Goal: Transaction & Acquisition: Purchase product/service

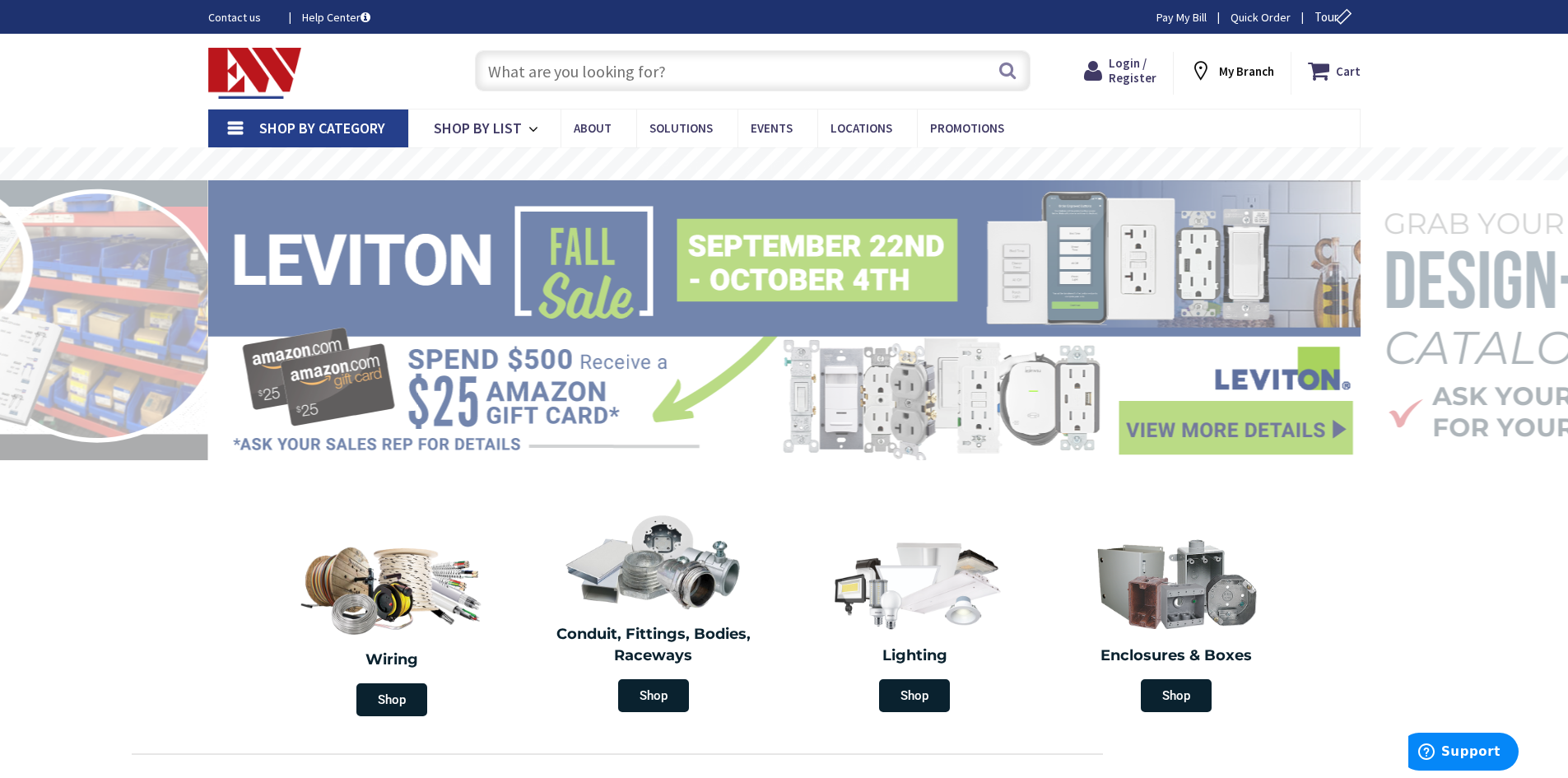
click at [592, 74] on input "text" at bounding box center [752, 71] width 556 height 41
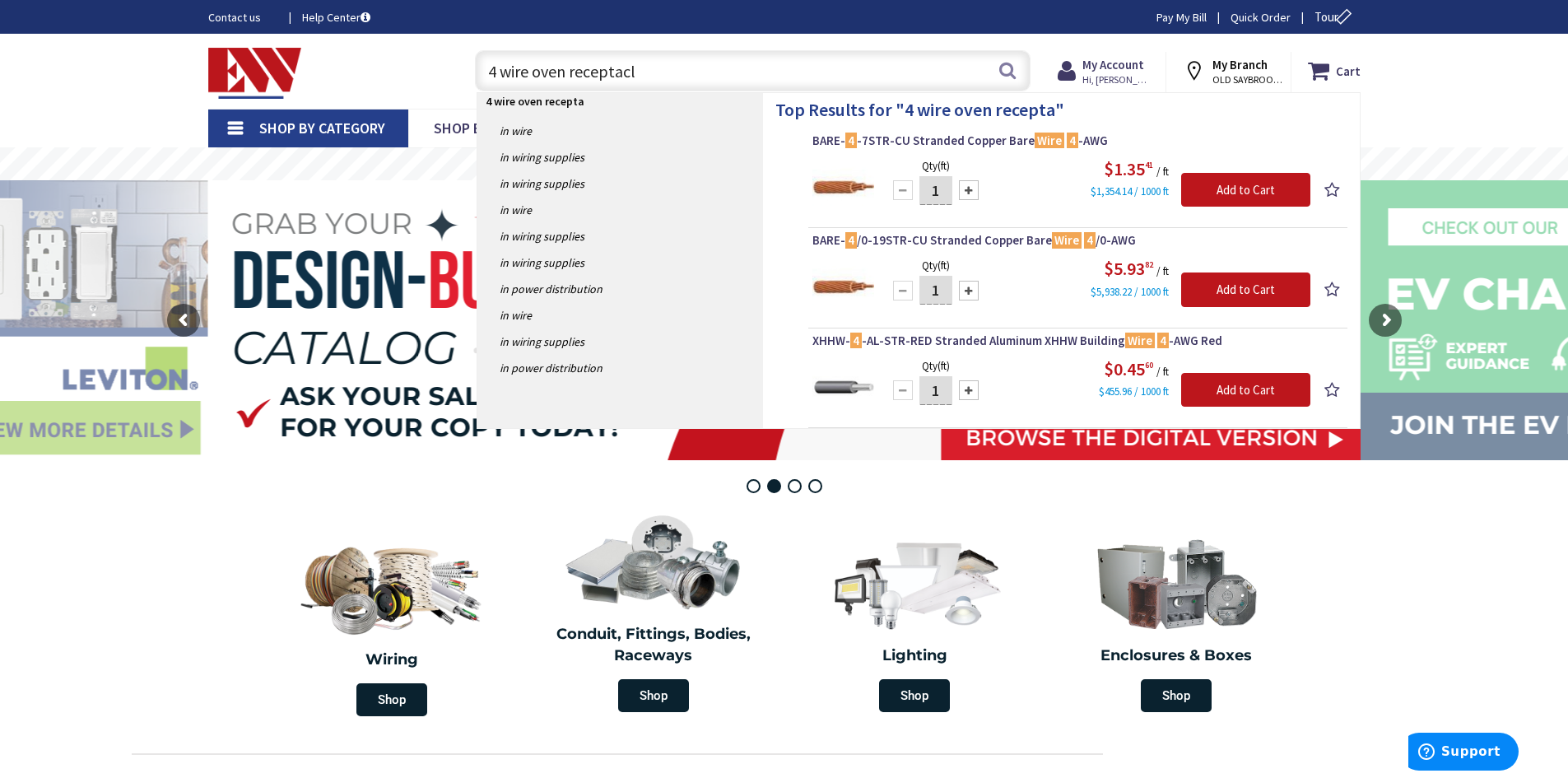
type input "4 wire oven receptacle"
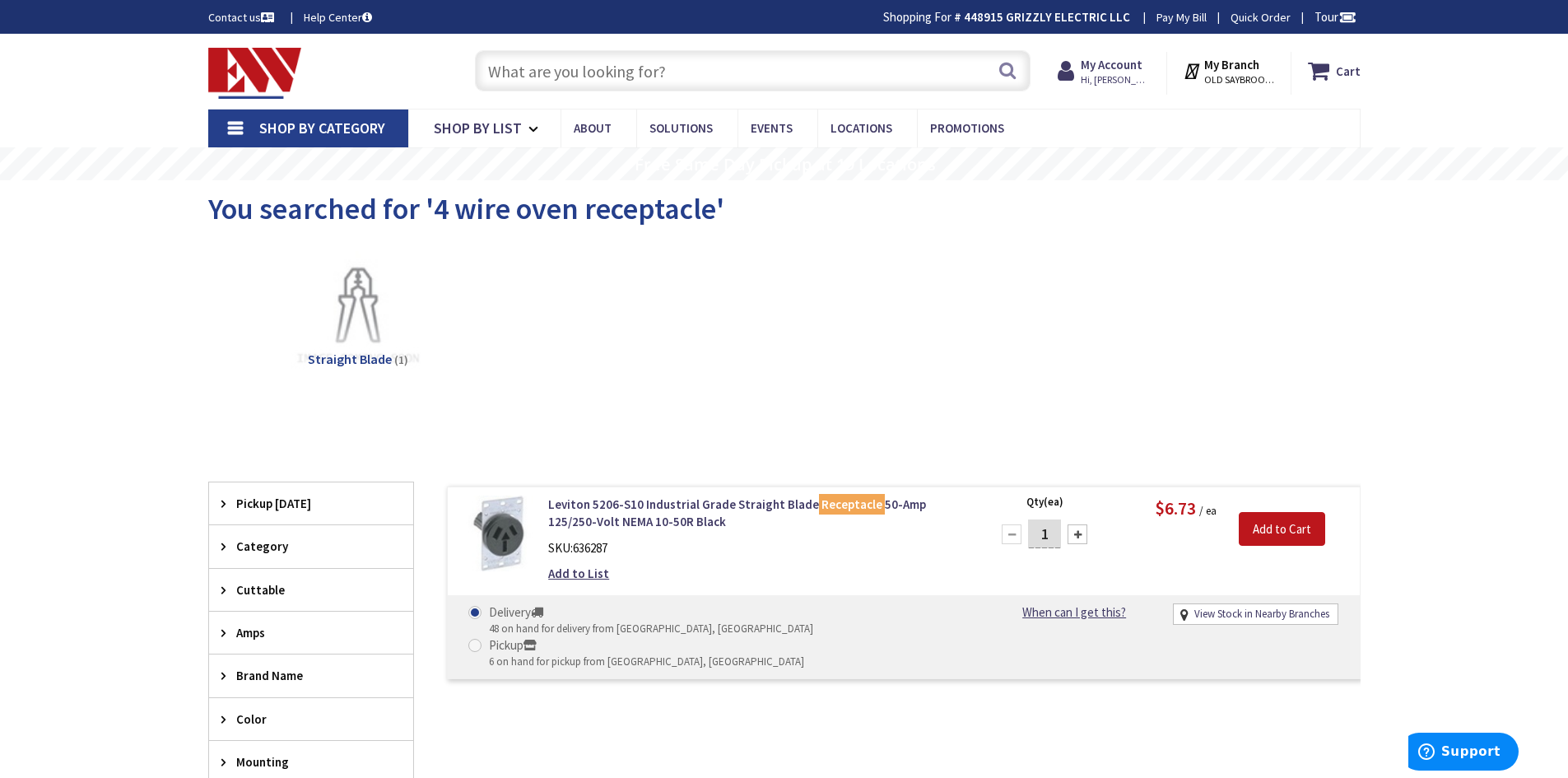
click at [238, 126] on link "Shop By Category" at bounding box center [308, 127] width 200 height 38
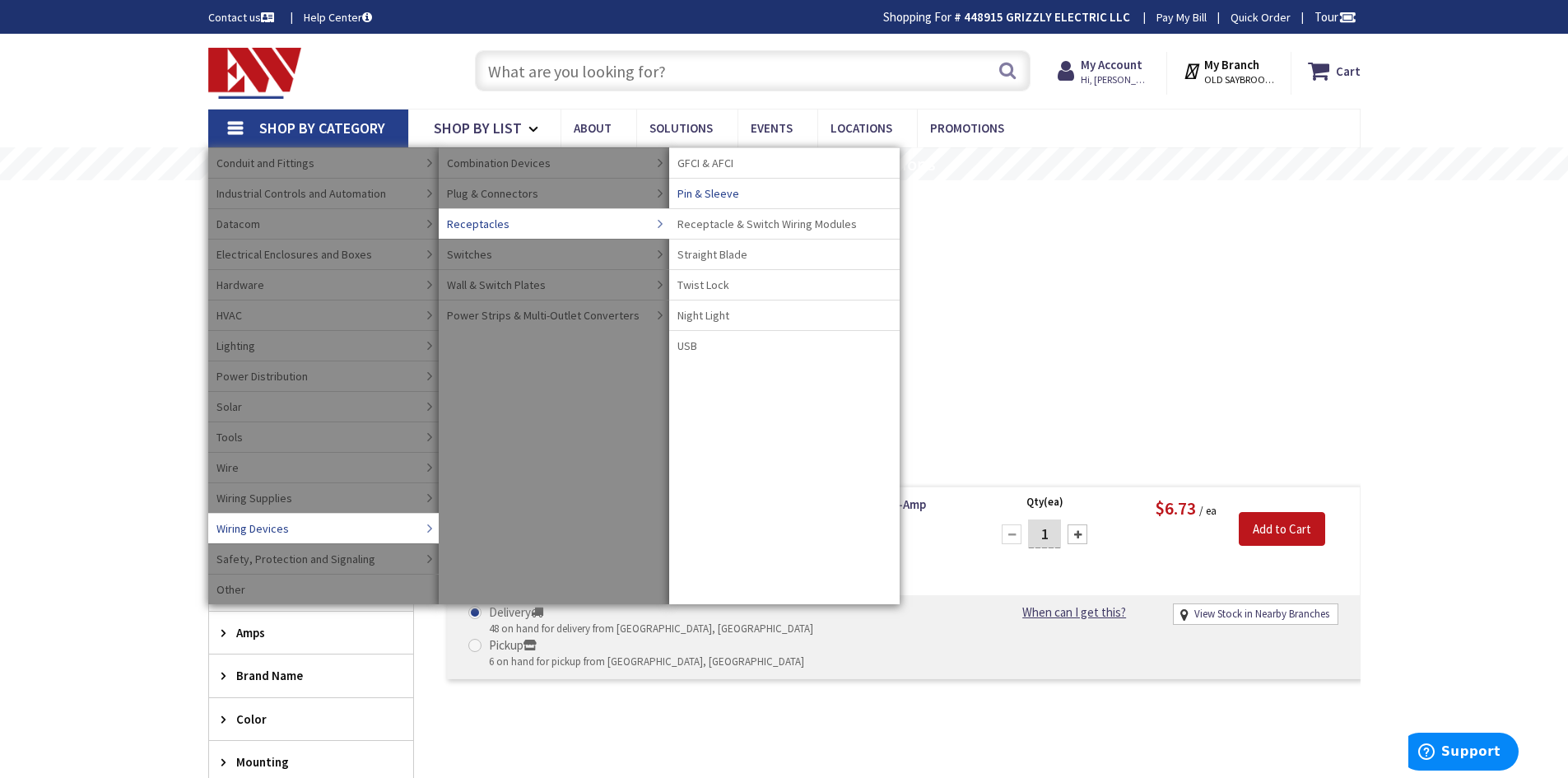
click at [721, 194] on span "Pin & Sleeve" at bounding box center [708, 193] width 62 height 17
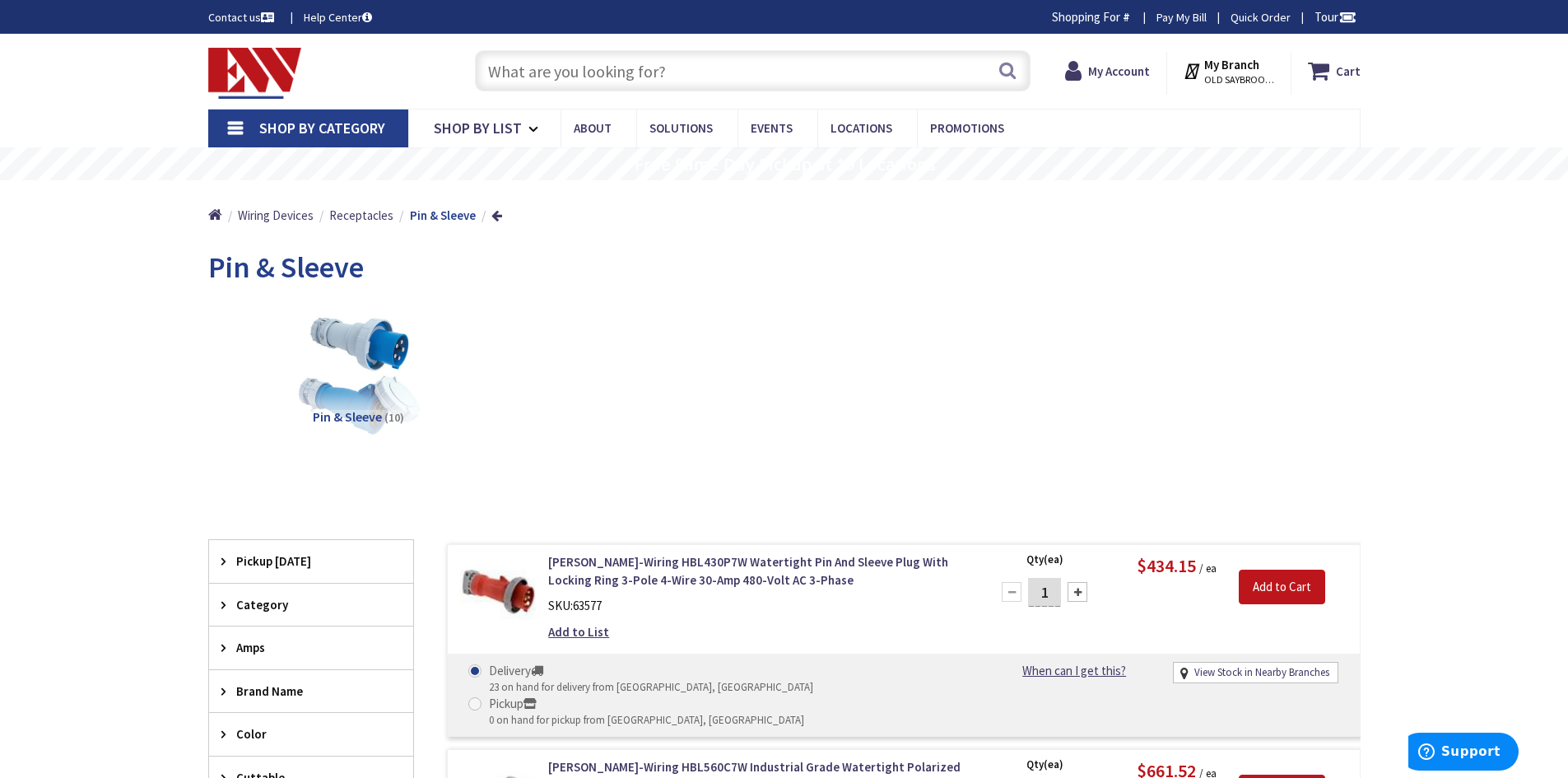
click at [233, 132] on link "Shop By Category" at bounding box center [308, 127] width 200 height 38
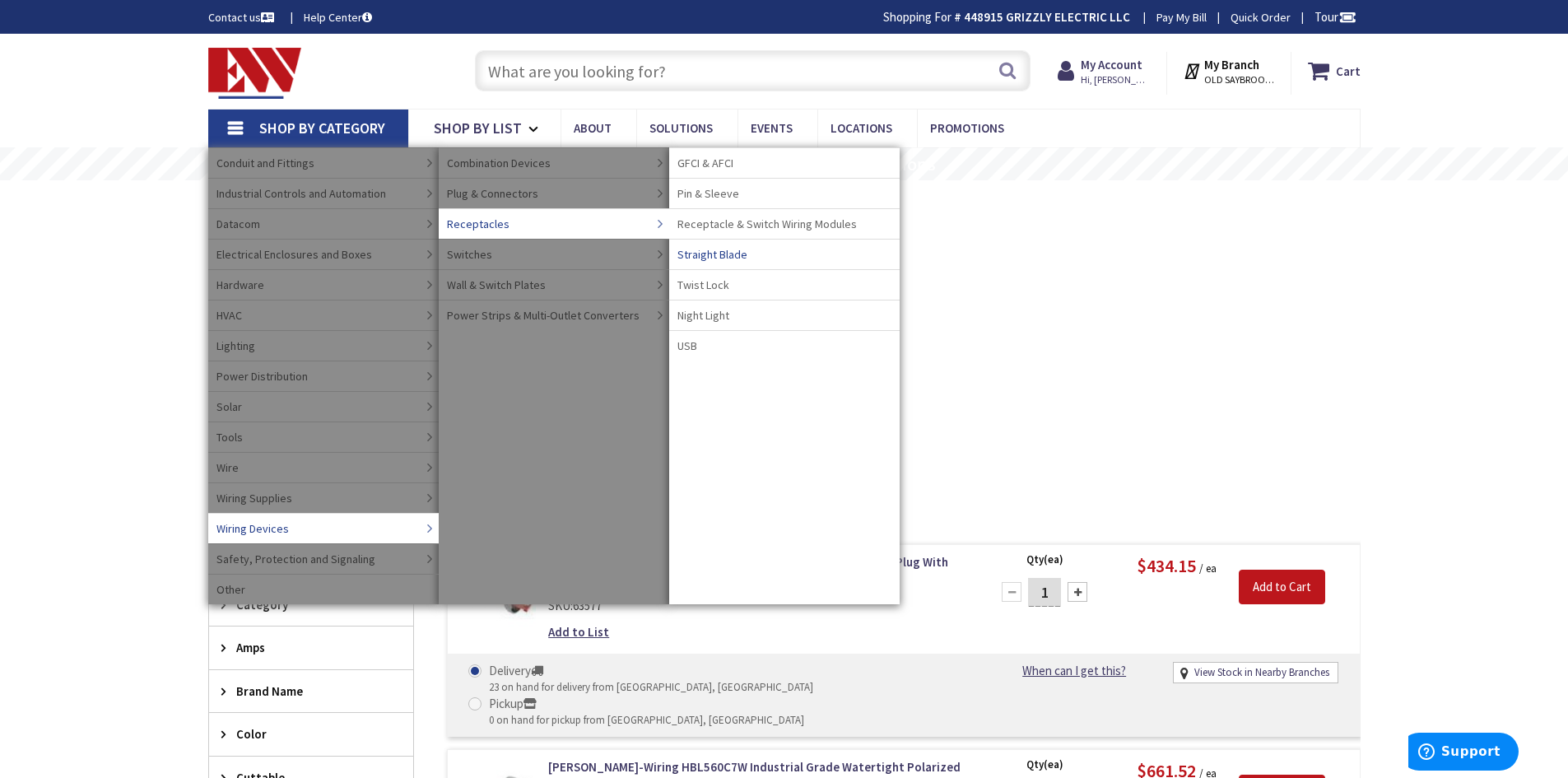
click at [731, 256] on span "Straight Blade" at bounding box center [712, 254] width 70 height 17
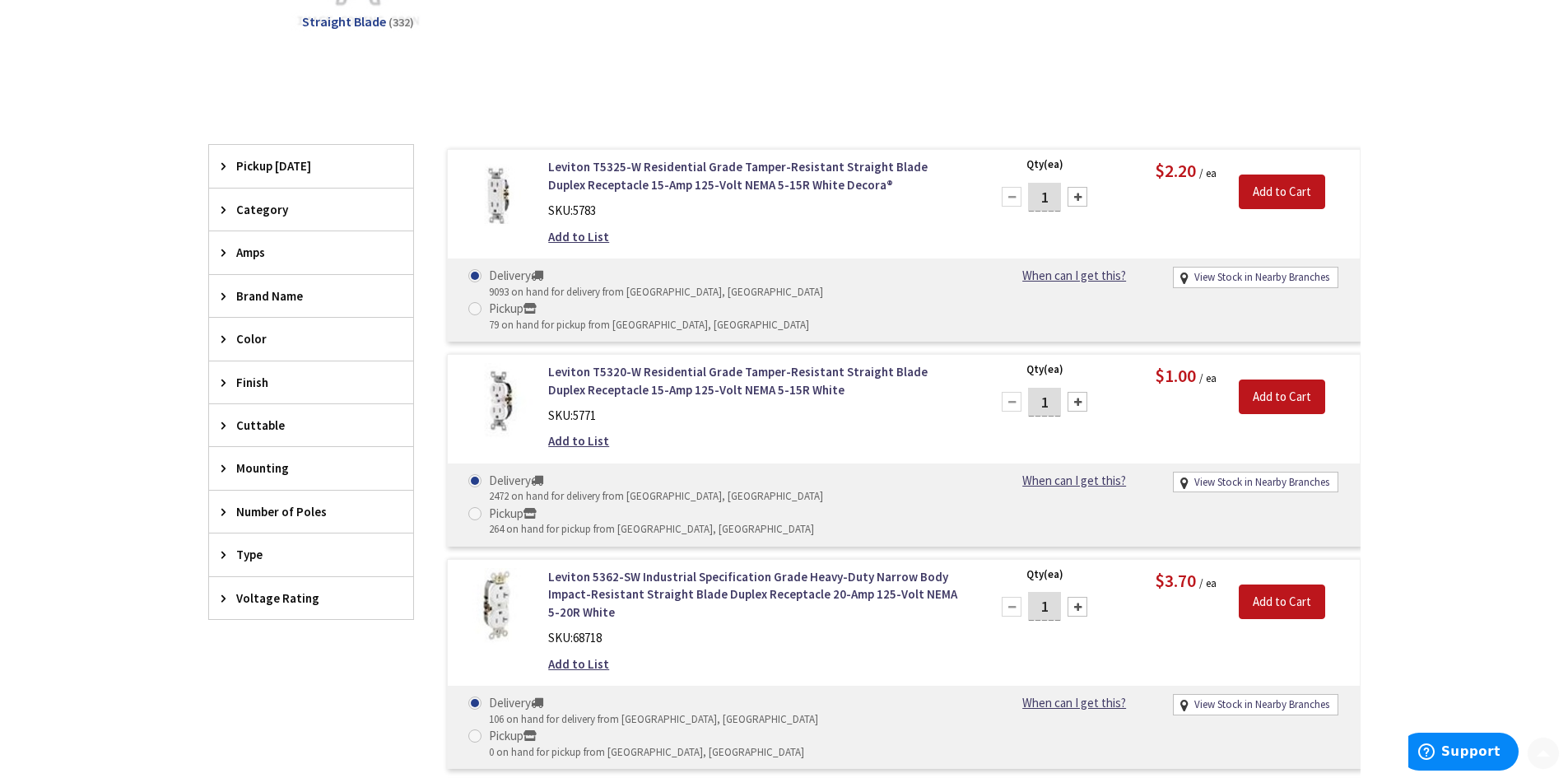
scroll to position [412, 0]
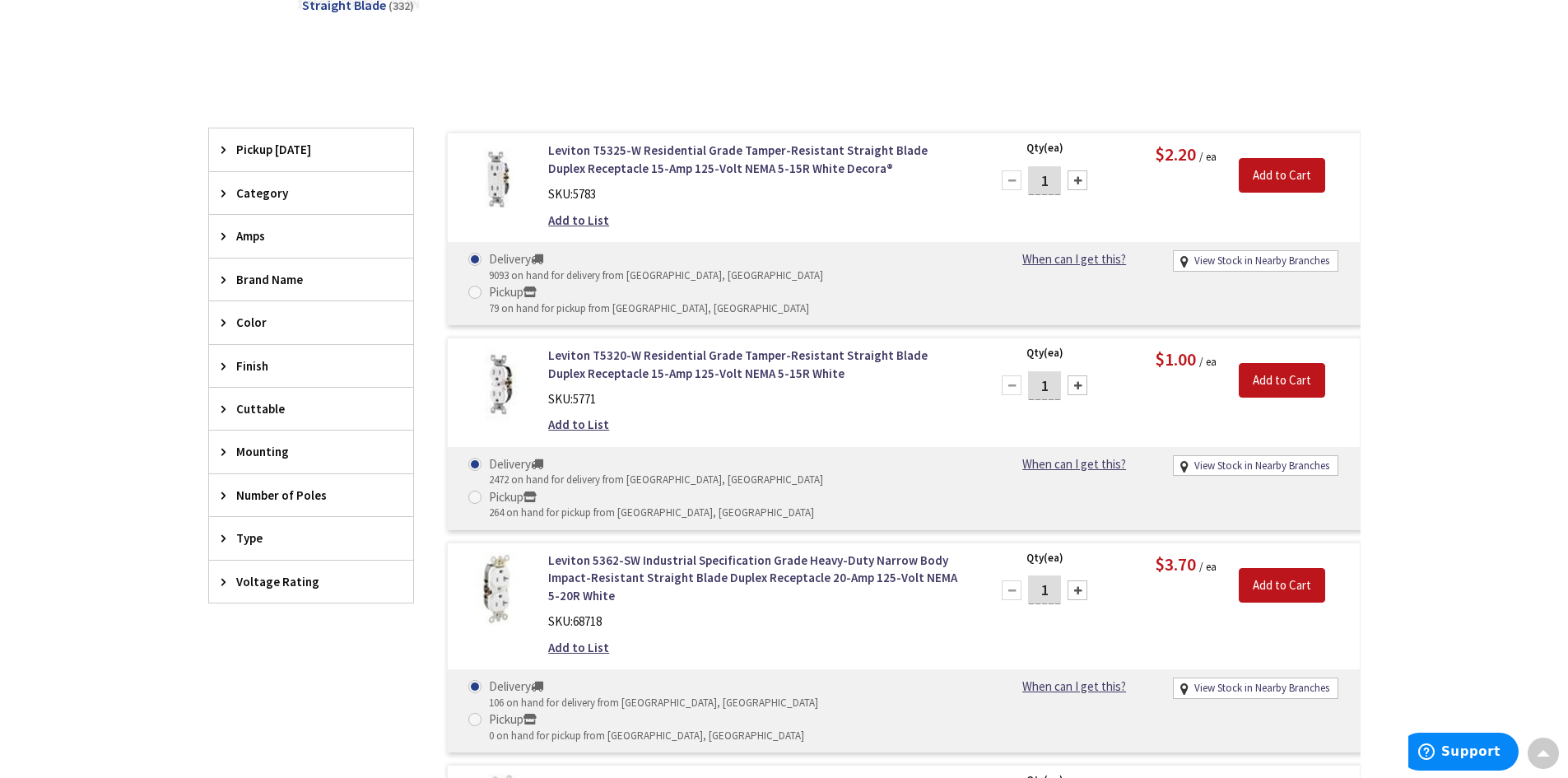
click at [228, 575] on icon at bounding box center [228, 581] width 12 height 12
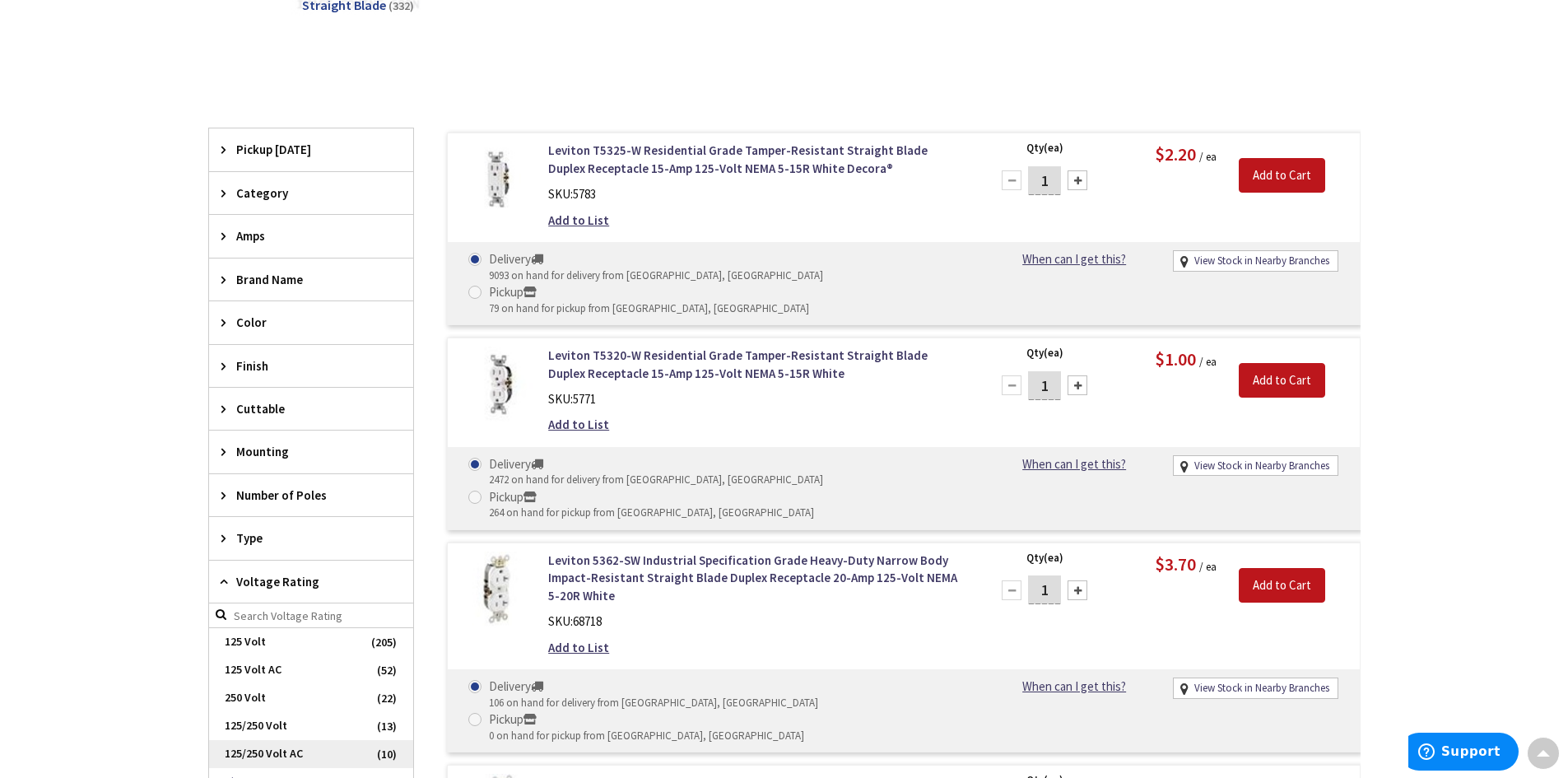
scroll to position [494, 0]
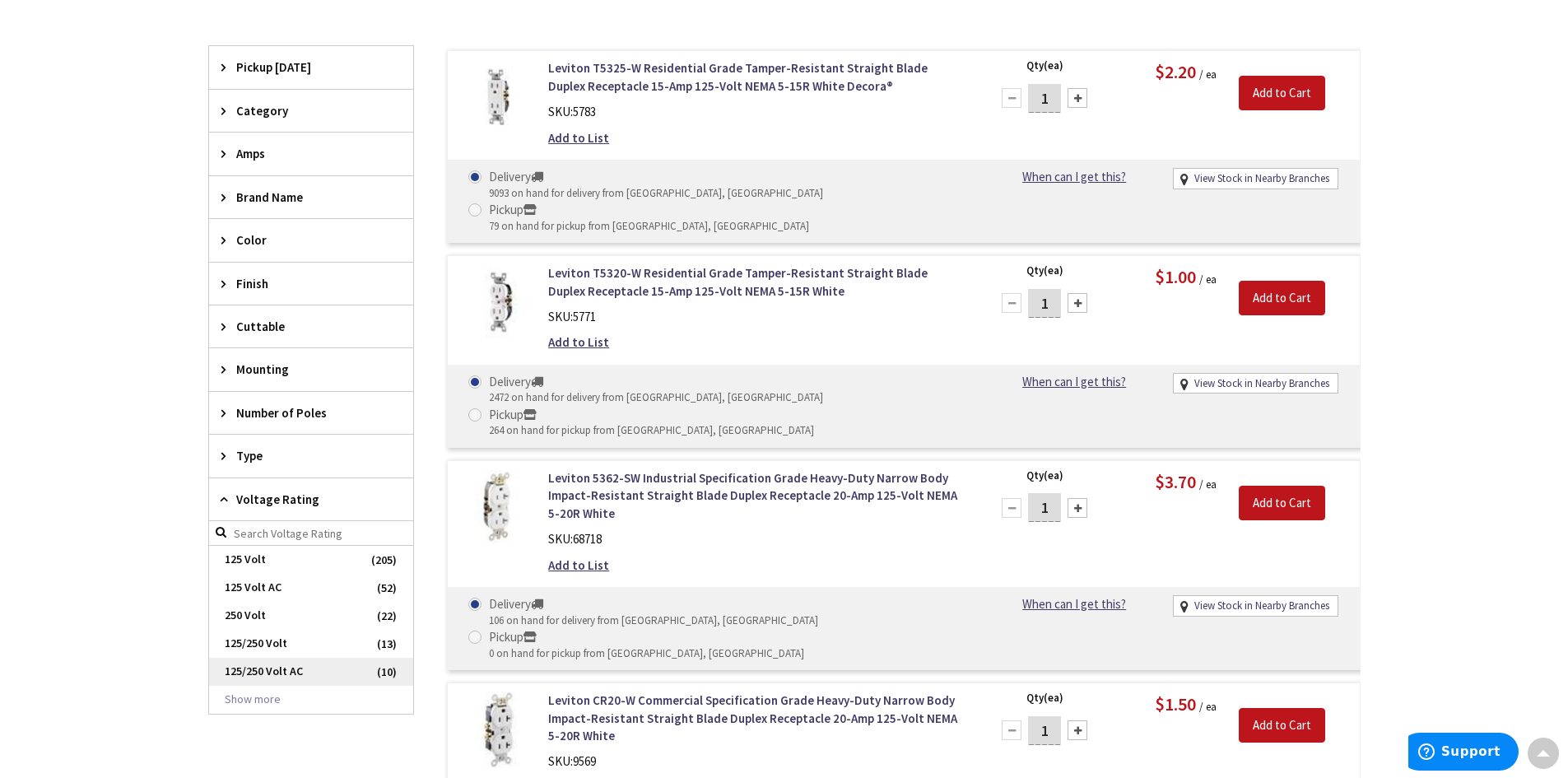
click at [279, 670] on span "125/250 Volt AC" at bounding box center [312, 672] width 204 height 28
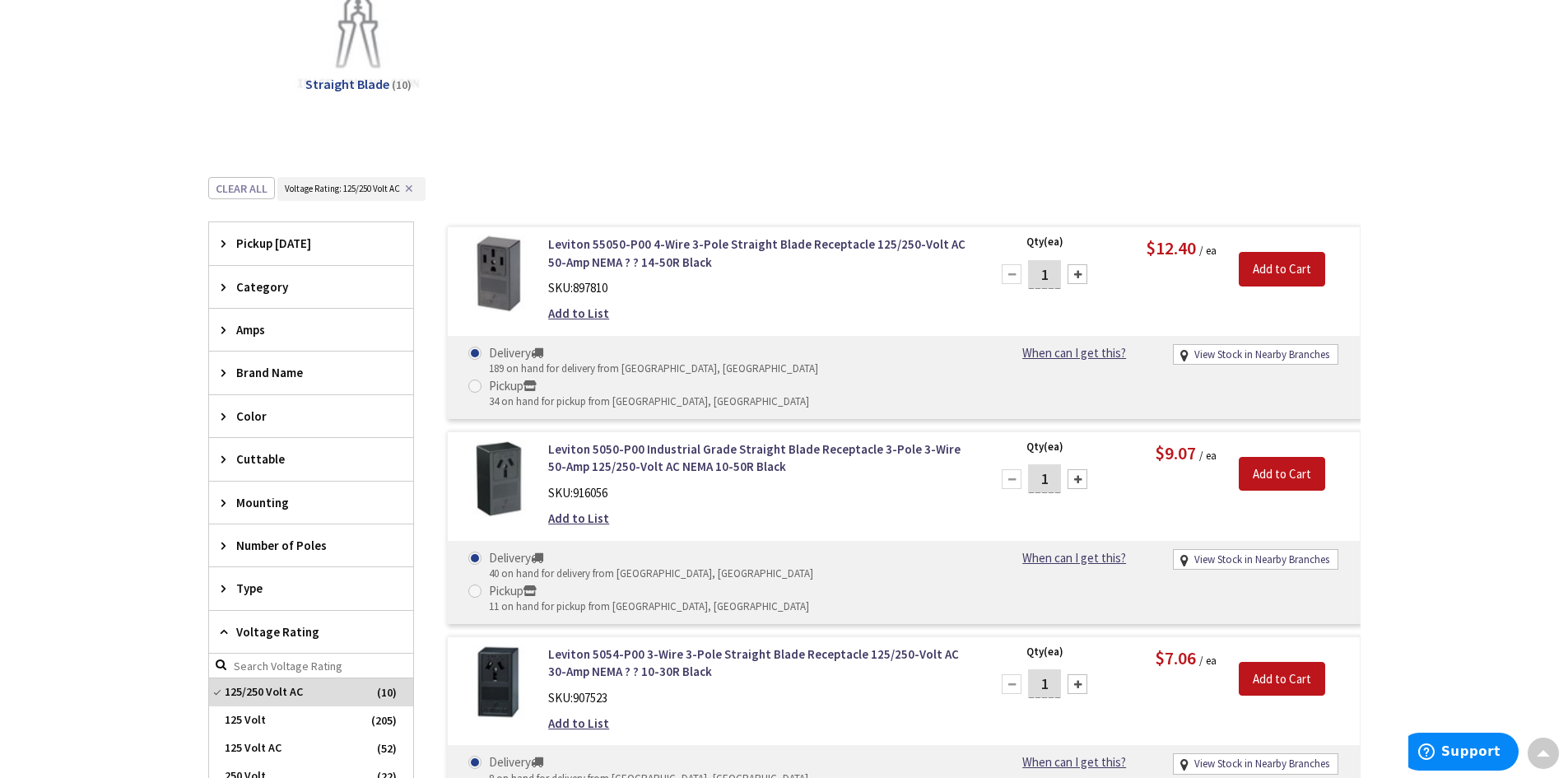
scroll to position [329, 0]
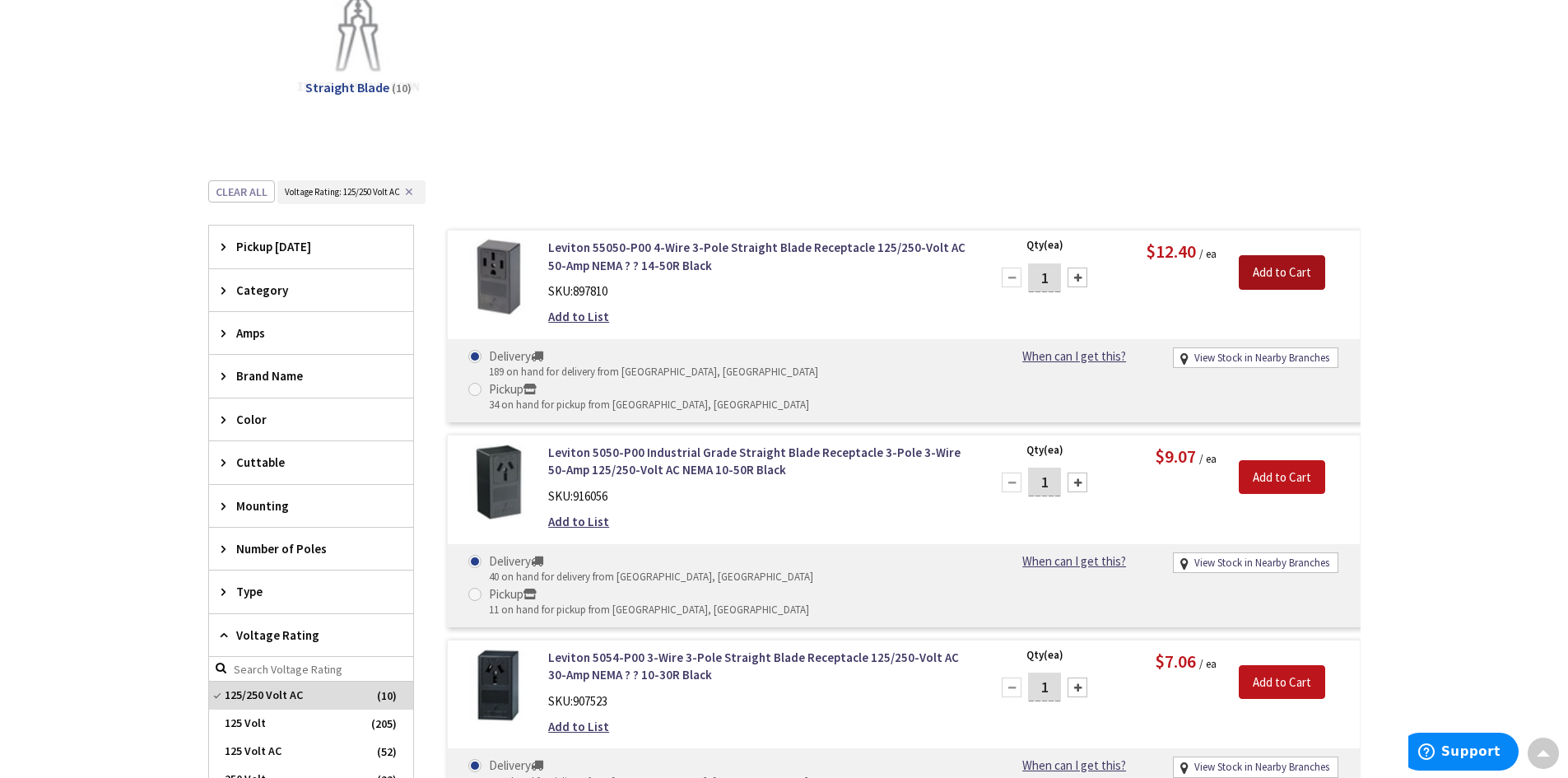
click at [1268, 270] on input "Add to Cart" at bounding box center [1282, 272] width 86 height 35
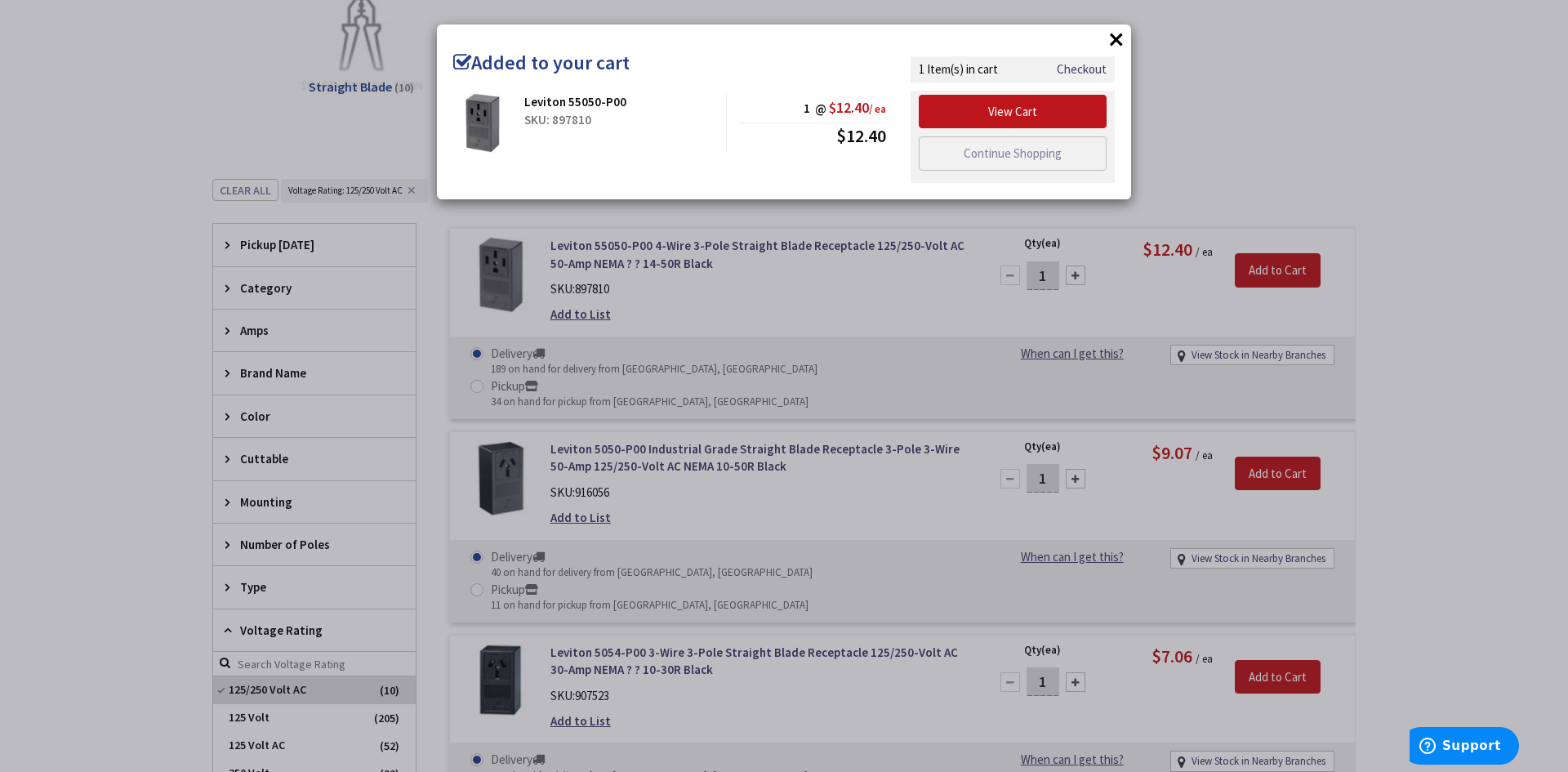
click at [1214, 120] on div "× Added to your cart Leviton 55050-P00 SKU: 897810 1 @ $12.40 / ea $12.40" at bounding box center [784, 386] width 1568 height 772
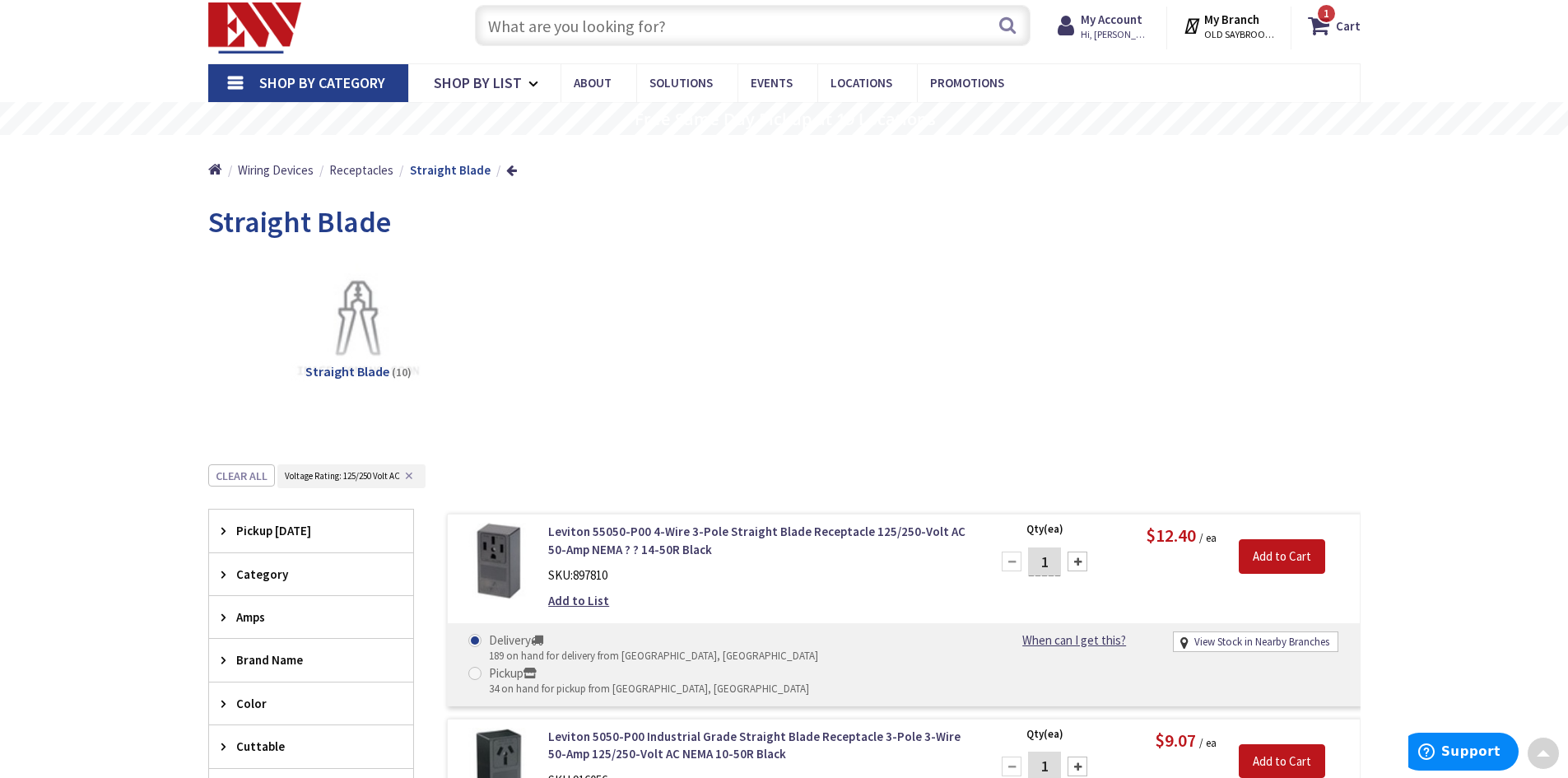
scroll to position [0, 0]
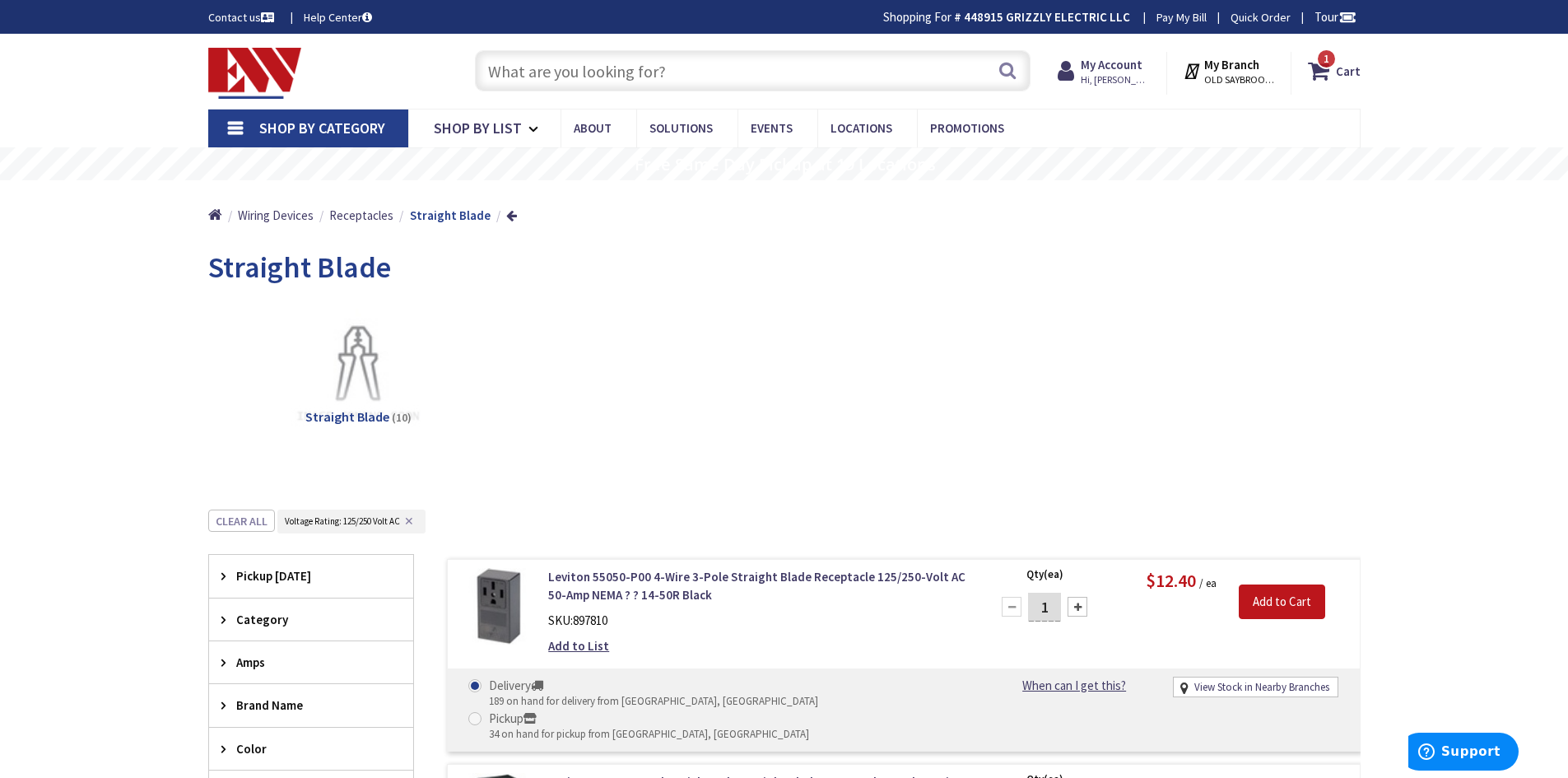
click at [240, 131] on link "Shop By Category" at bounding box center [308, 127] width 200 height 38
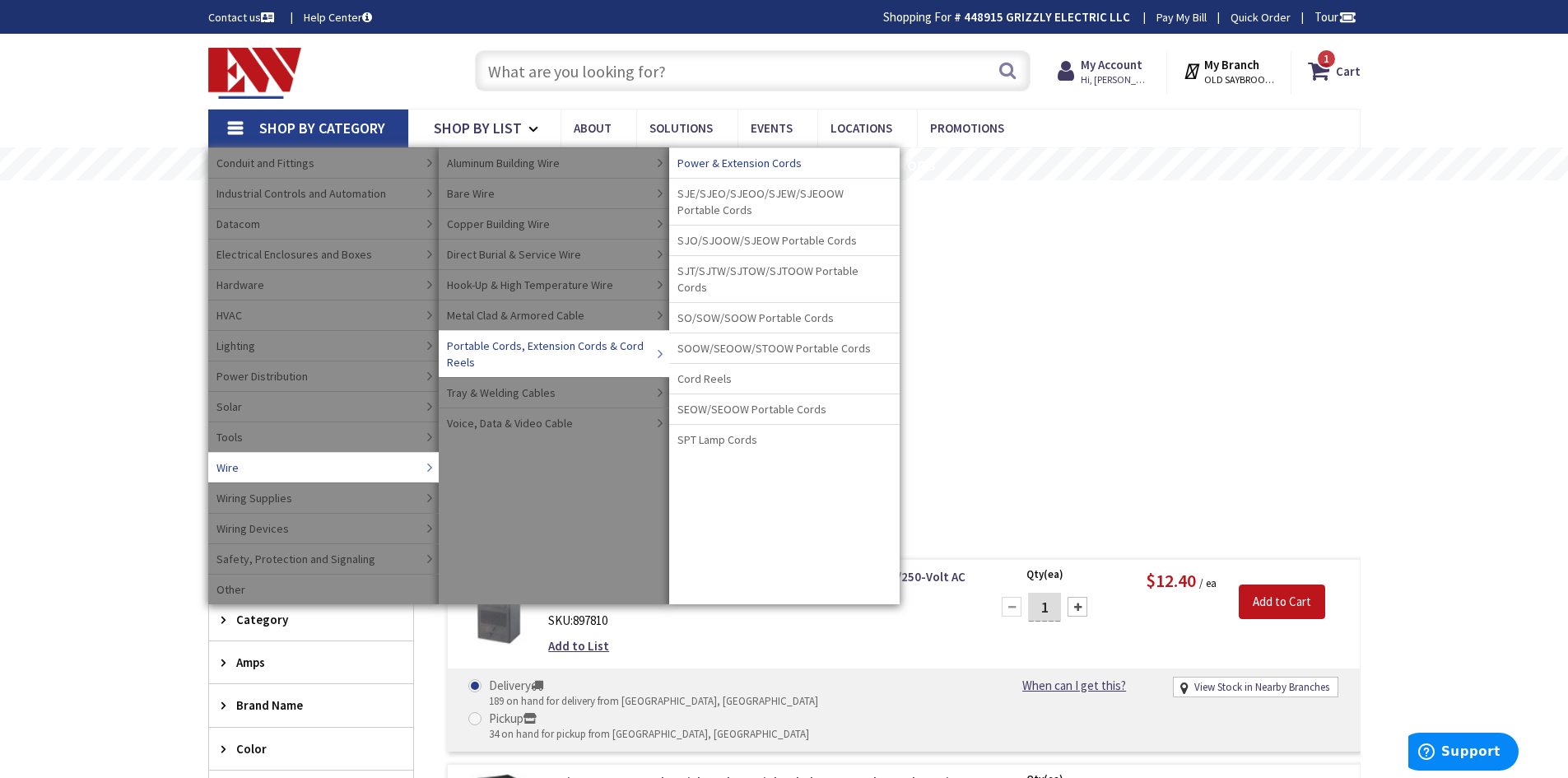
click at [721, 166] on span "Power & Extension Cords" at bounding box center [739, 162] width 124 height 17
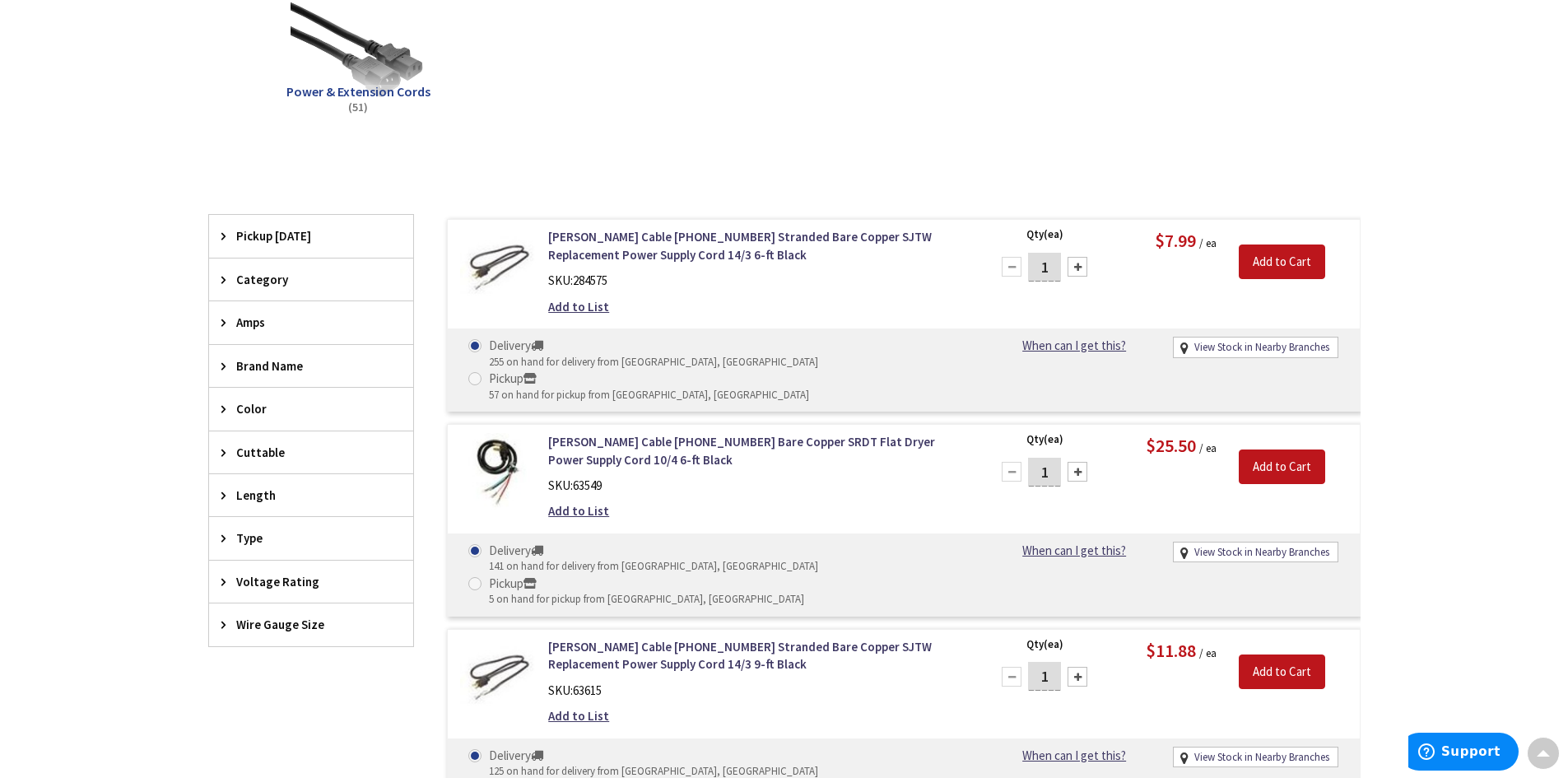
scroll to position [412, 0]
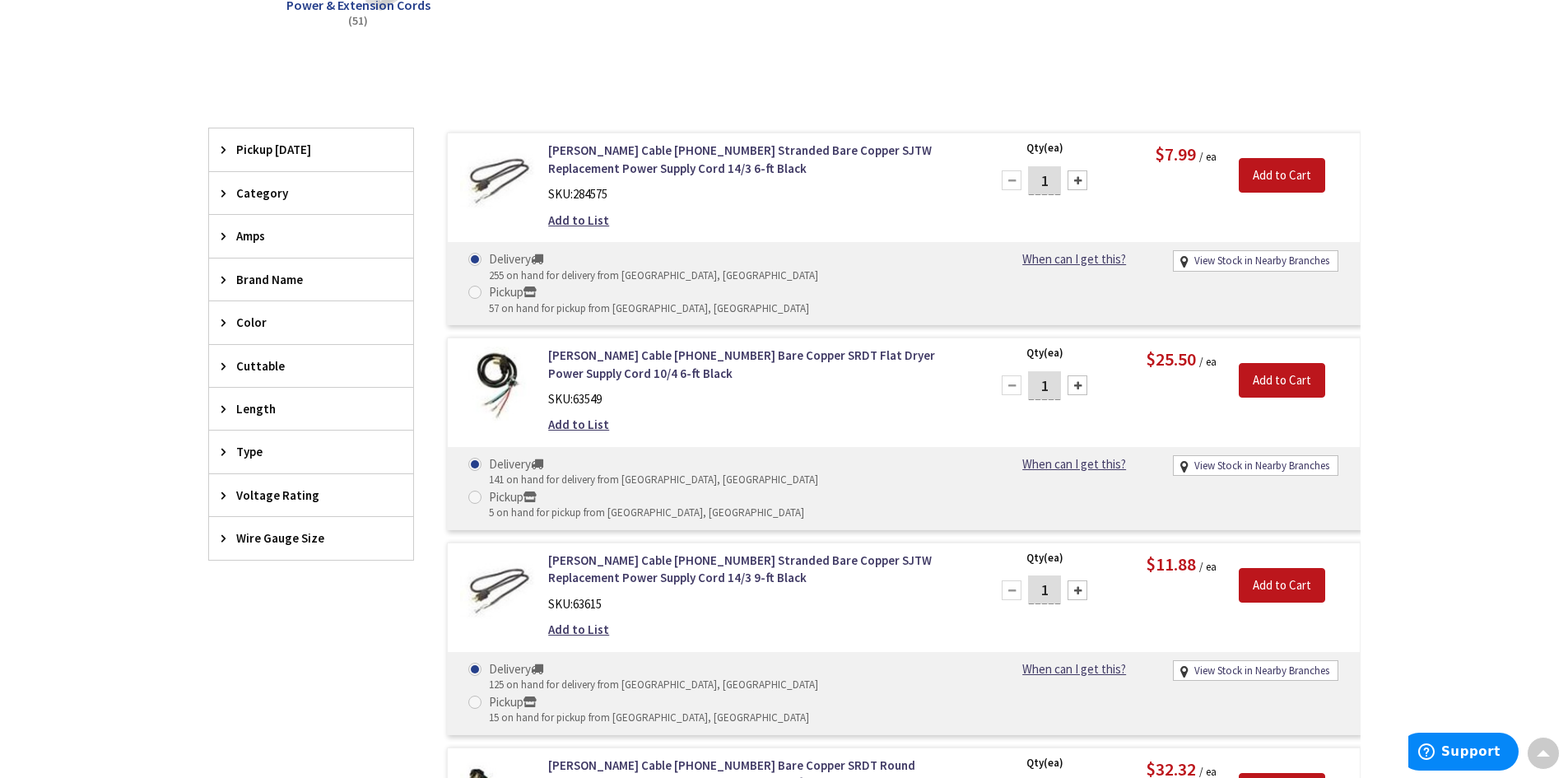
click at [226, 540] on icon at bounding box center [228, 537] width 12 height 12
click at [269, 737] on button "Show more" at bounding box center [312, 739] width 204 height 28
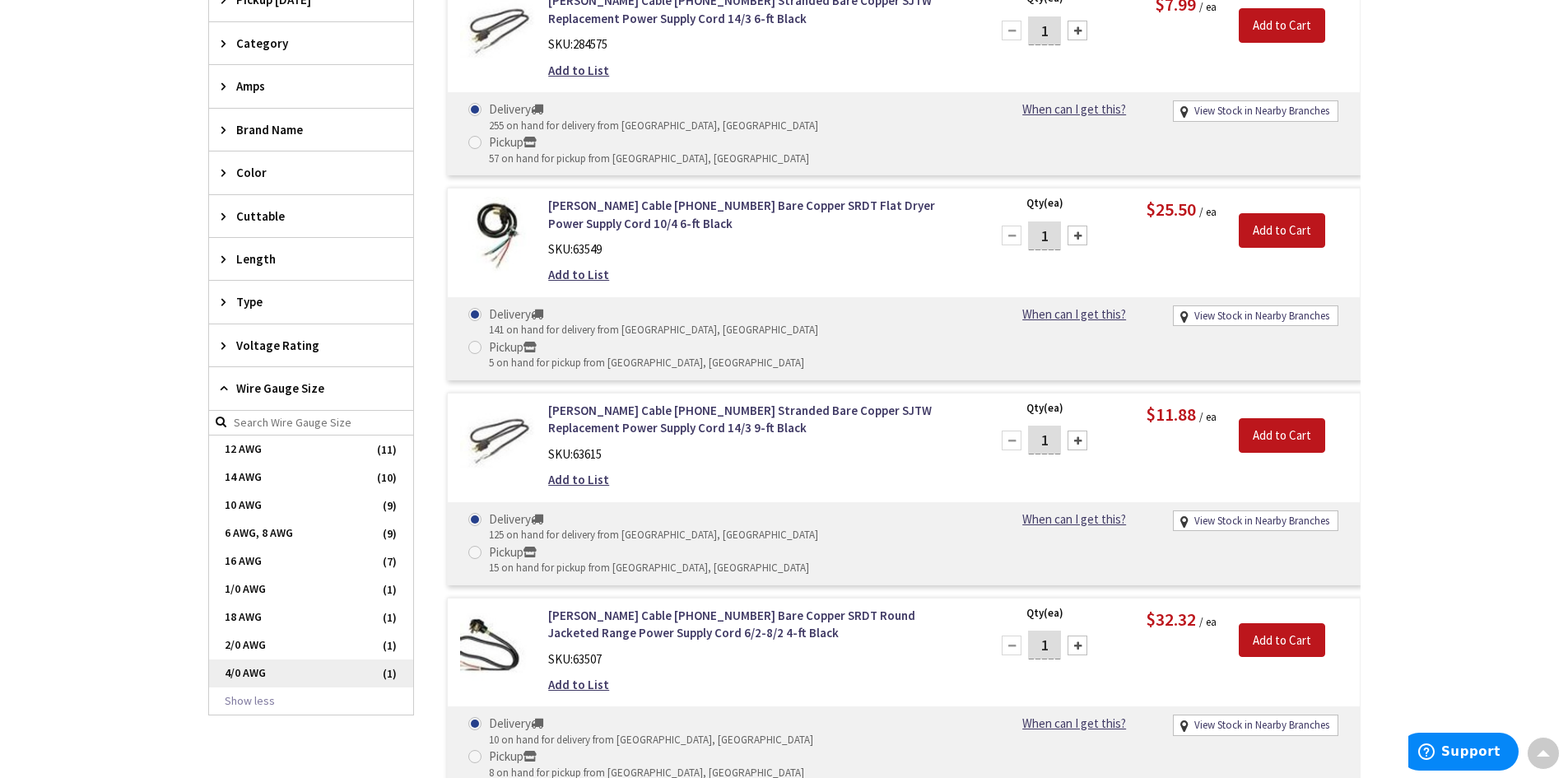
scroll to position [576, 0]
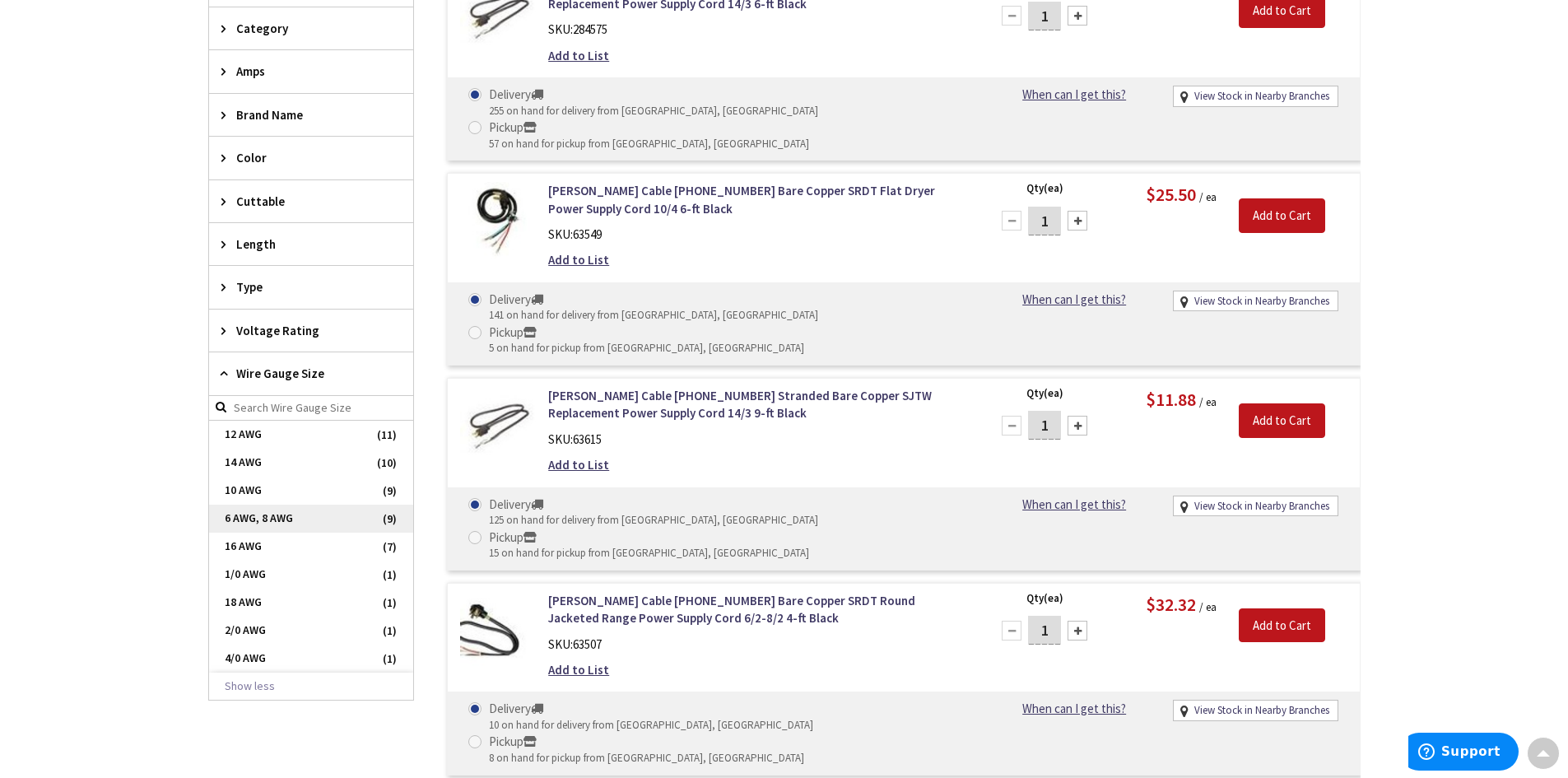
click at [257, 511] on span "6 AWG, 8 AWG" at bounding box center [312, 518] width 204 height 28
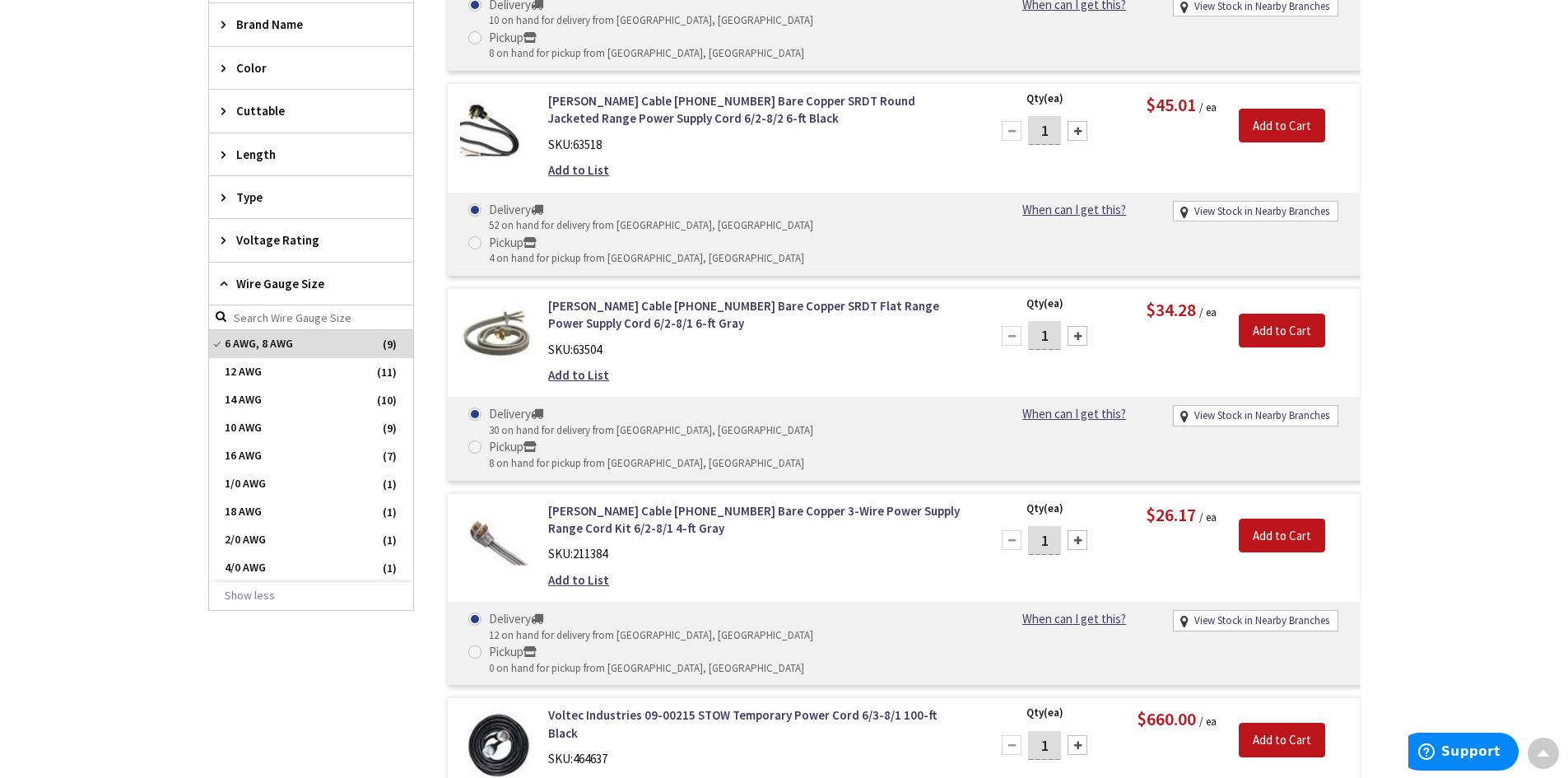
scroll to position [673, 0]
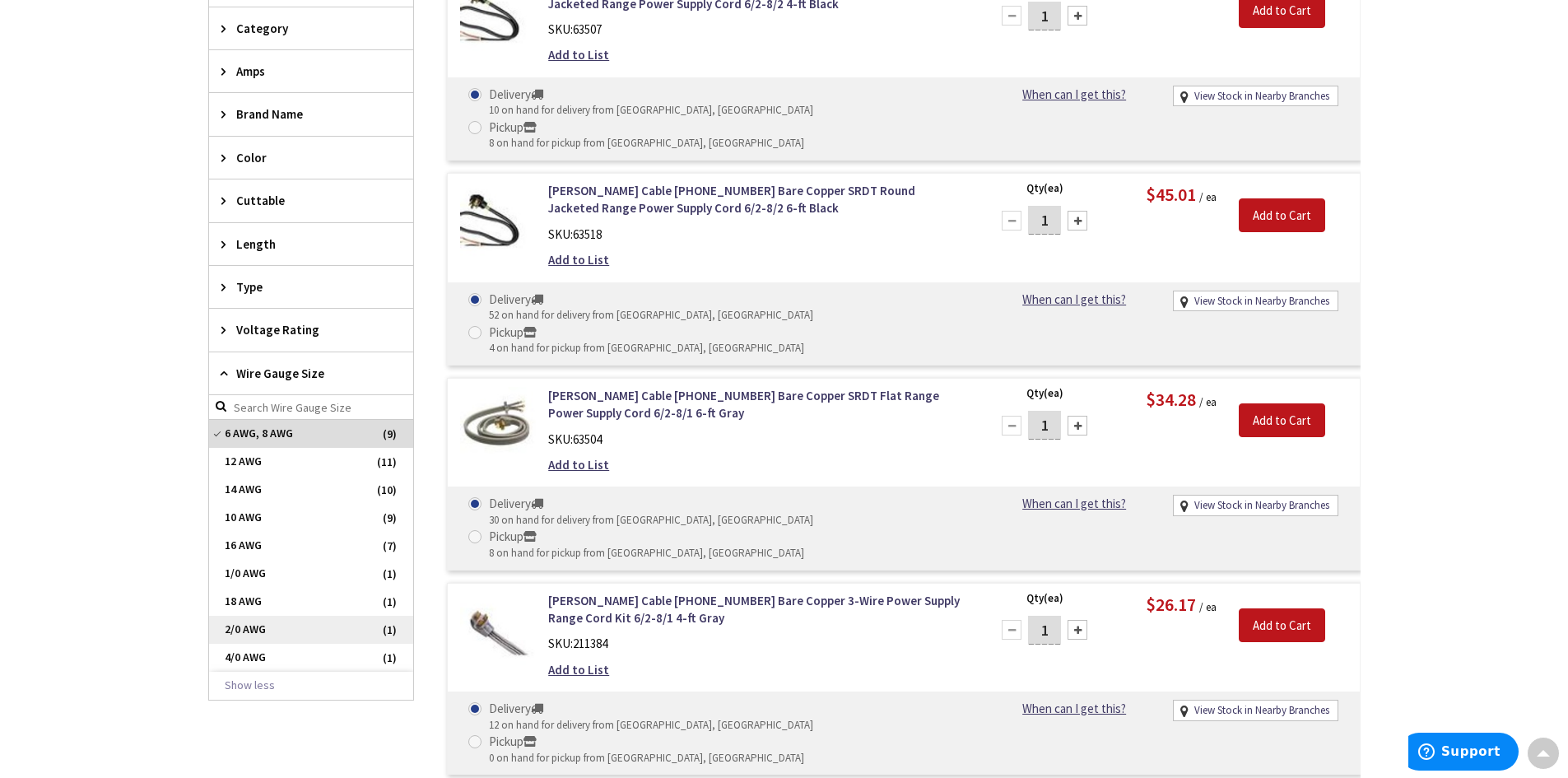
click at [242, 429] on span "6 AWG, 8 AWG" at bounding box center [312, 433] width 204 height 28
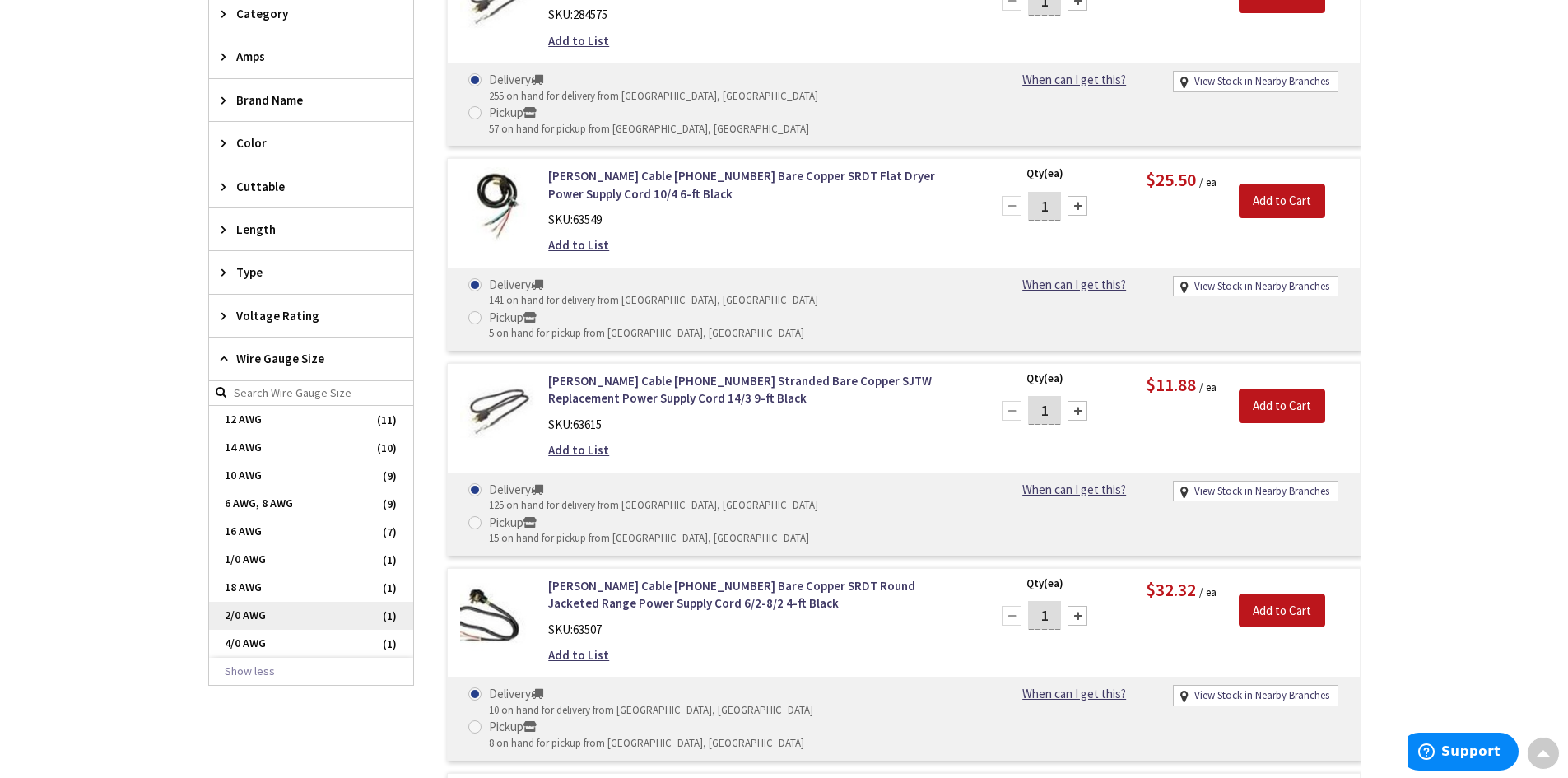
scroll to position [576, 0]
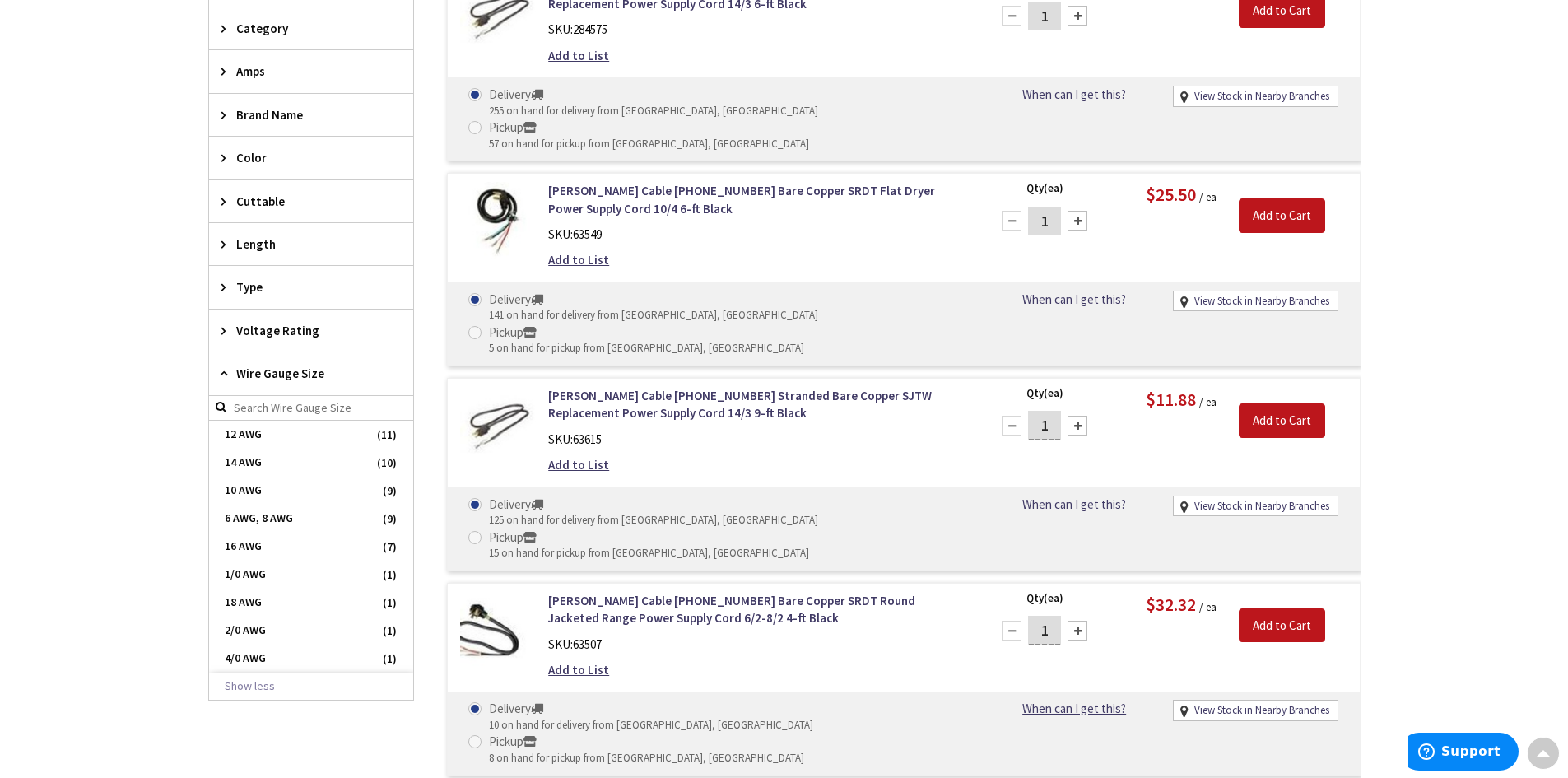
click at [222, 373] on icon at bounding box center [228, 373] width 12 height 12
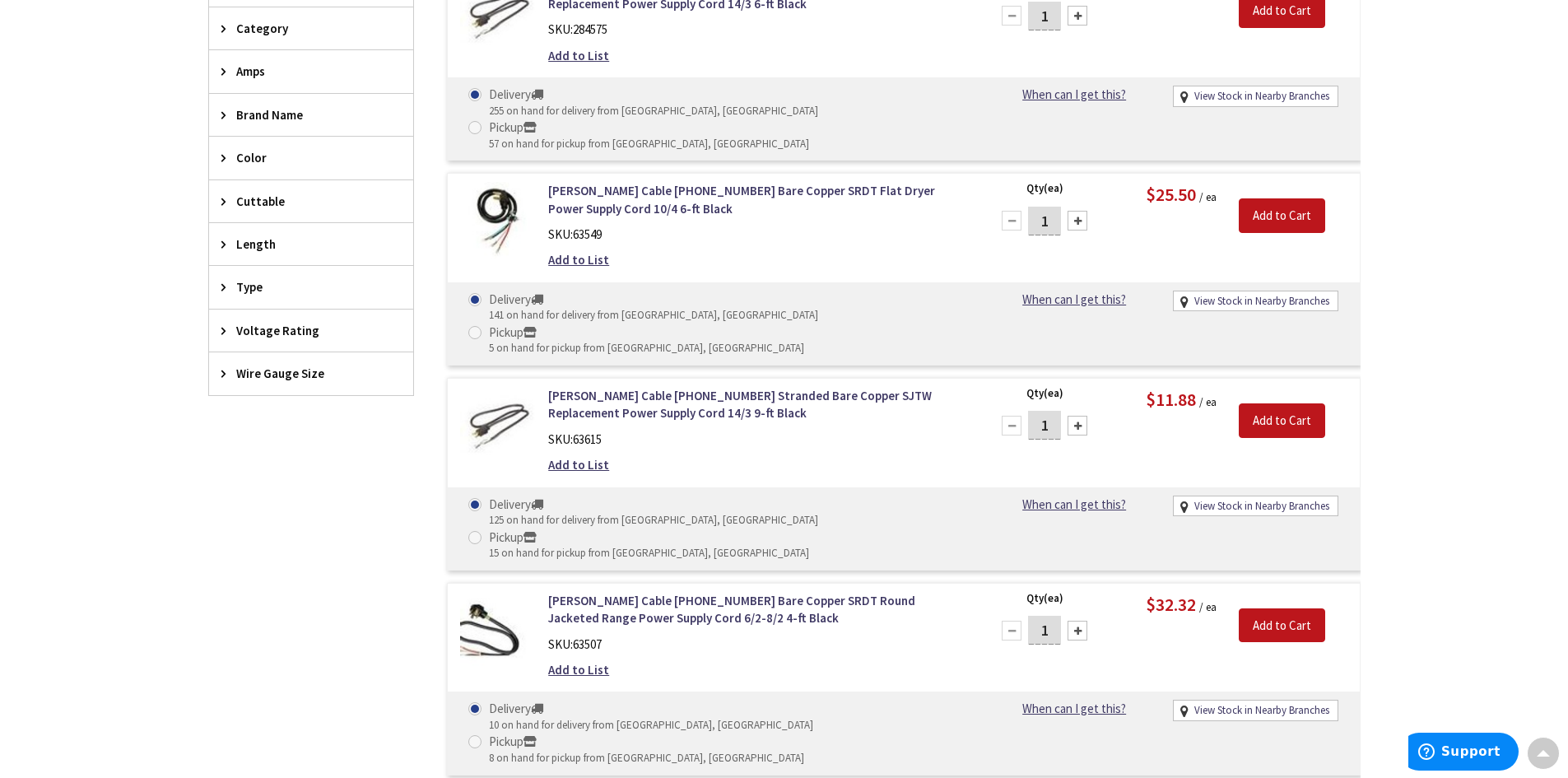
click at [221, 297] on div "Type" at bounding box center [312, 287] width 204 height 42
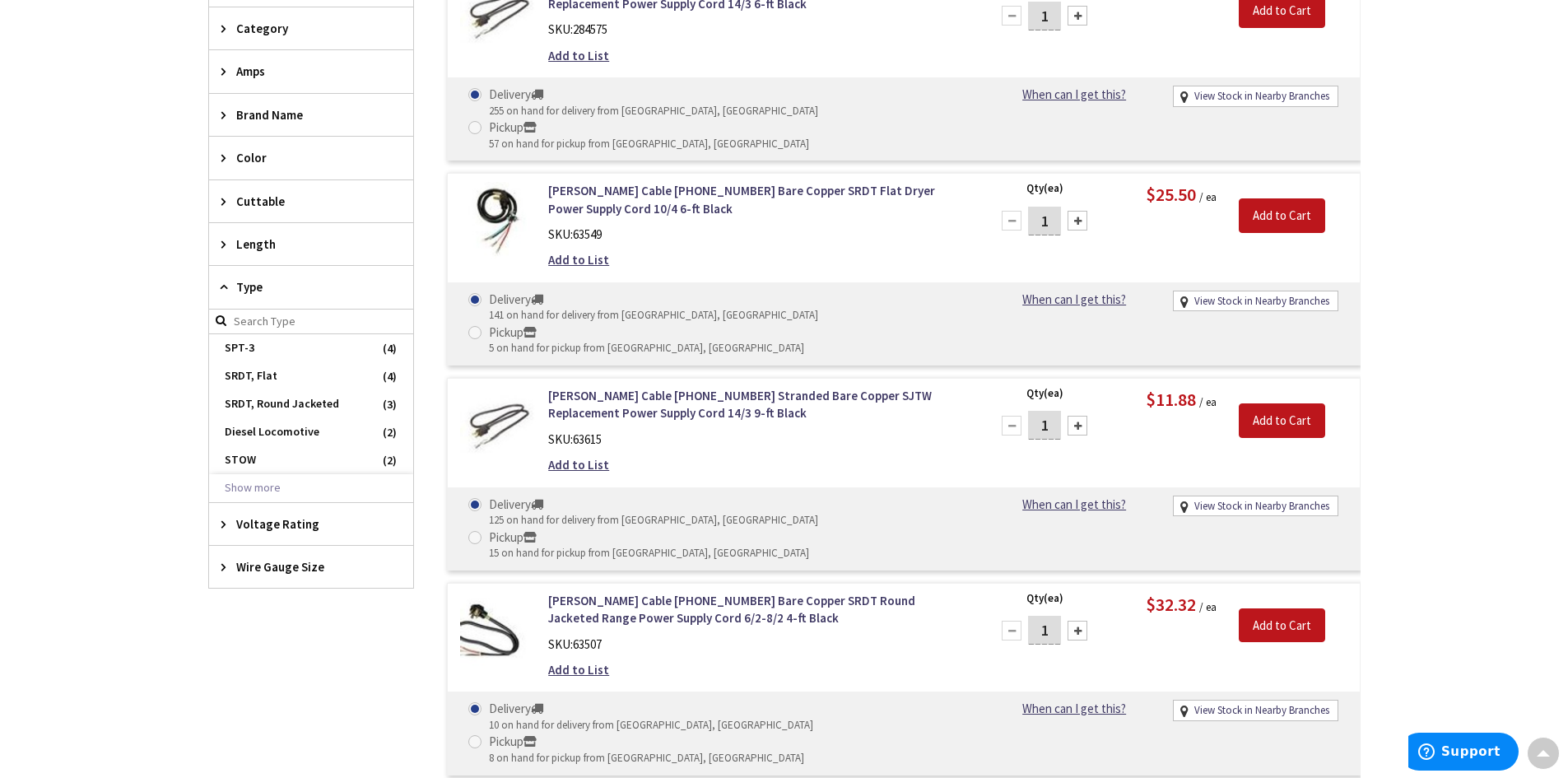
click at [223, 294] on div "Type" at bounding box center [312, 287] width 204 height 43
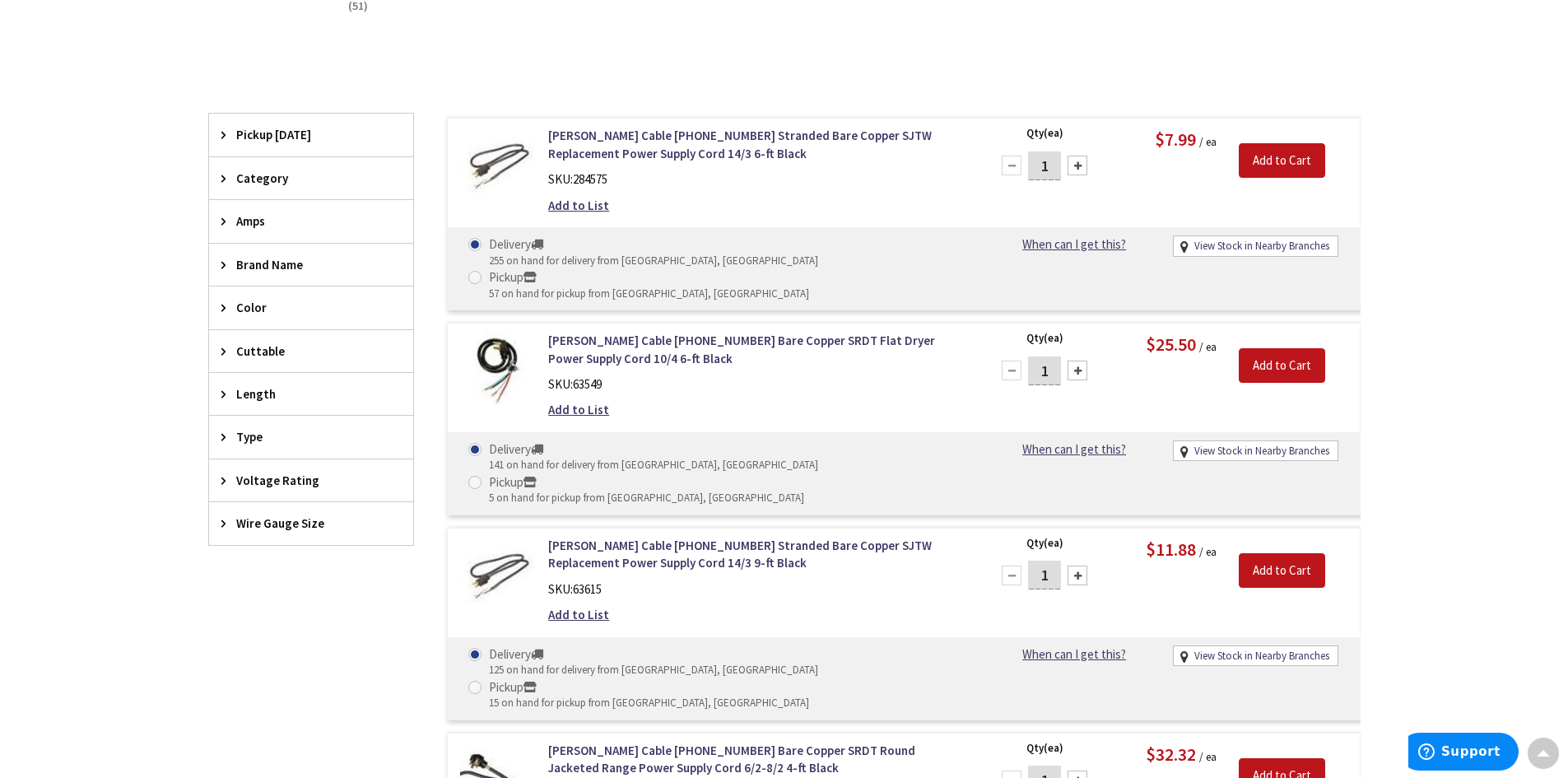
scroll to position [412, 0]
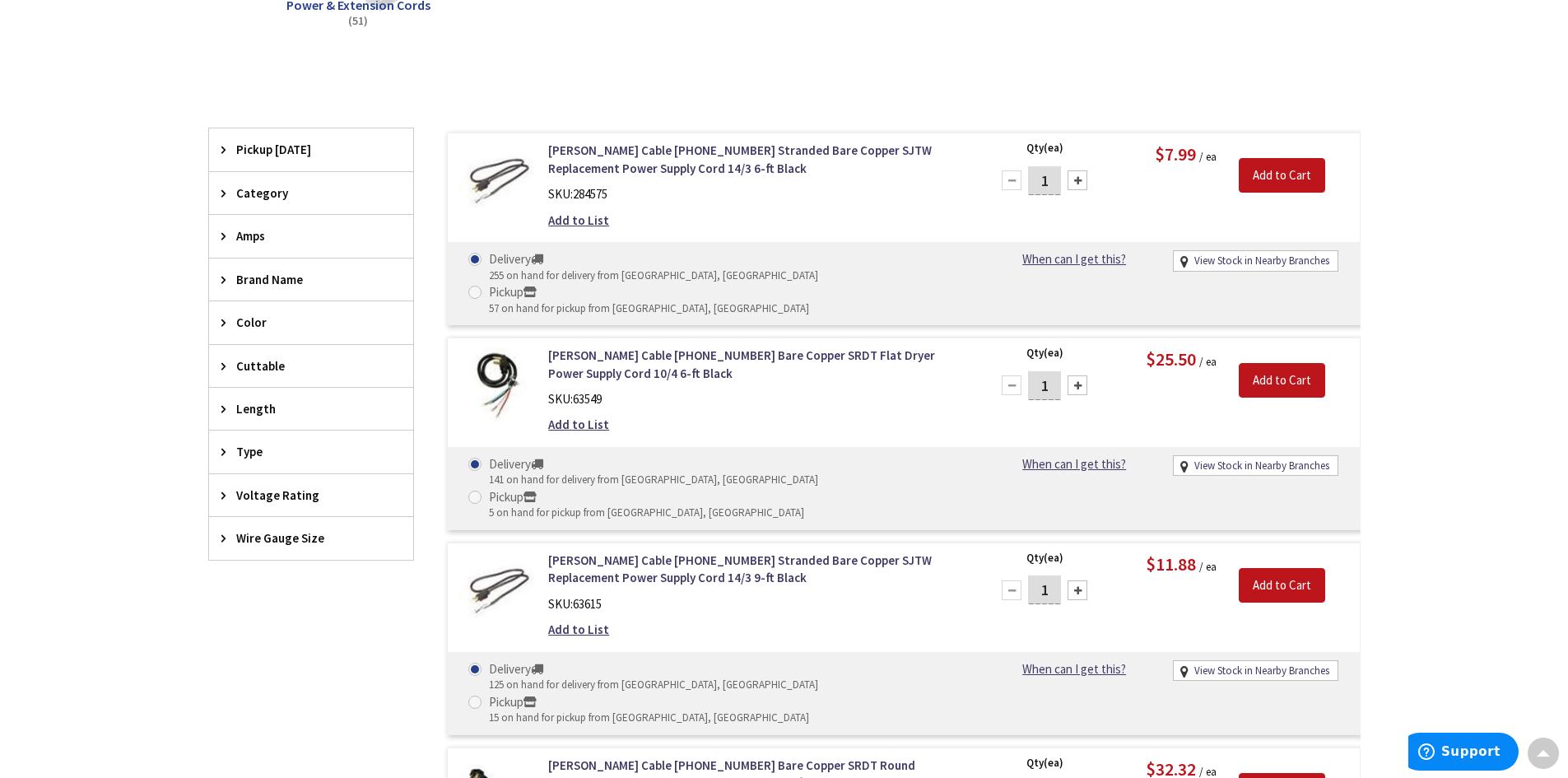
click at [226, 236] on icon at bounding box center [228, 235] width 12 height 12
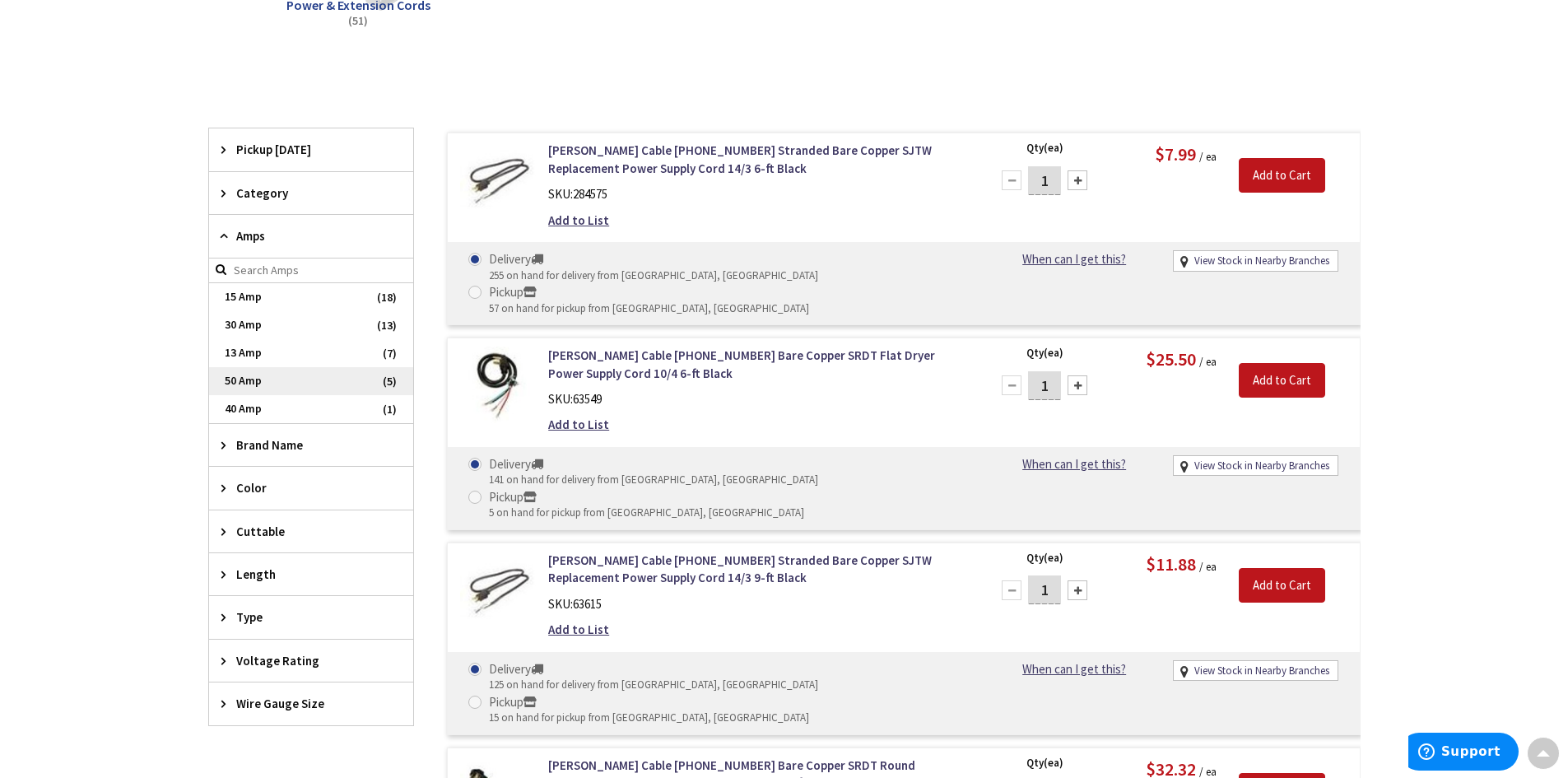
click at [257, 382] on span "50 Amp" at bounding box center [312, 381] width 204 height 28
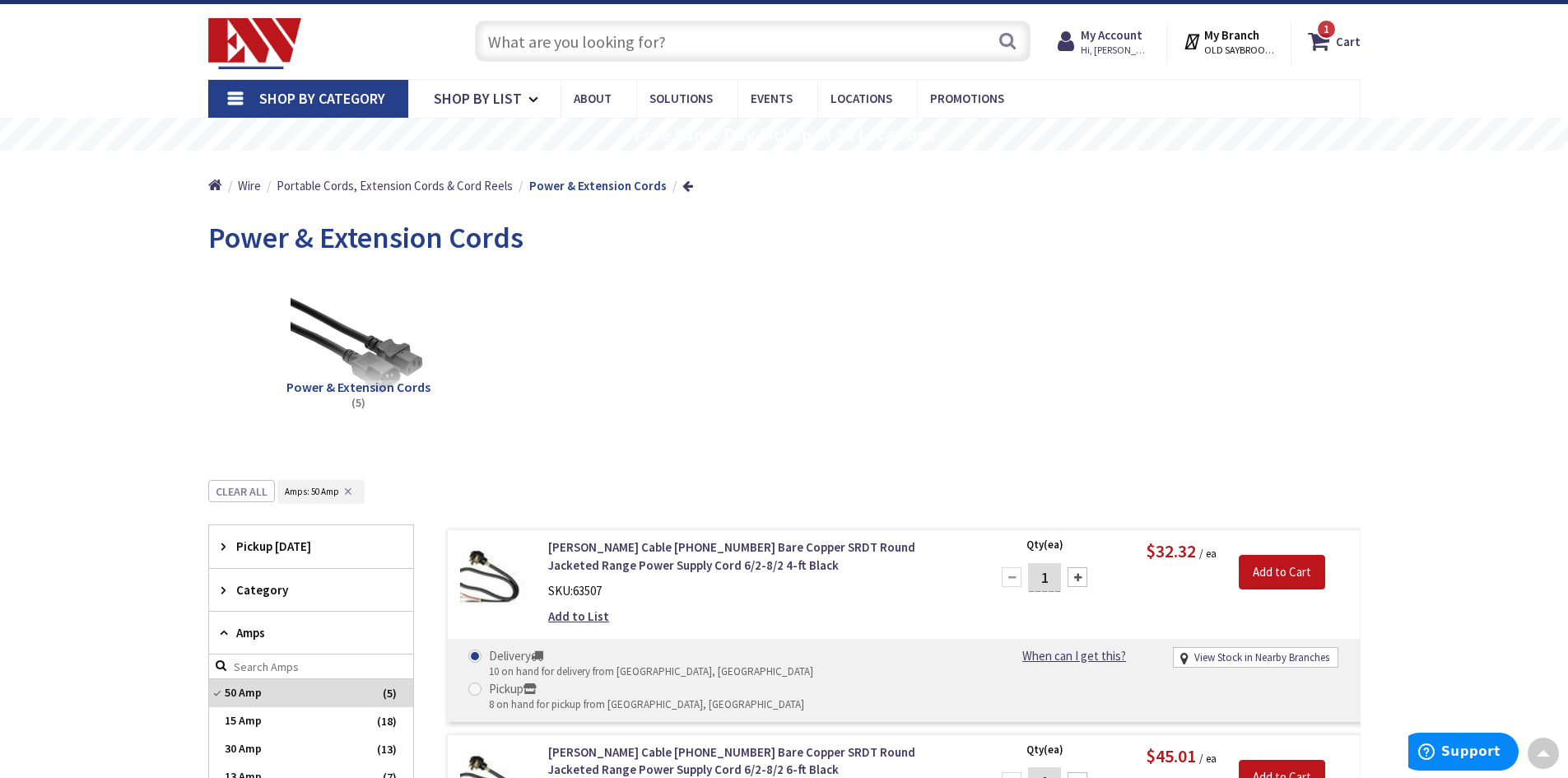
scroll to position [0, 0]
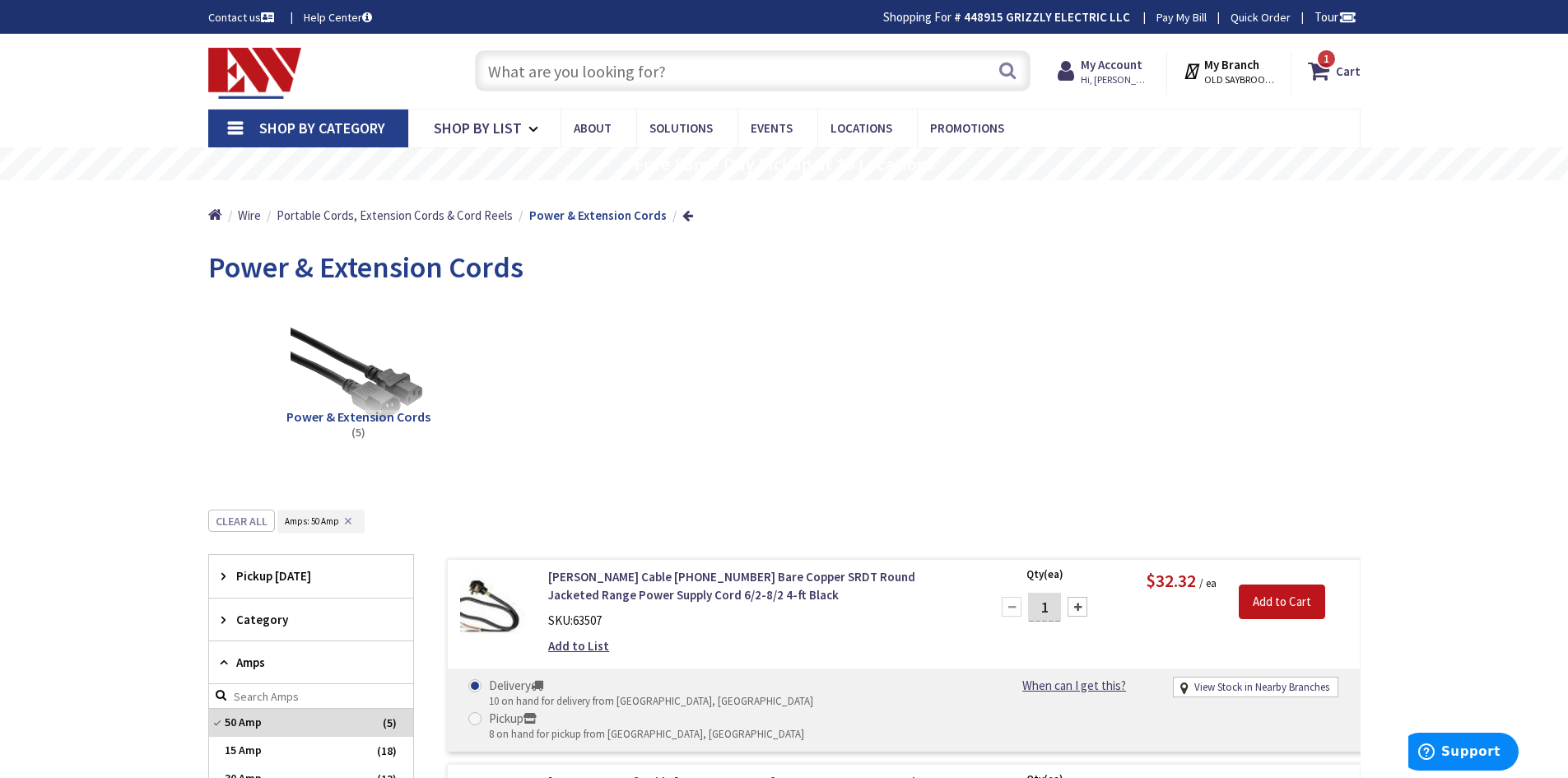
click at [230, 127] on link "Shop By Category" at bounding box center [308, 127] width 200 height 38
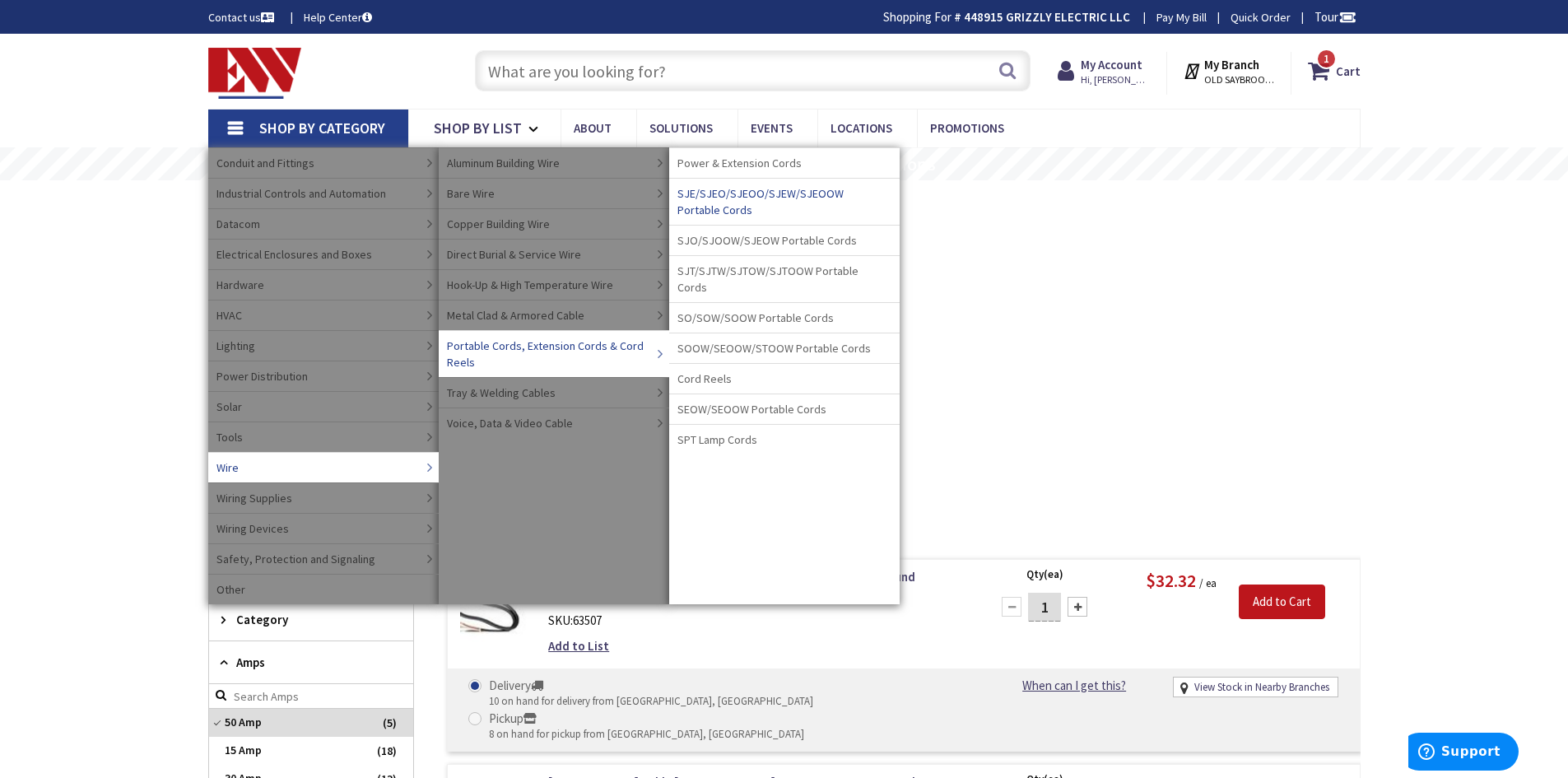
click at [744, 197] on span "SJE/SJEO/SJEOO/SJEW/SJEOOW Portable Cords" at bounding box center [780, 201] width 206 height 33
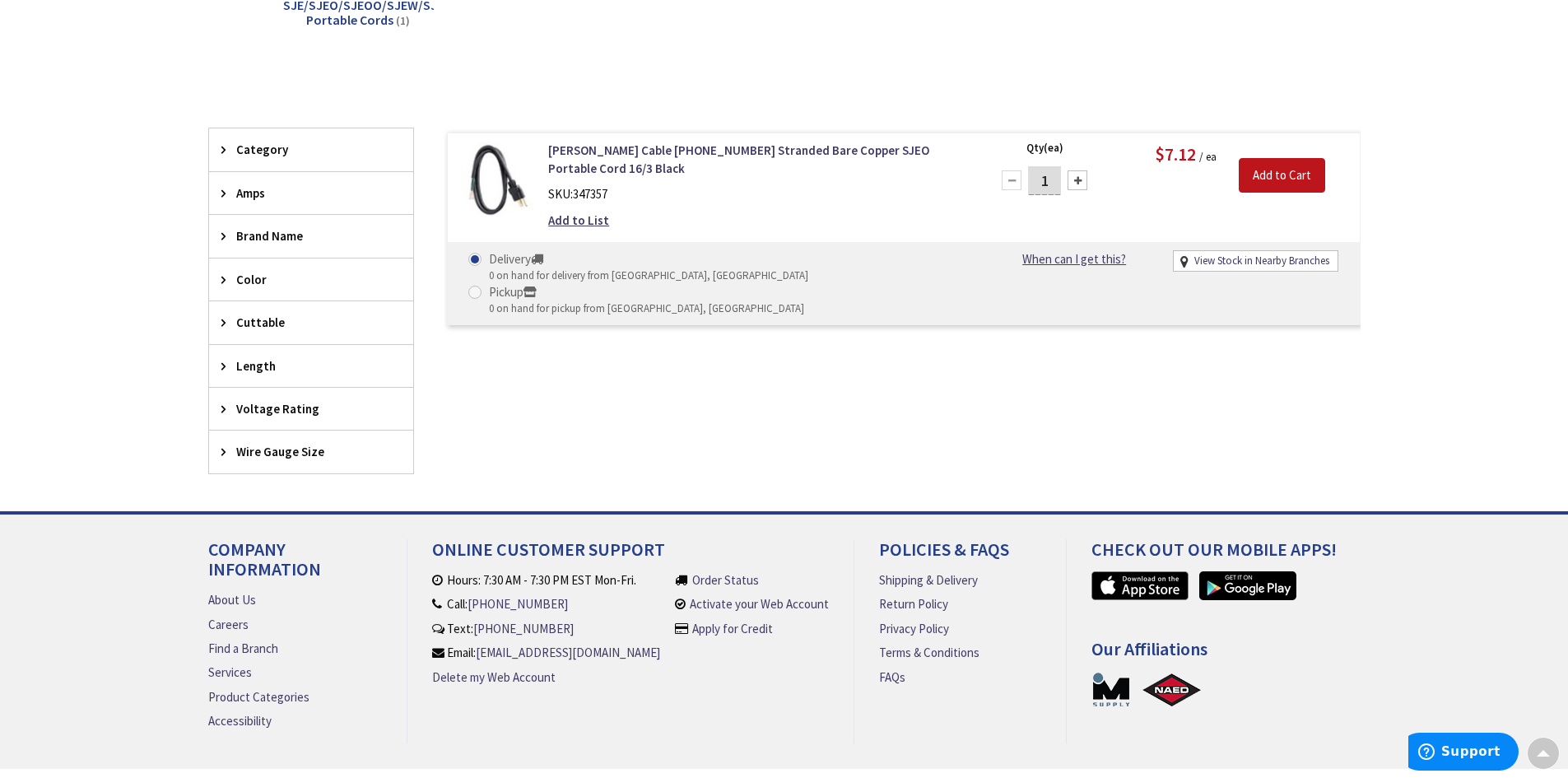
scroll to position [82, 0]
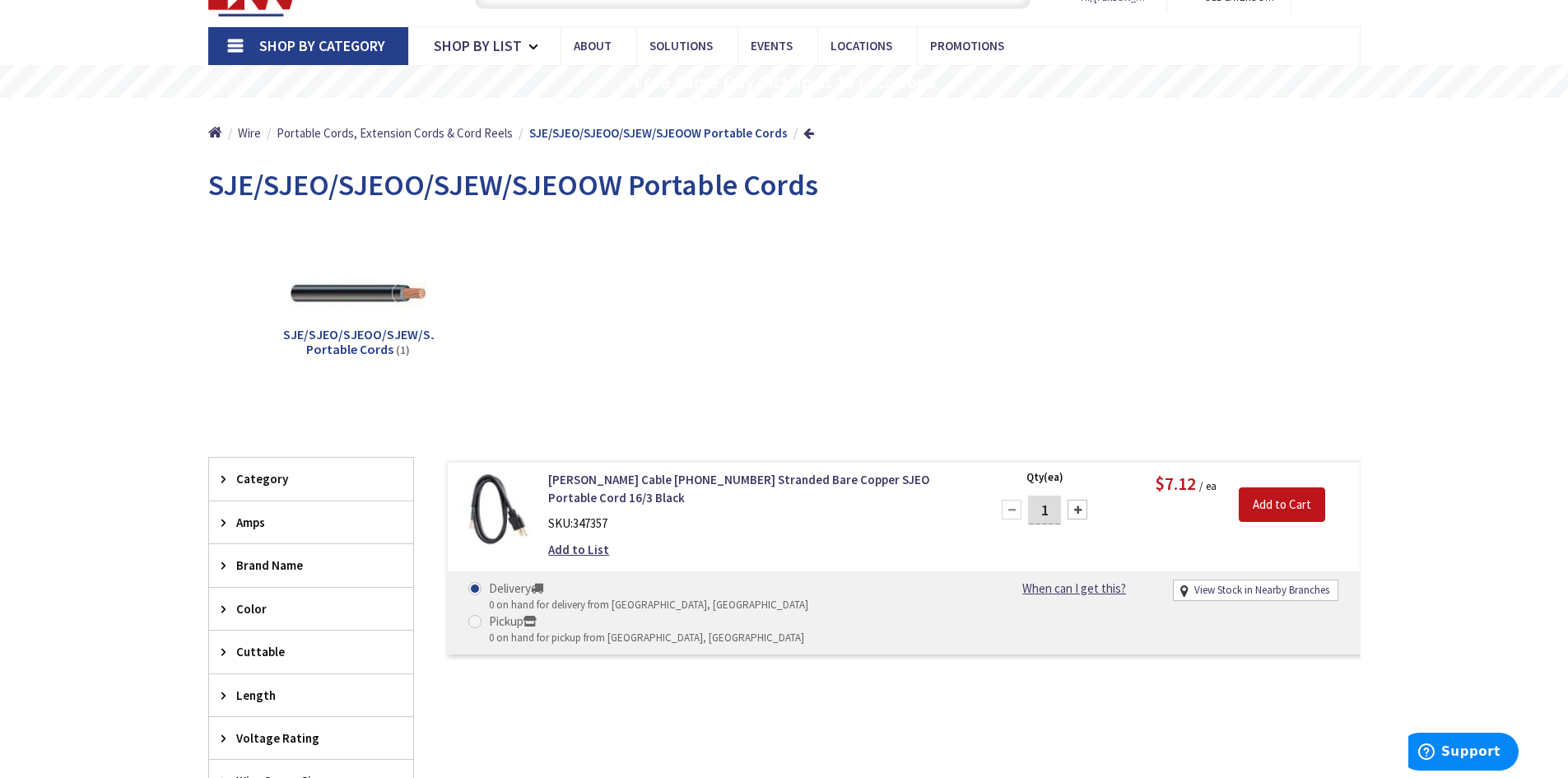
click at [243, 46] on link "Shop By Category" at bounding box center [308, 45] width 200 height 38
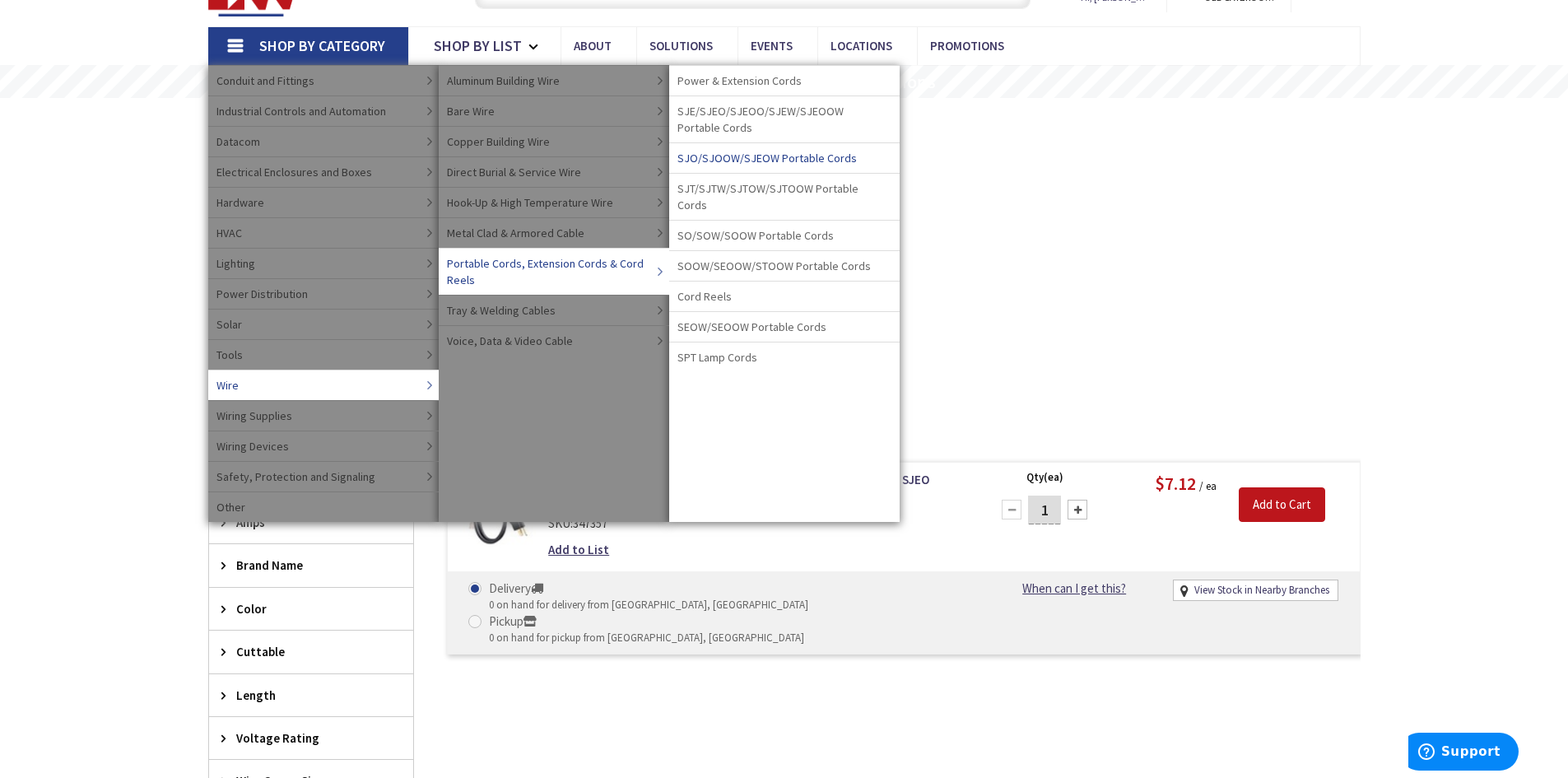
click at [770, 159] on span "SJO/SJOOW/SJEOW Portable Cords" at bounding box center [767, 158] width 180 height 17
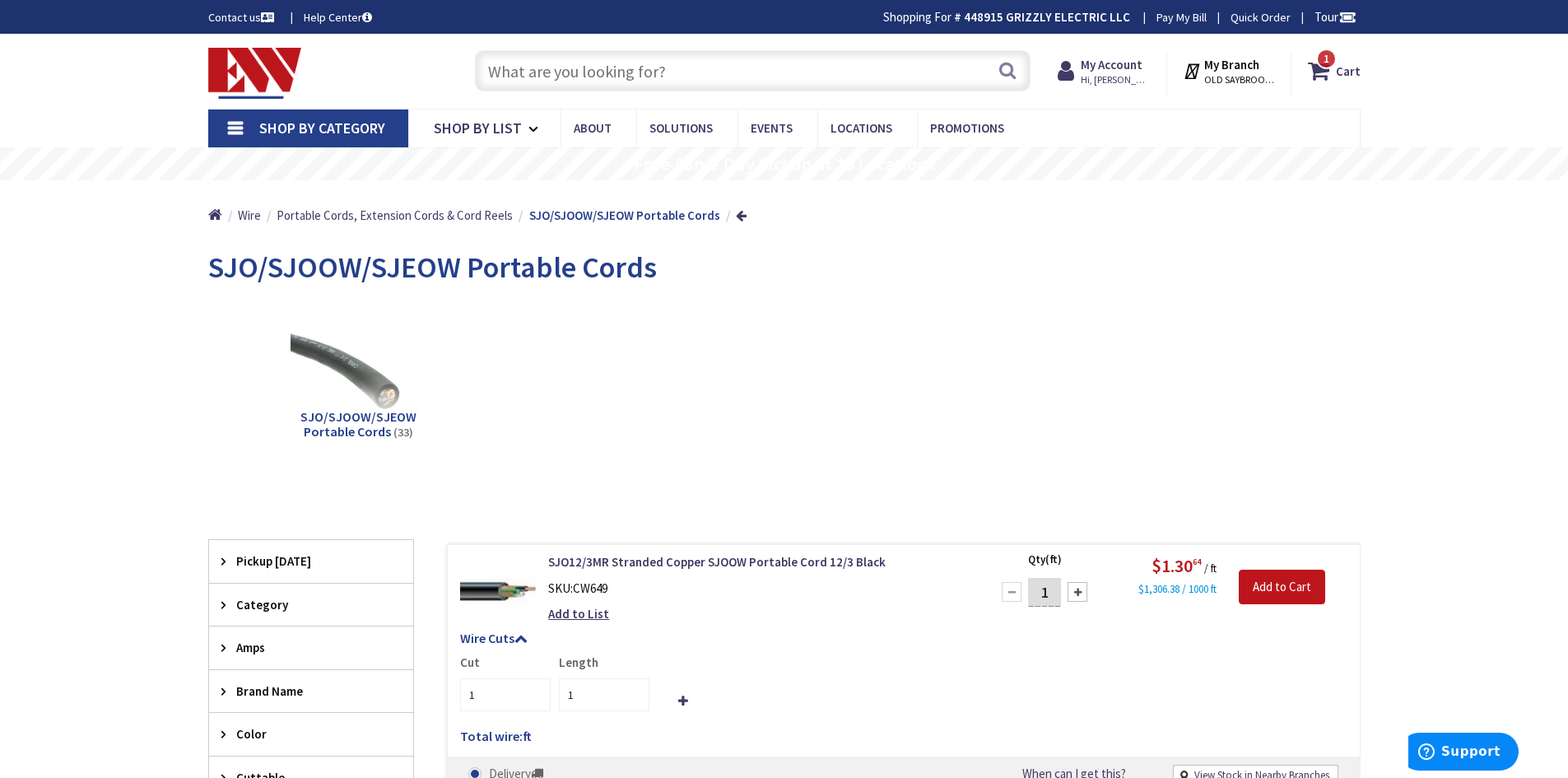
click at [236, 133] on link "Shop By Category" at bounding box center [308, 127] width 200 height 38
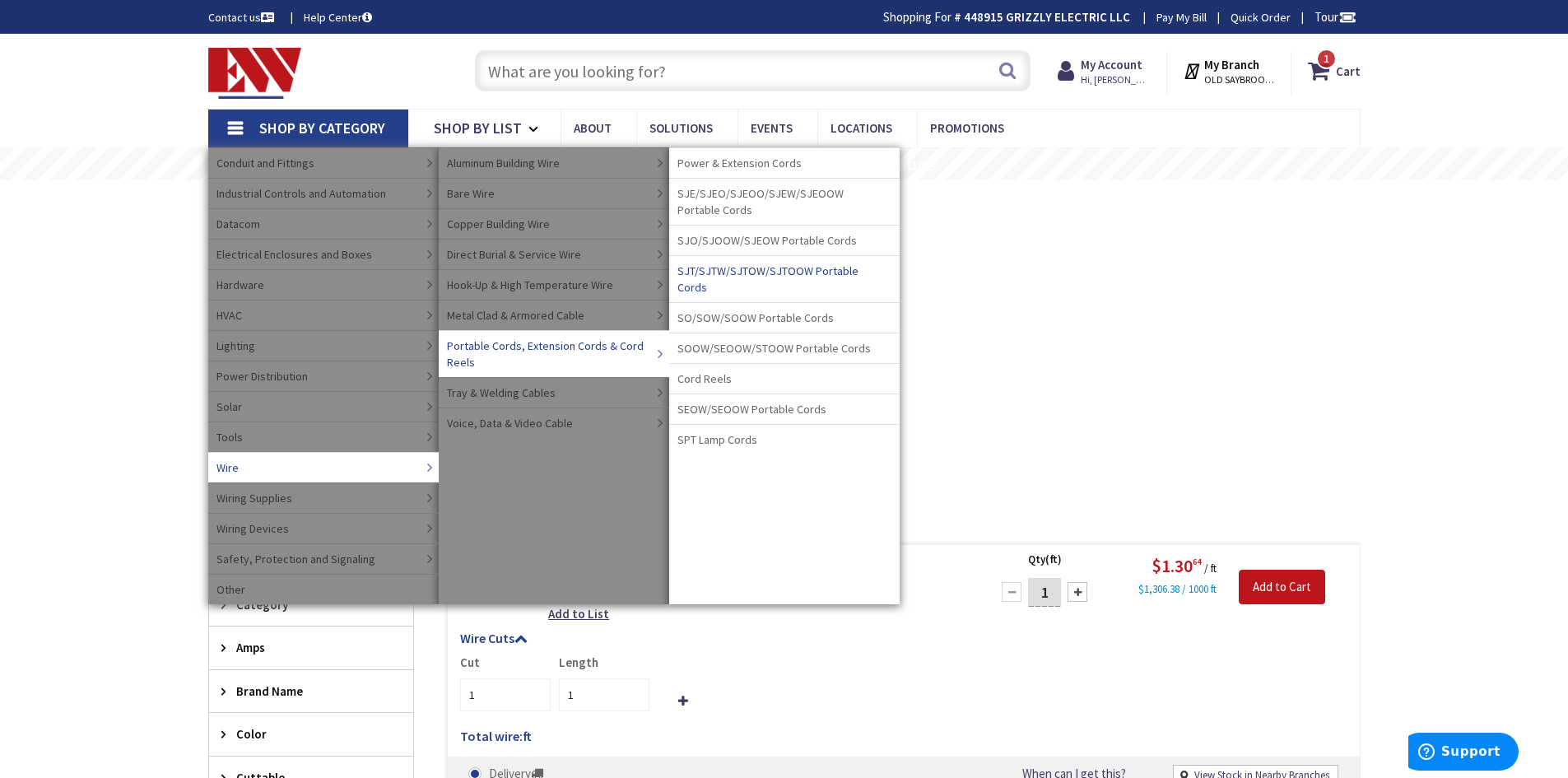
click at [777, 275] on span "SJT/SJTW/SJTOW/SJTOOW Portable Cords" at bounding box center [780, 279] width 206 height 33
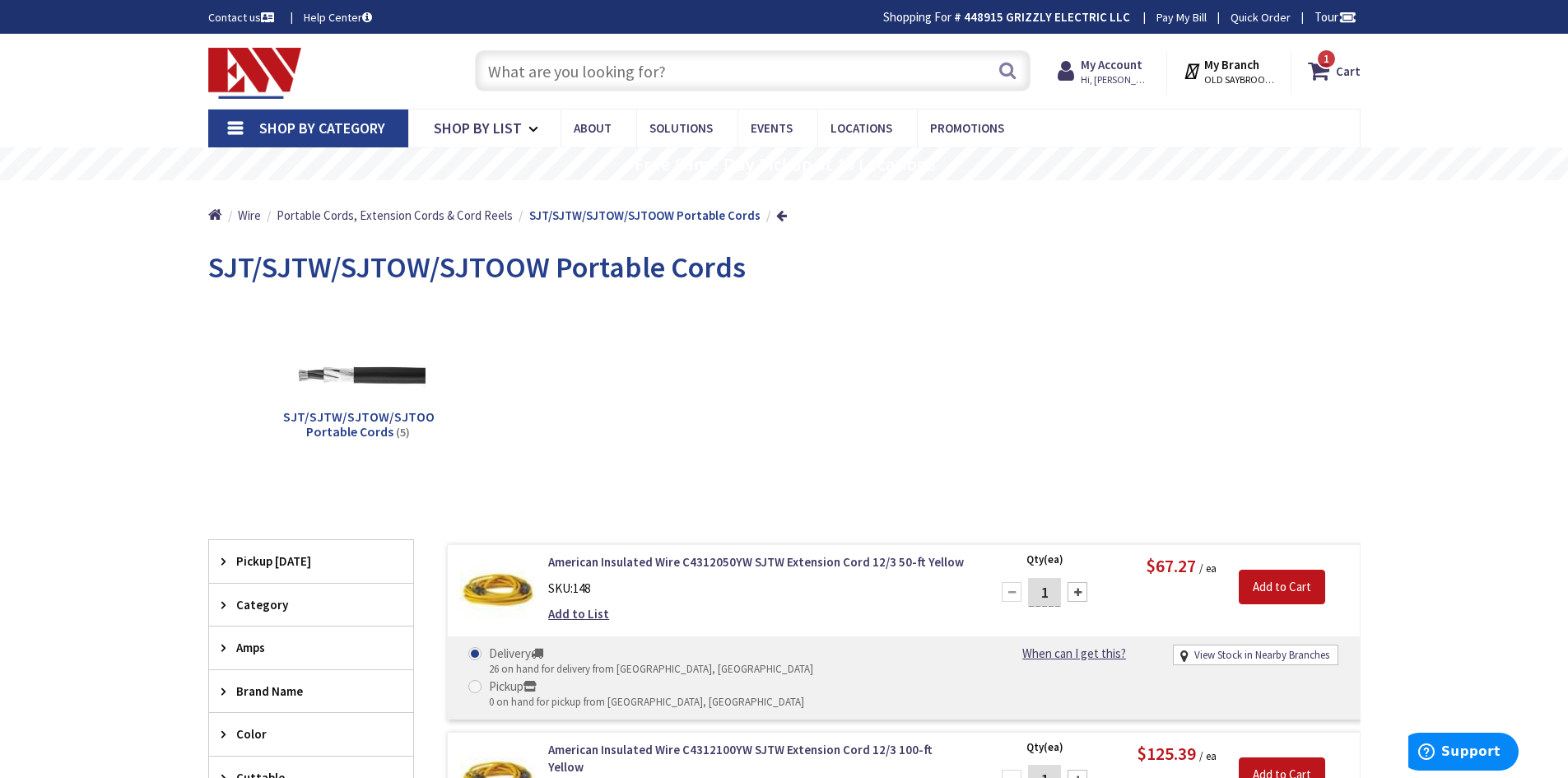
click at [234, 124] on link "Shop By Category" at bounding box center [308, 127] width 200 height 38
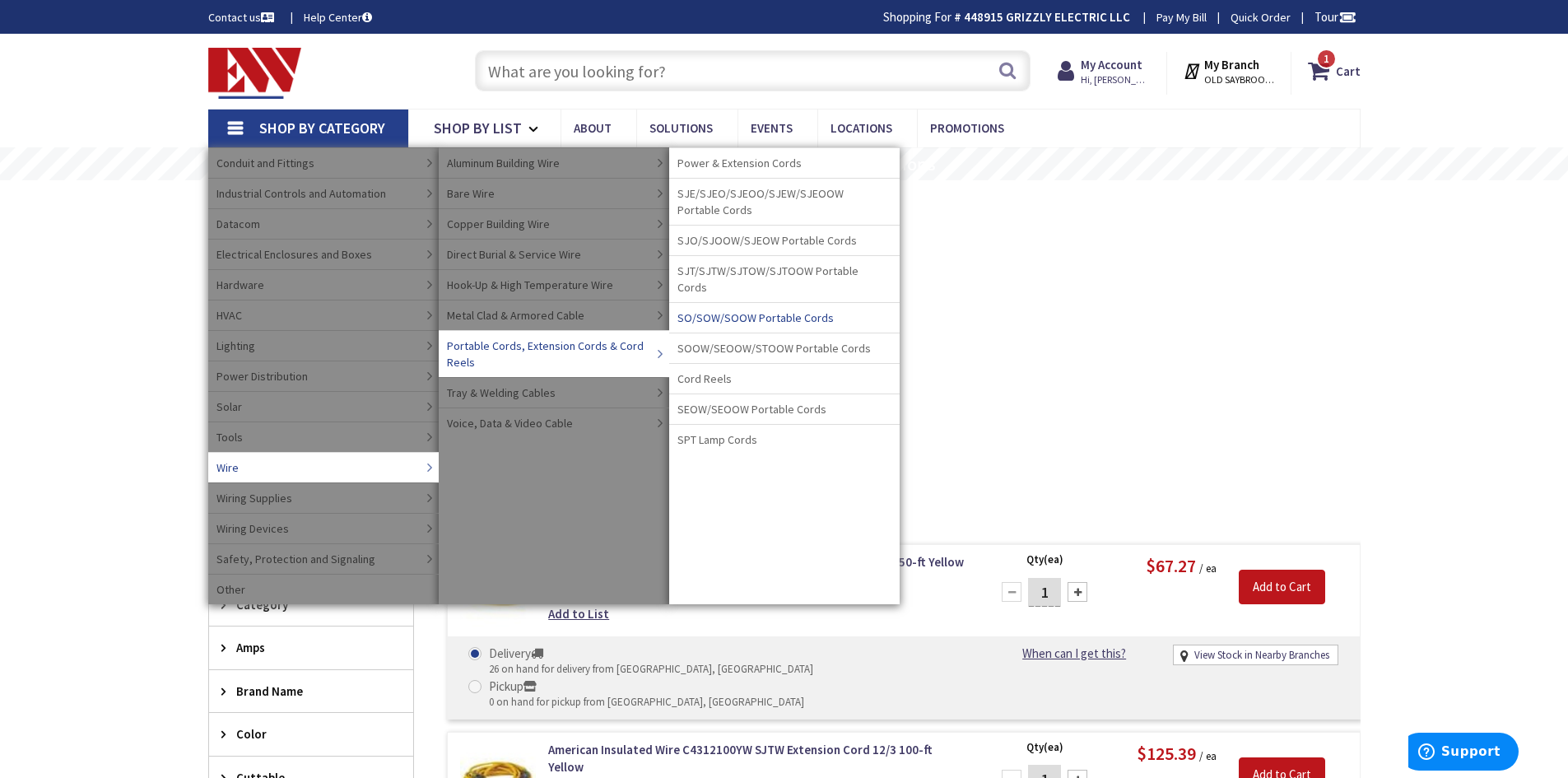
click at [779, 310] on span "SO/SOW/SOOW Portable Cords" at bounding box center [755, 317] width 156 height 17
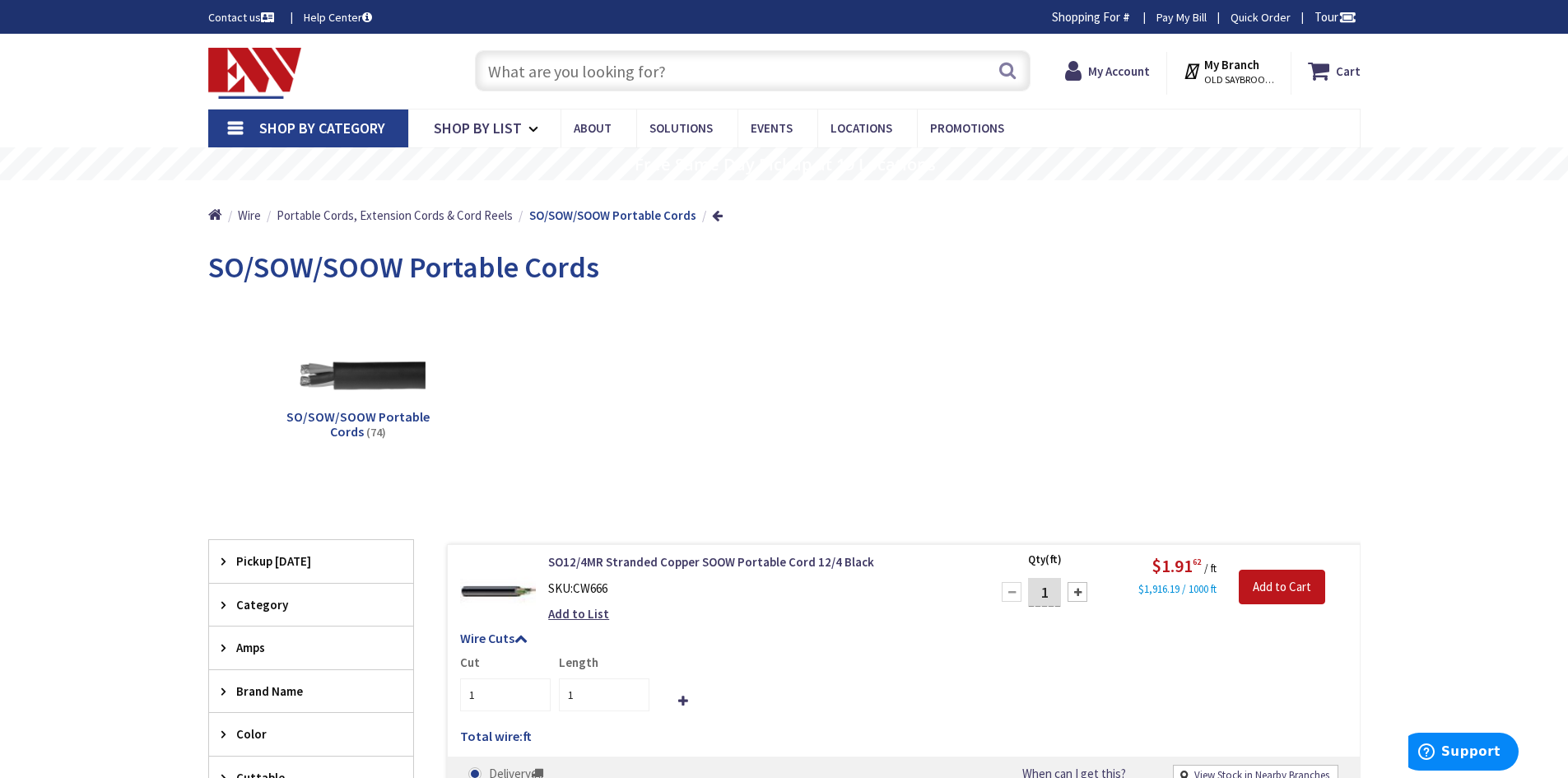
click at [233, 123] on link "Shop By Category" at bounding box center [308, 127] width 200 height 38
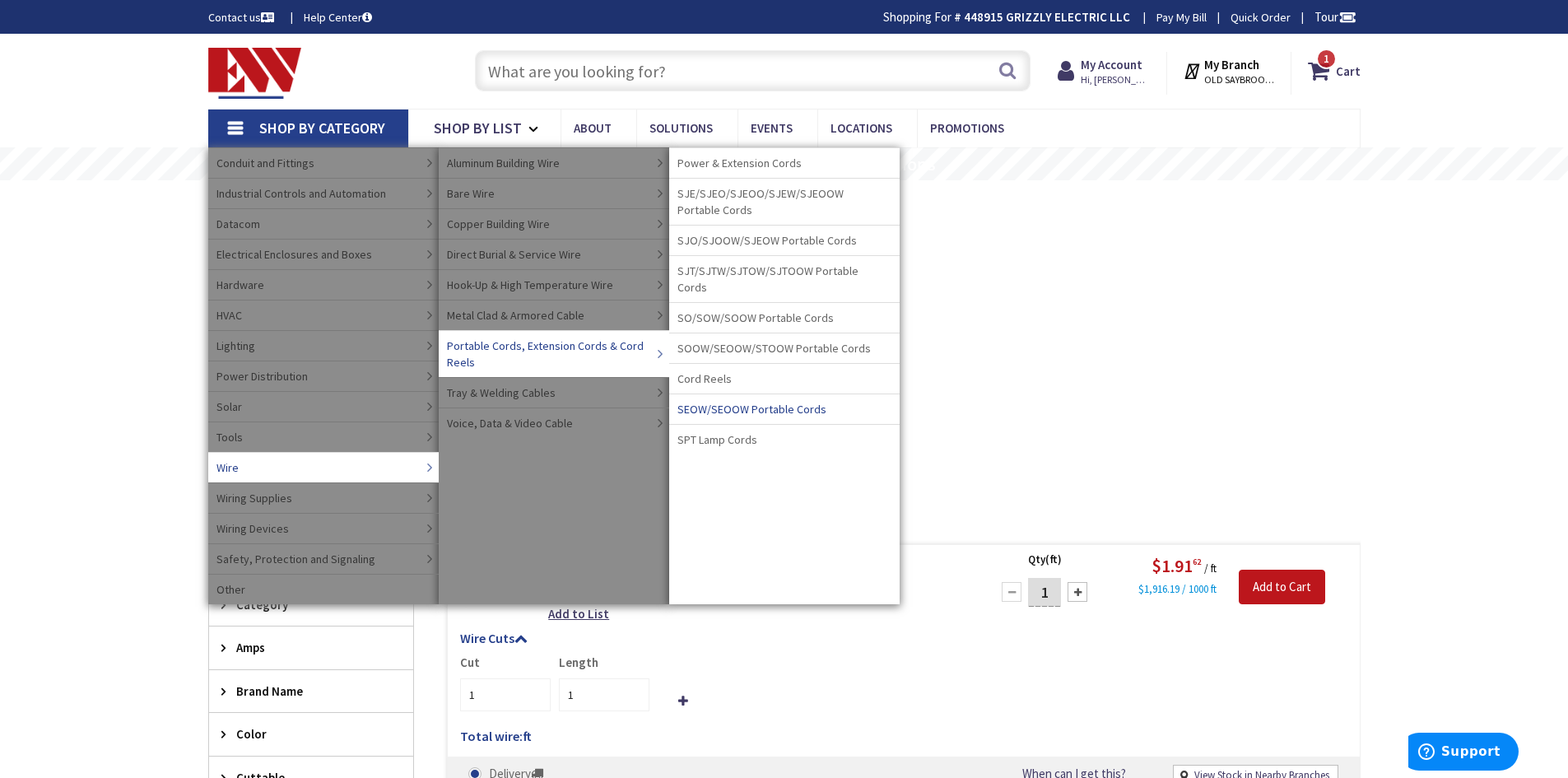
click at [722, 371] on span "Cord Reels" at bounding box center [704, 379] width 54 height 17
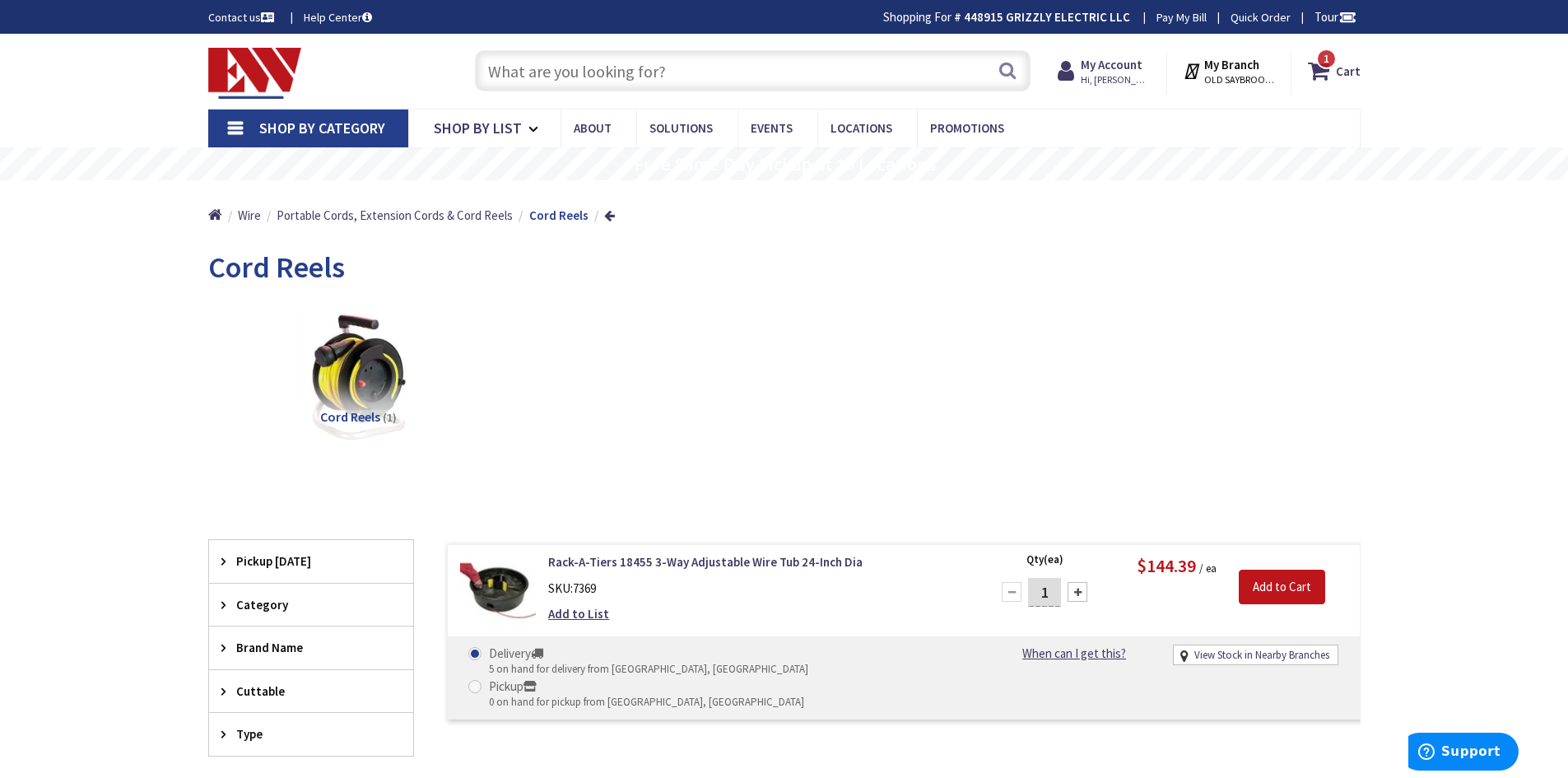
click at [242, 131] on link "Shop By Category" at bounding box center [308, 127] width 200 height 38
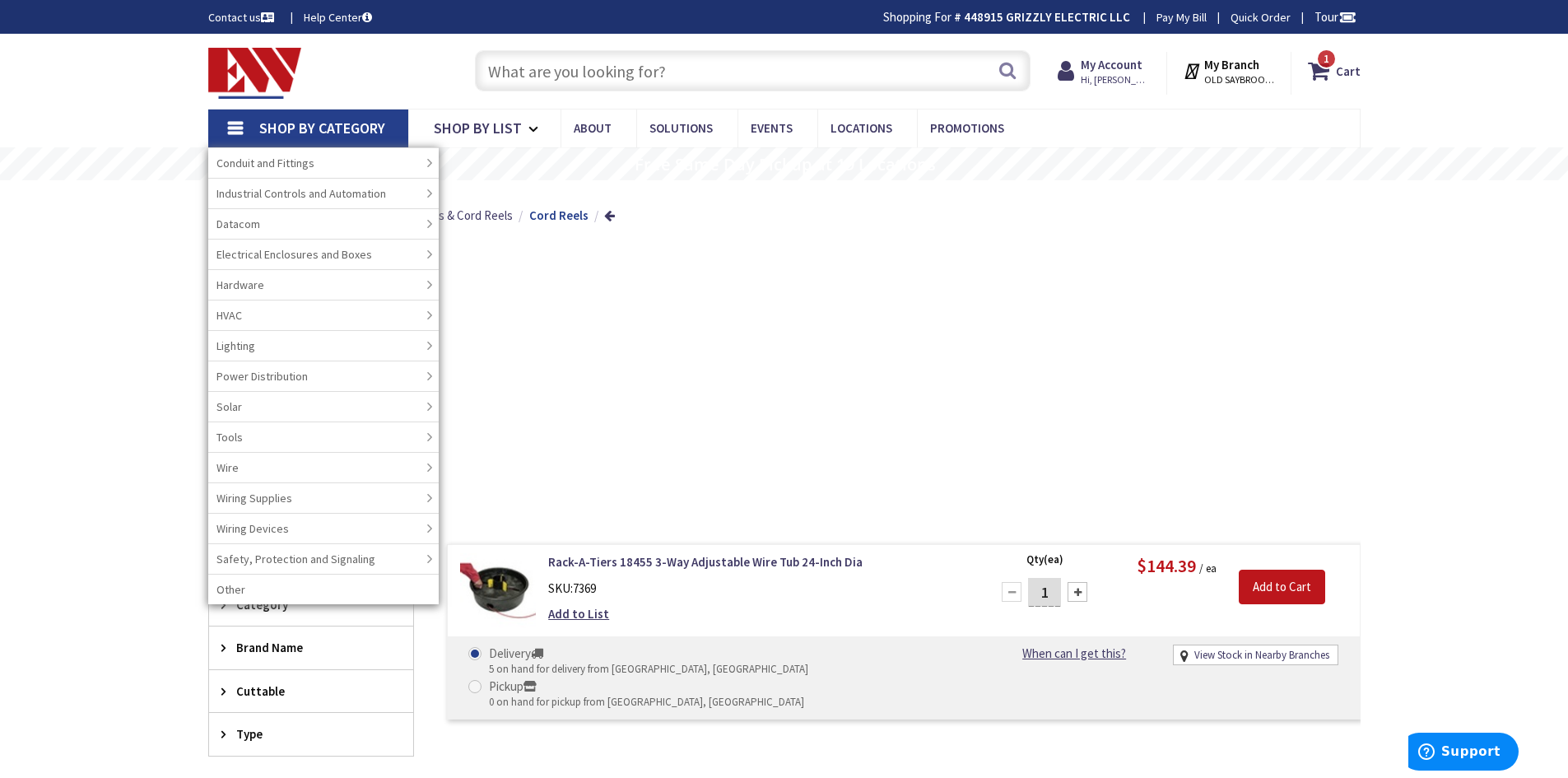
click at [585, 64] on input "text" at bounding box center [752, 71] width 556 height 41
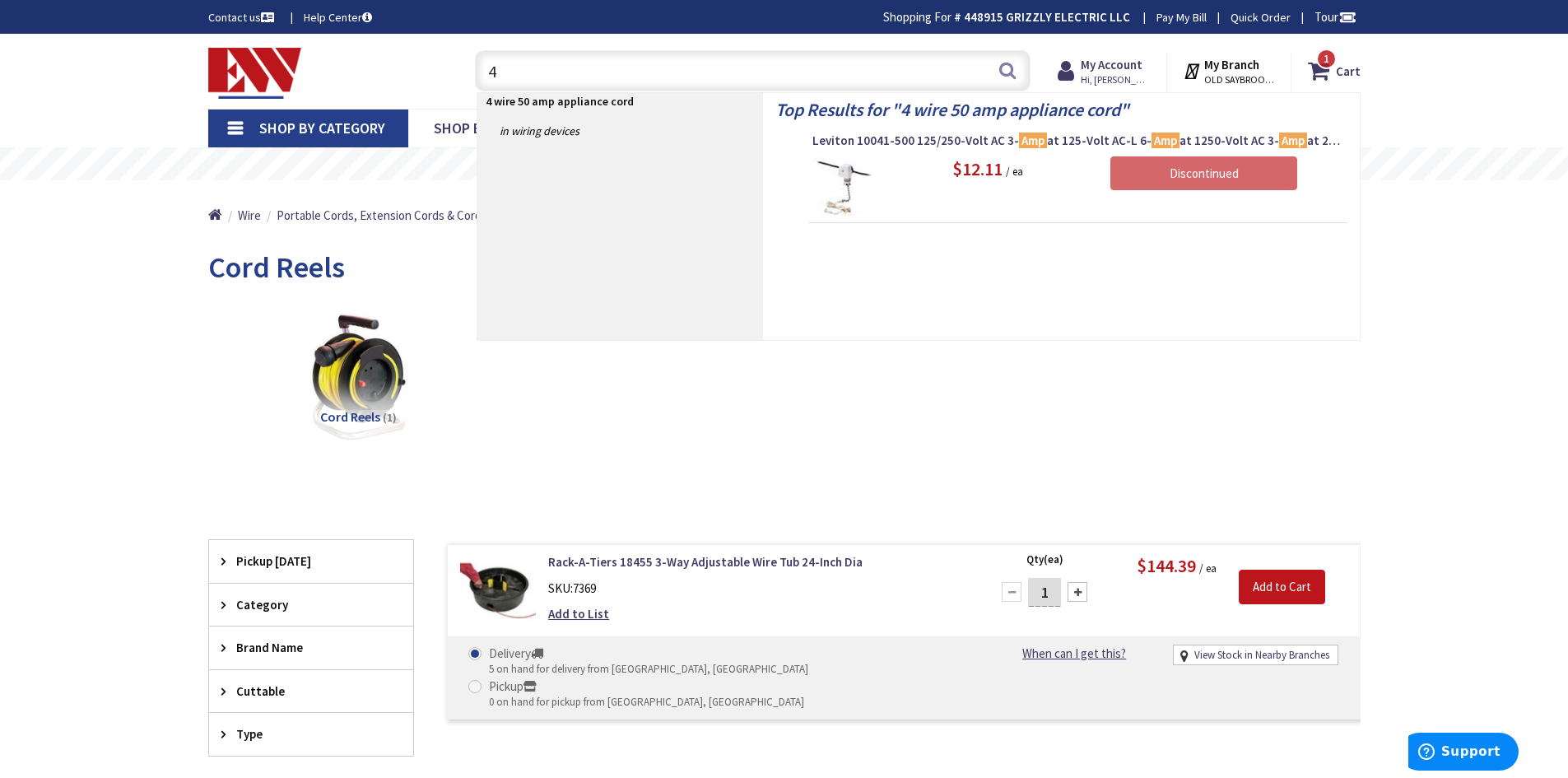
type input "4"
type input "5"
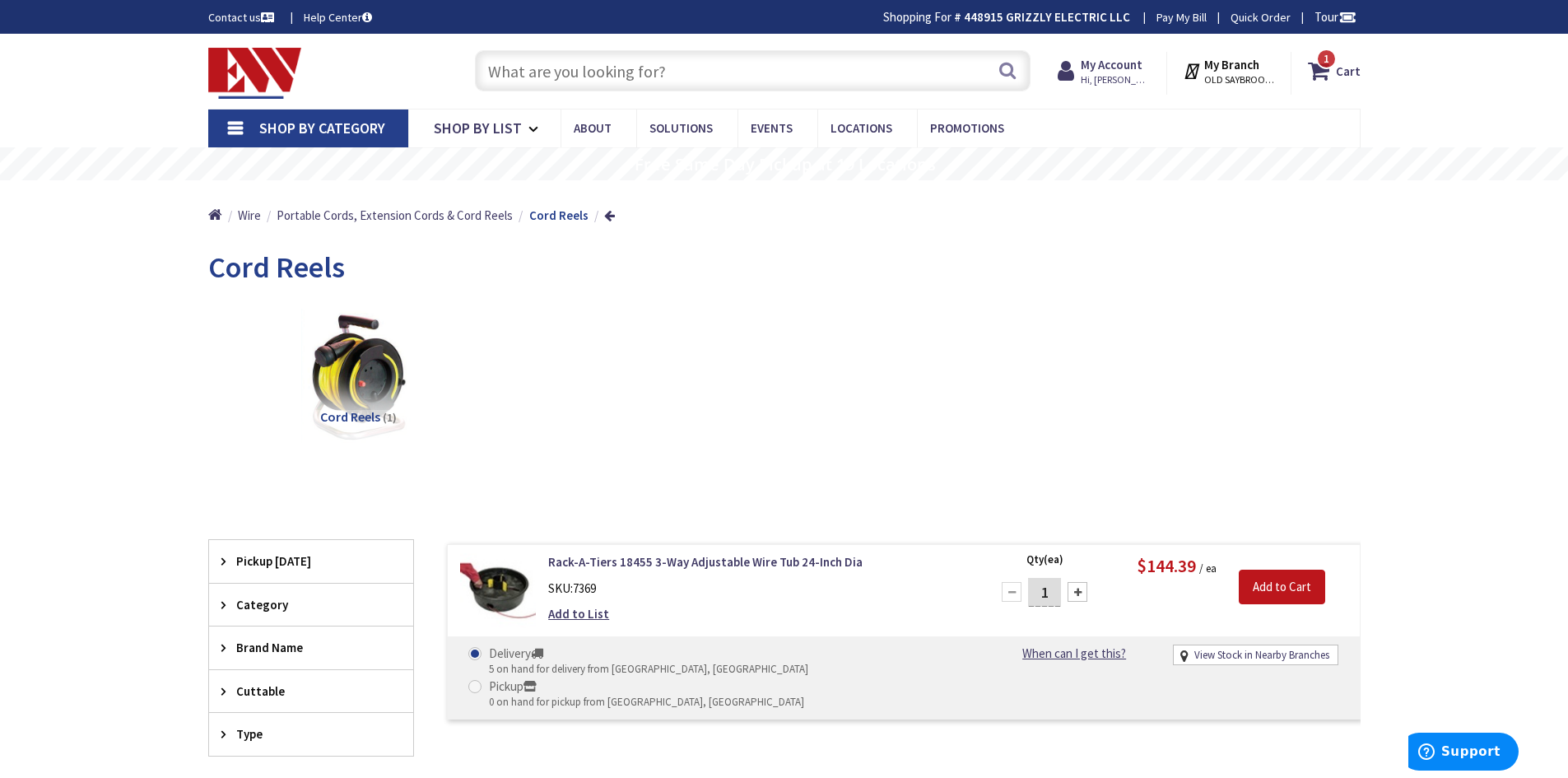
click at [239, 126] on link "Shop By Category" at bounding box center [308, 127] width 200 height 38
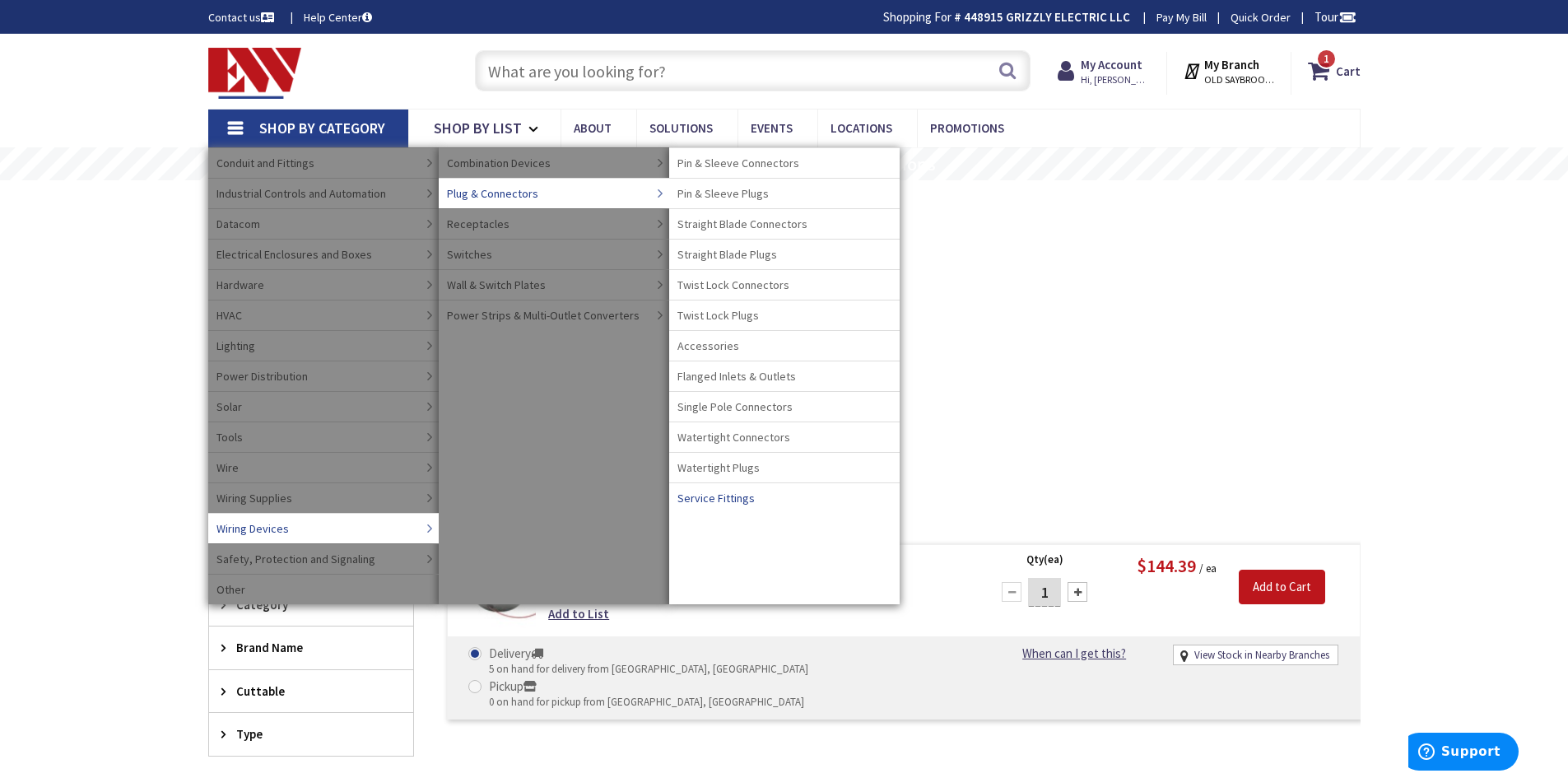
click at [691, 502] on span "Service Fittings" at bounding box center [716, 497] width 78 height 17
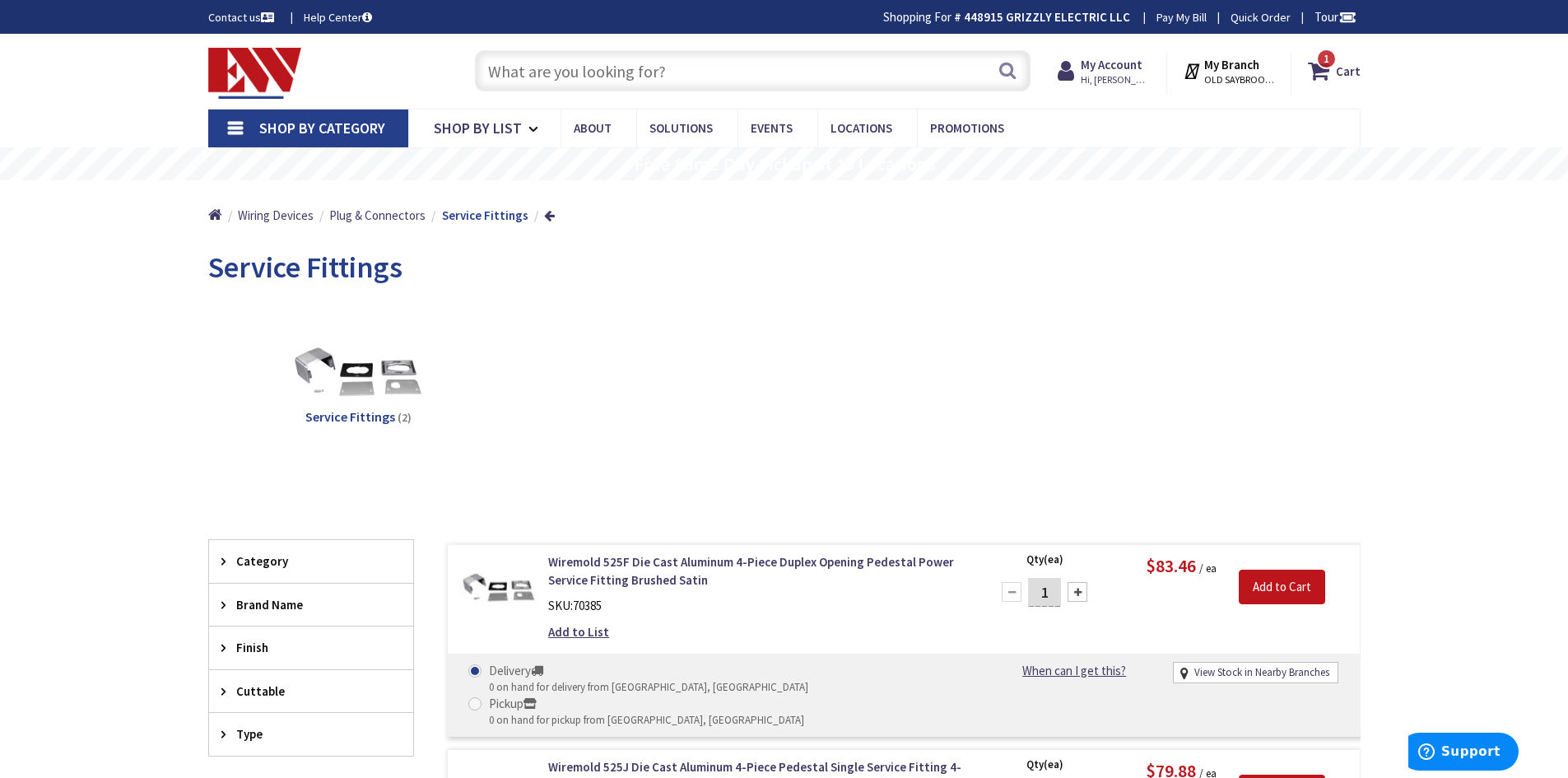
click at [240, 123] on link "Shop By Category" at bounding box center [308, 127] width 200 height 38
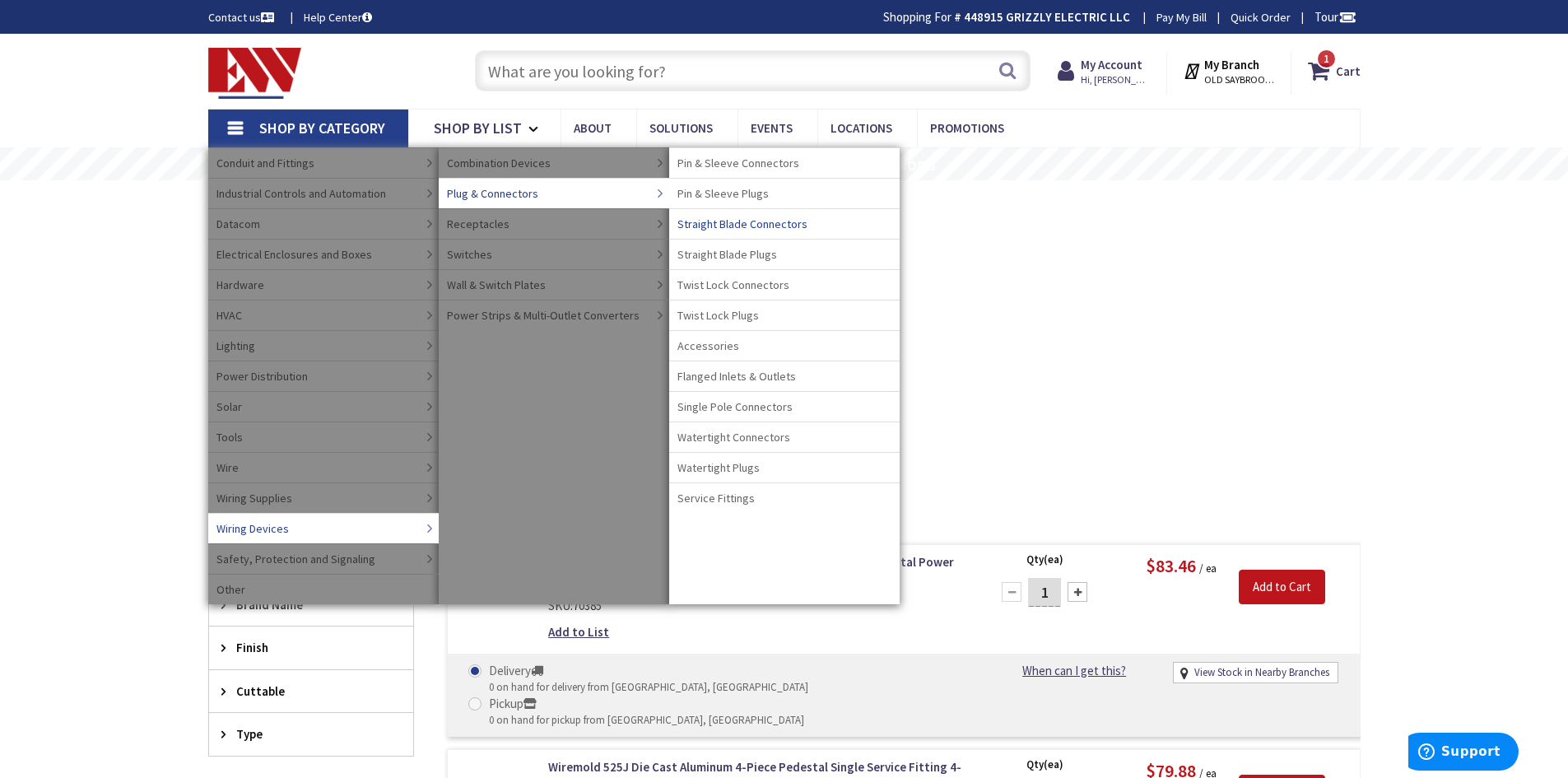
click at [734, 222] on span "Straight Blade Connectors" at bounding box center [742, 223] width 130 height 17
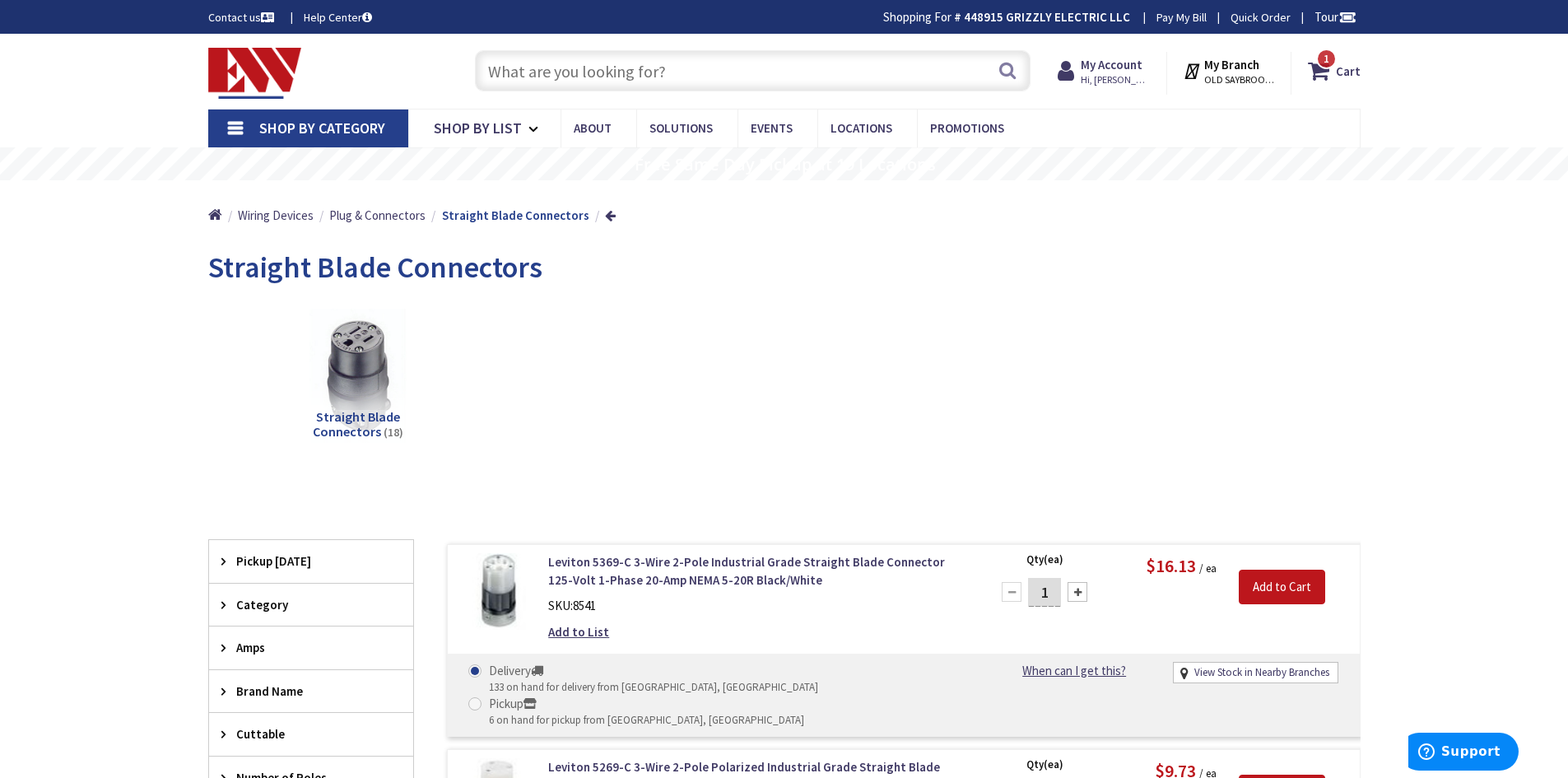
click at [233, 125] on link "Shop By Category" at bounding box center [308, 127] width 200 height 38
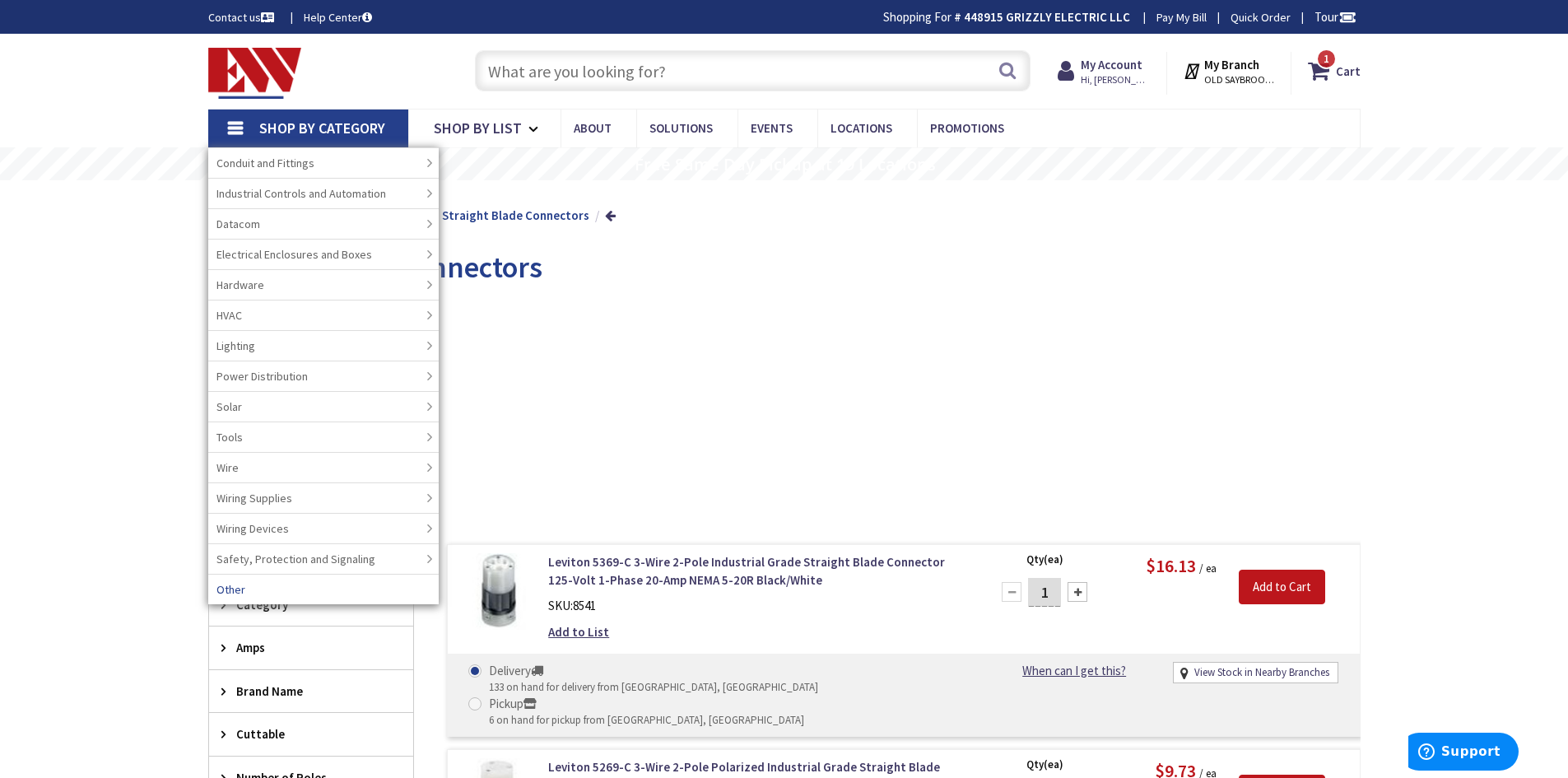
click at [255, 587] on link "Other" at bounding box center [324, 589] width 230 height 31
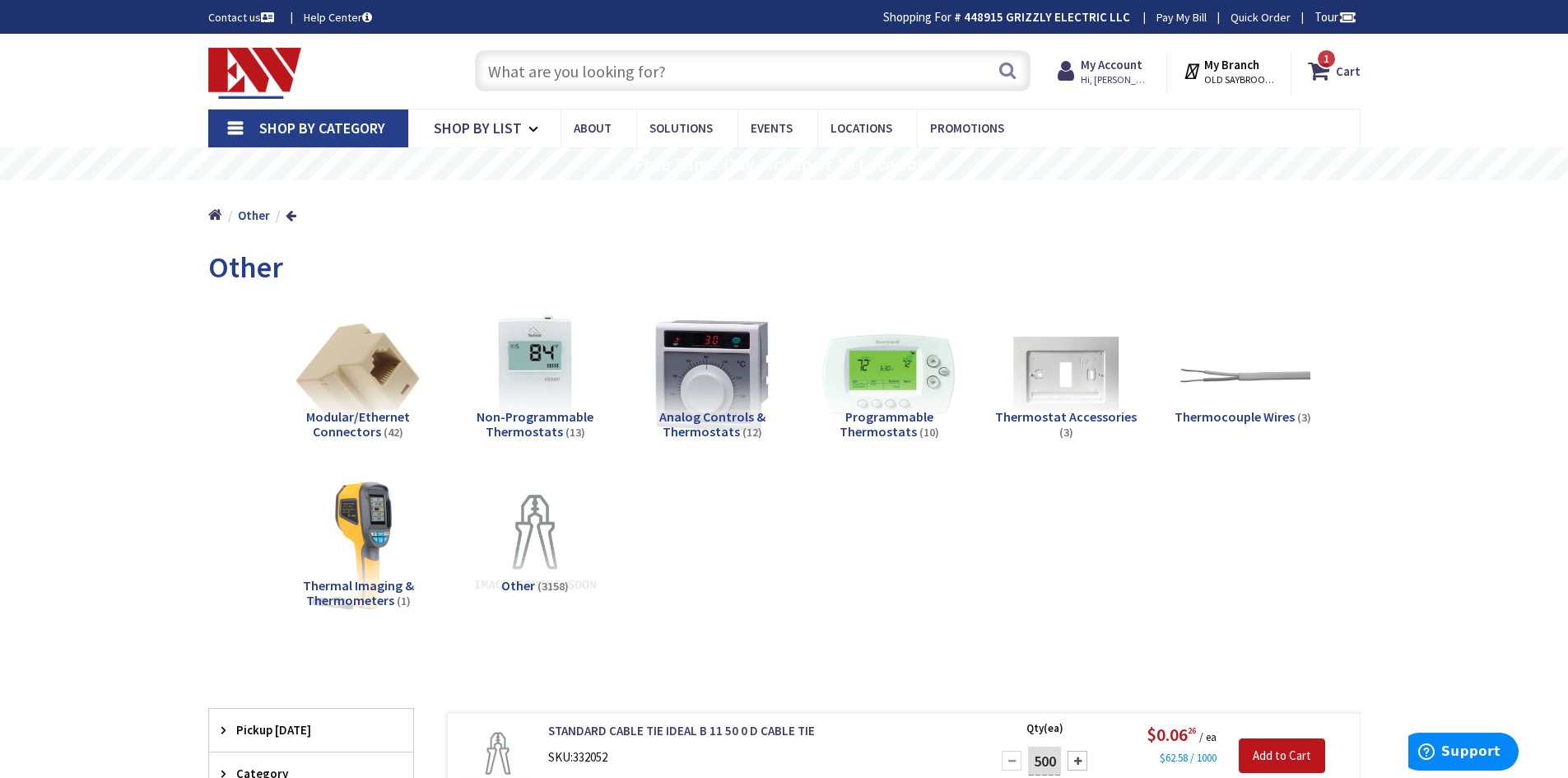
click at [556, 77] on input "text" at bounding box center [752, 71] width 556 height 41
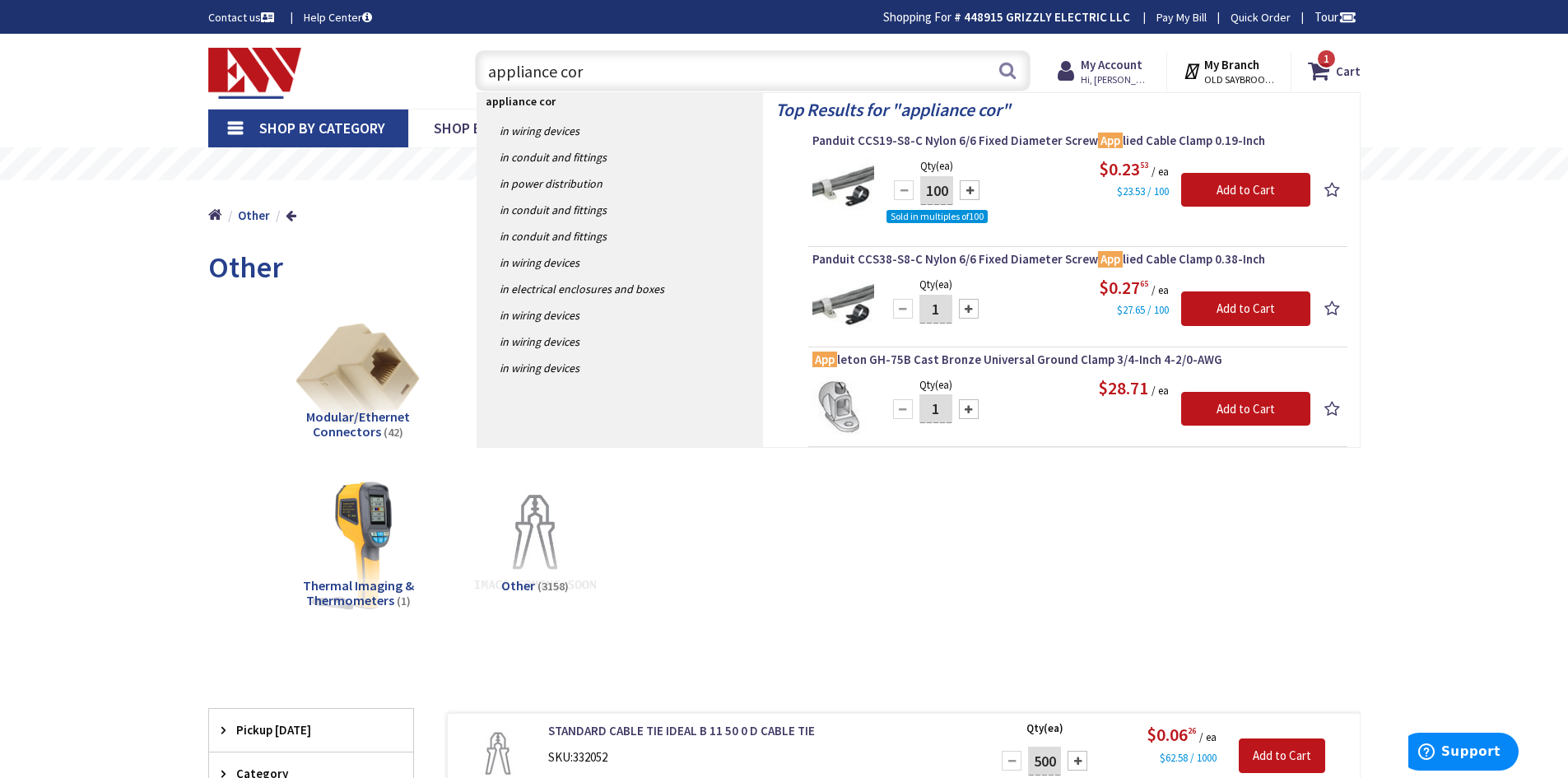
type input "appliance cord"
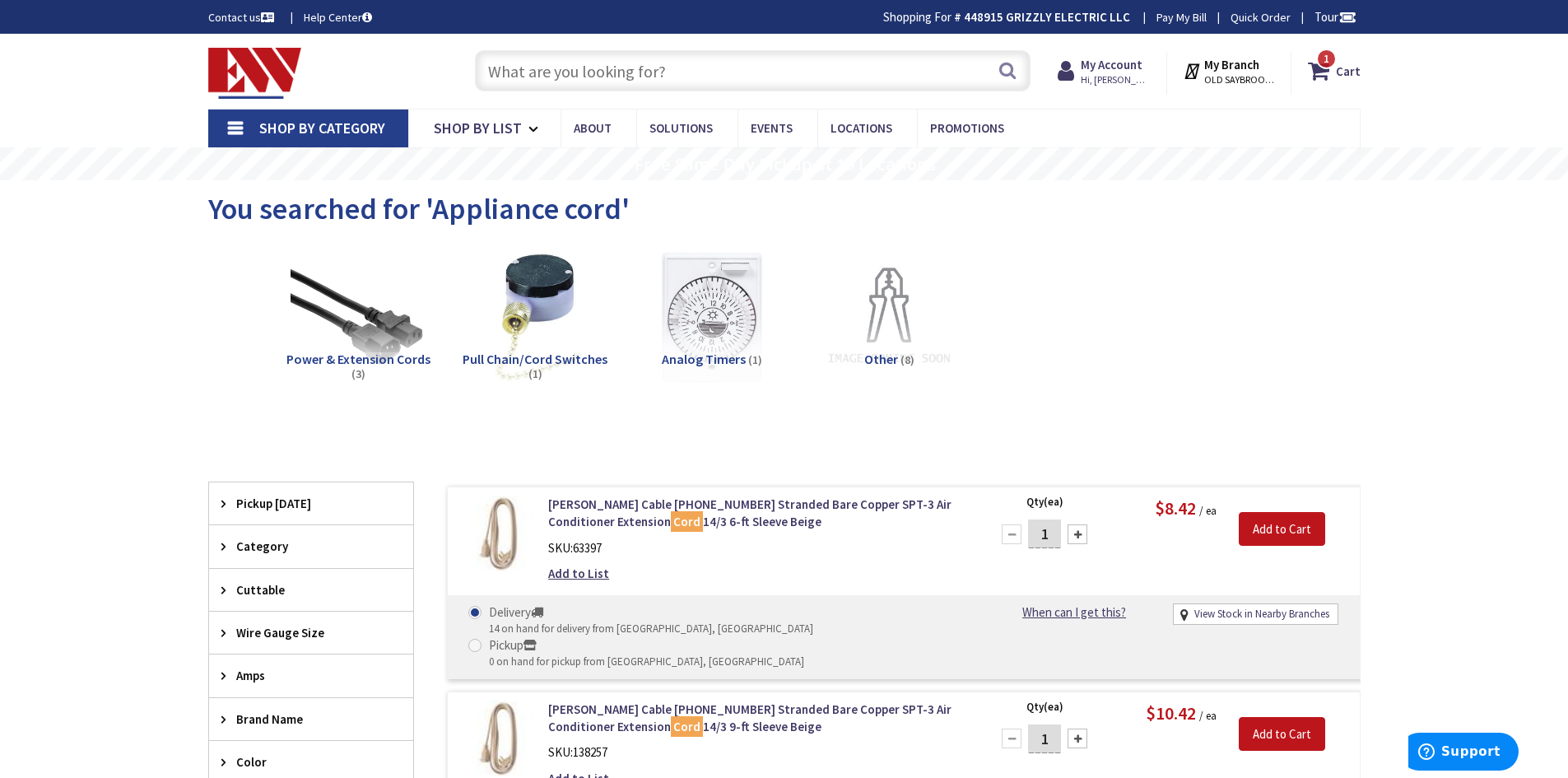
click at [630, 61] on input "text" at bounding box center [752, 71] width 556 height 41
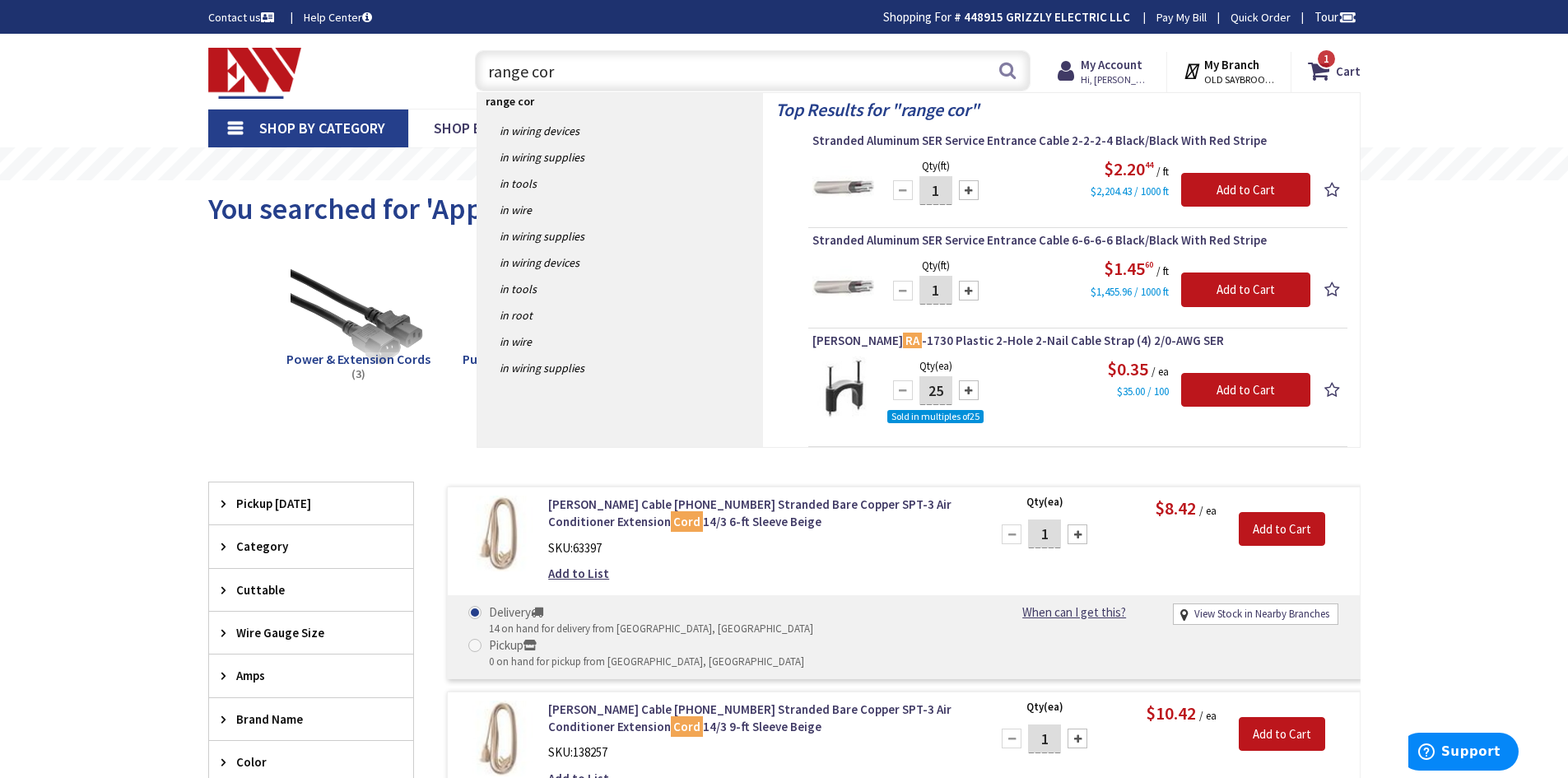
type input "range cord"
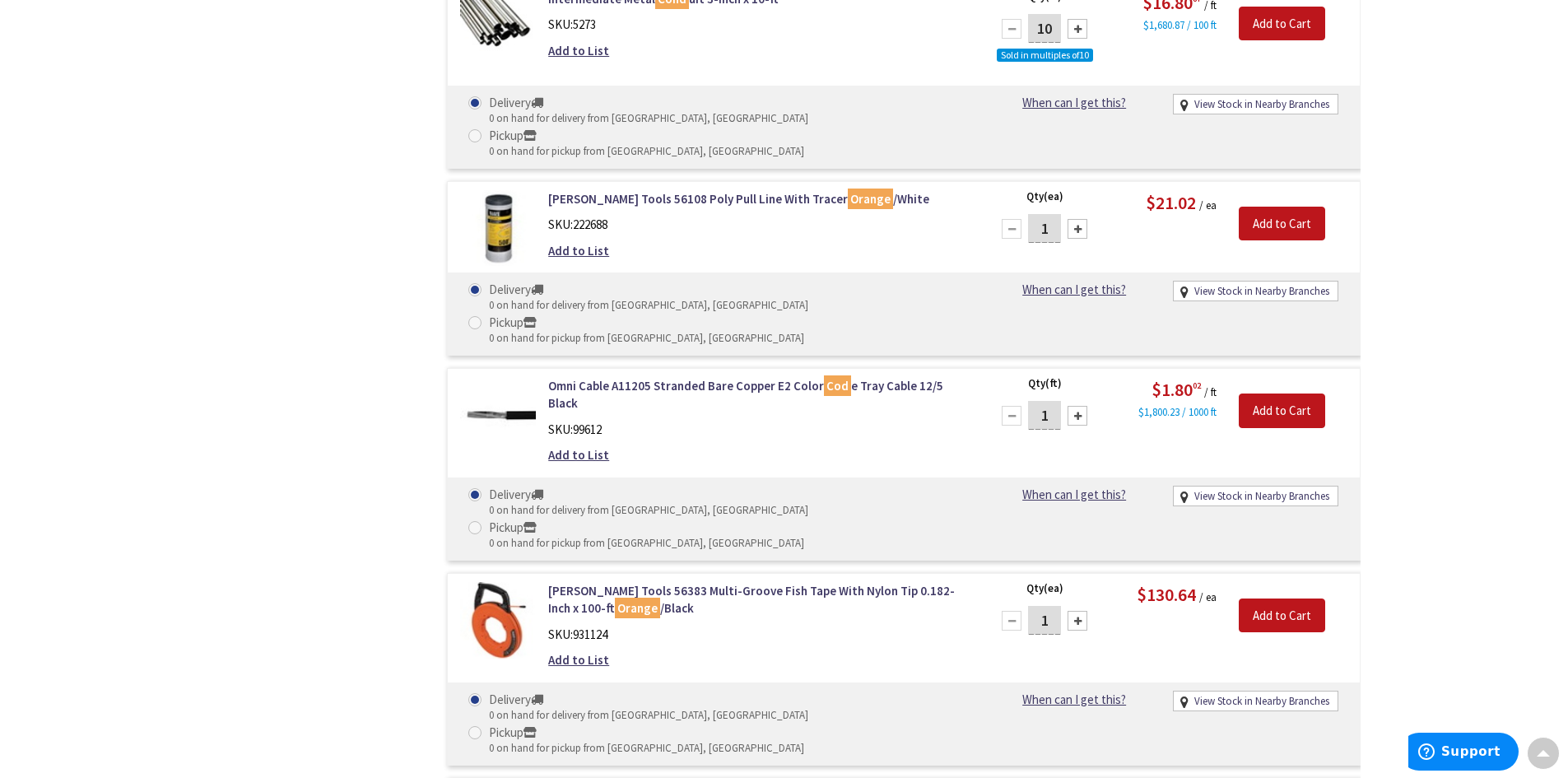
scroll to position [14649, 0]
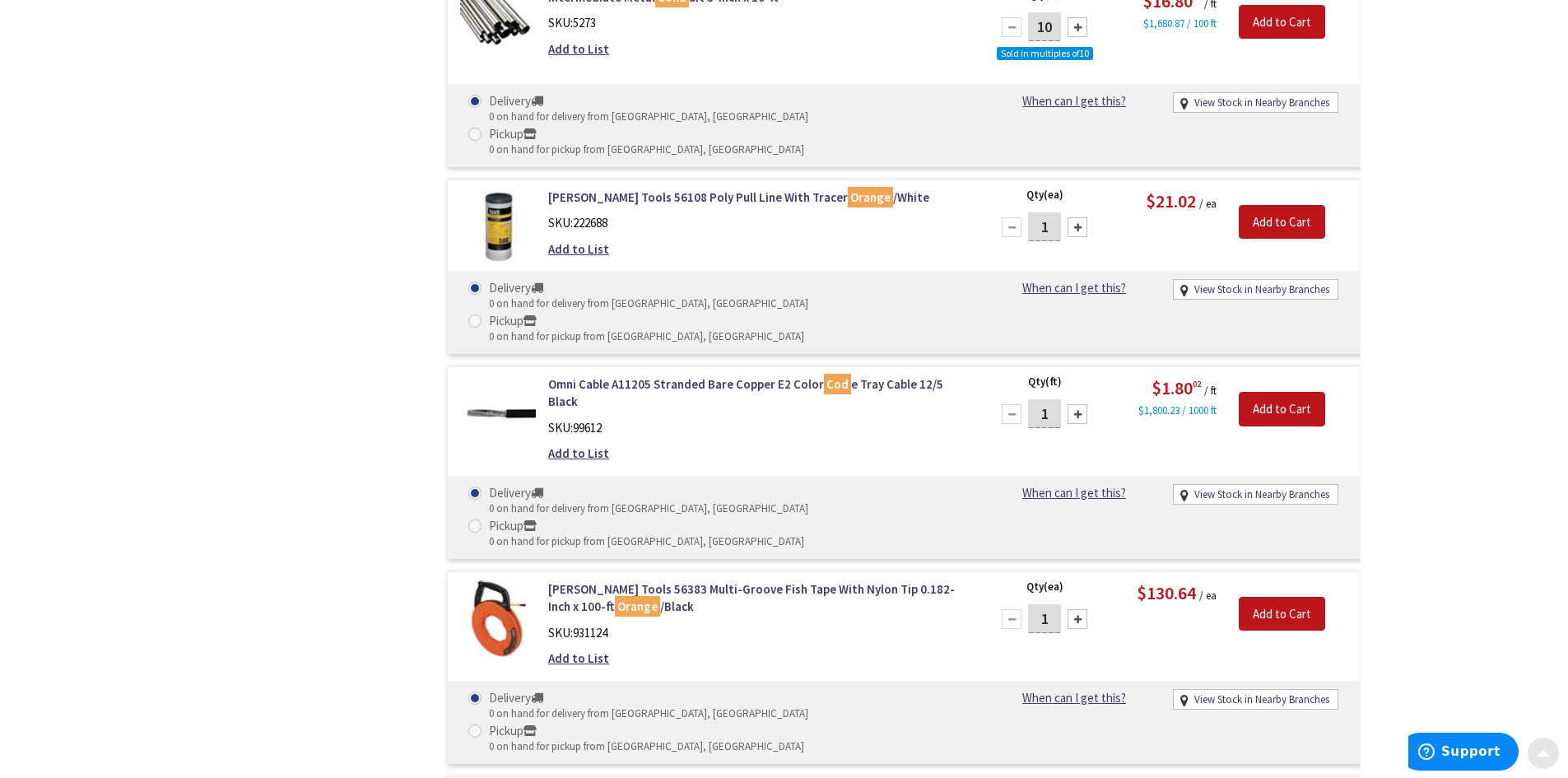
click at [1543, 748] on span at bounding box center [1543, 749] width 13 height 13
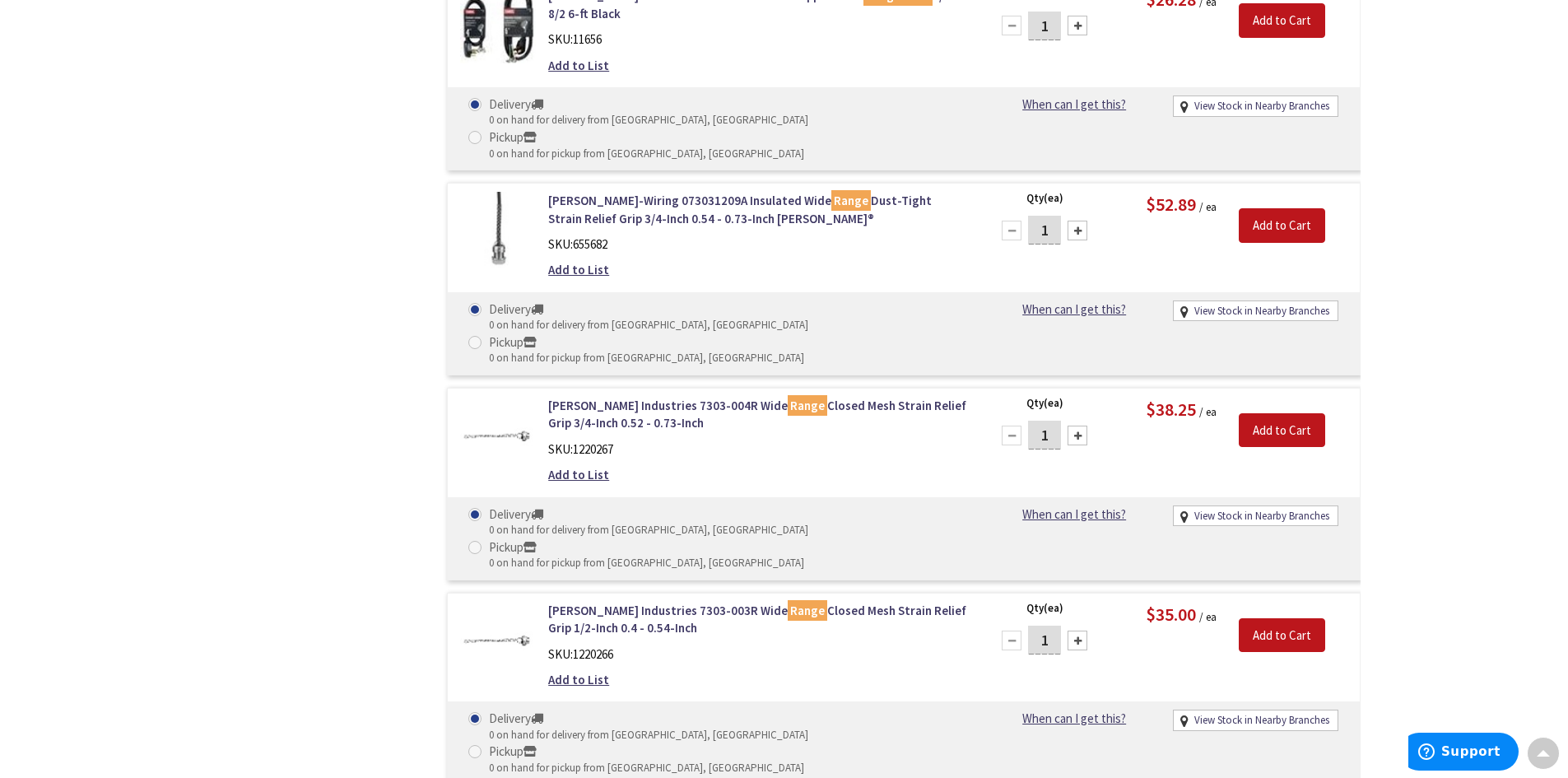
scroll to position [0, 0]
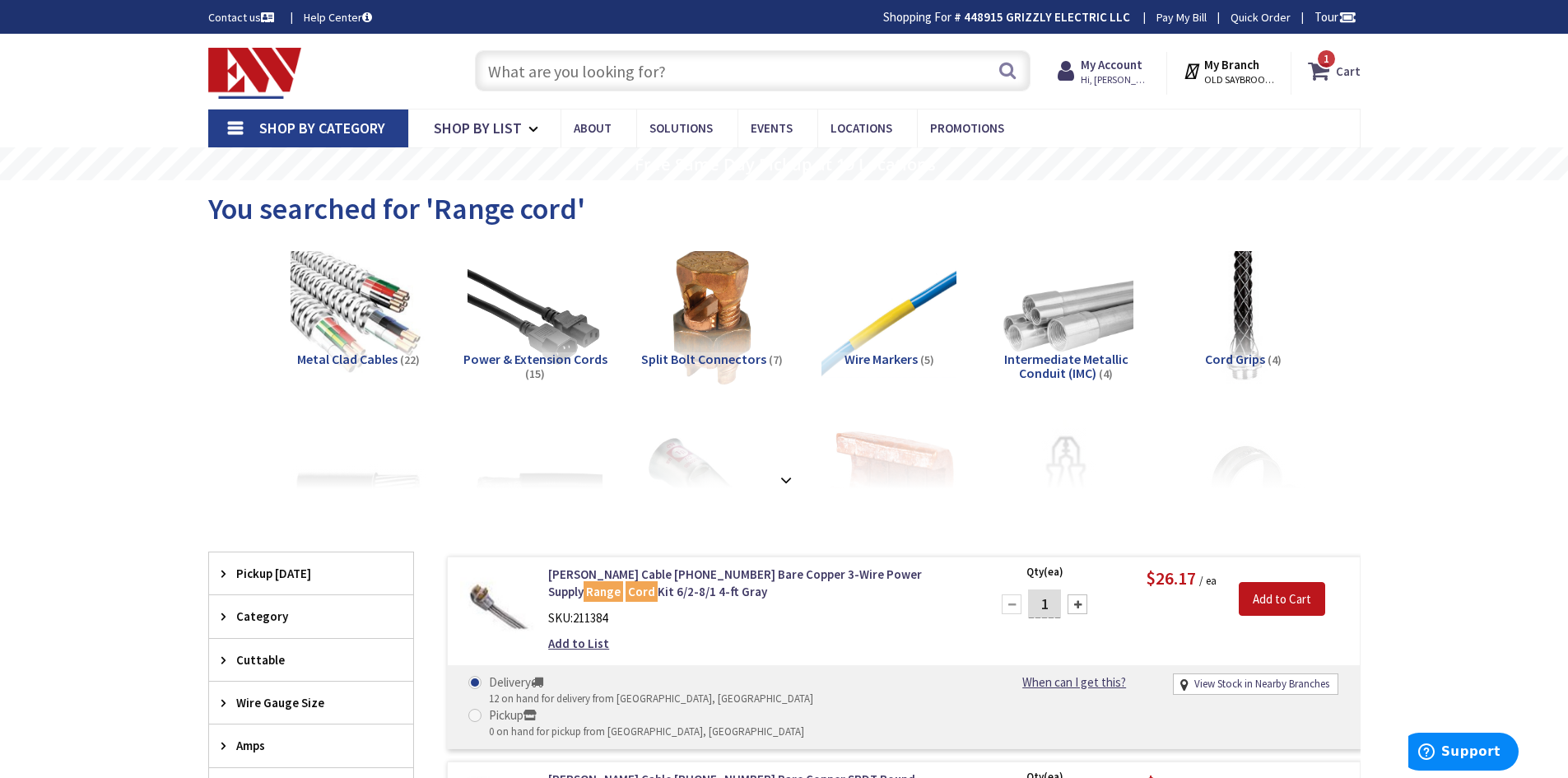
click at [1333, 72] on icon at bounding box center [1322, 71] width 28 height 30
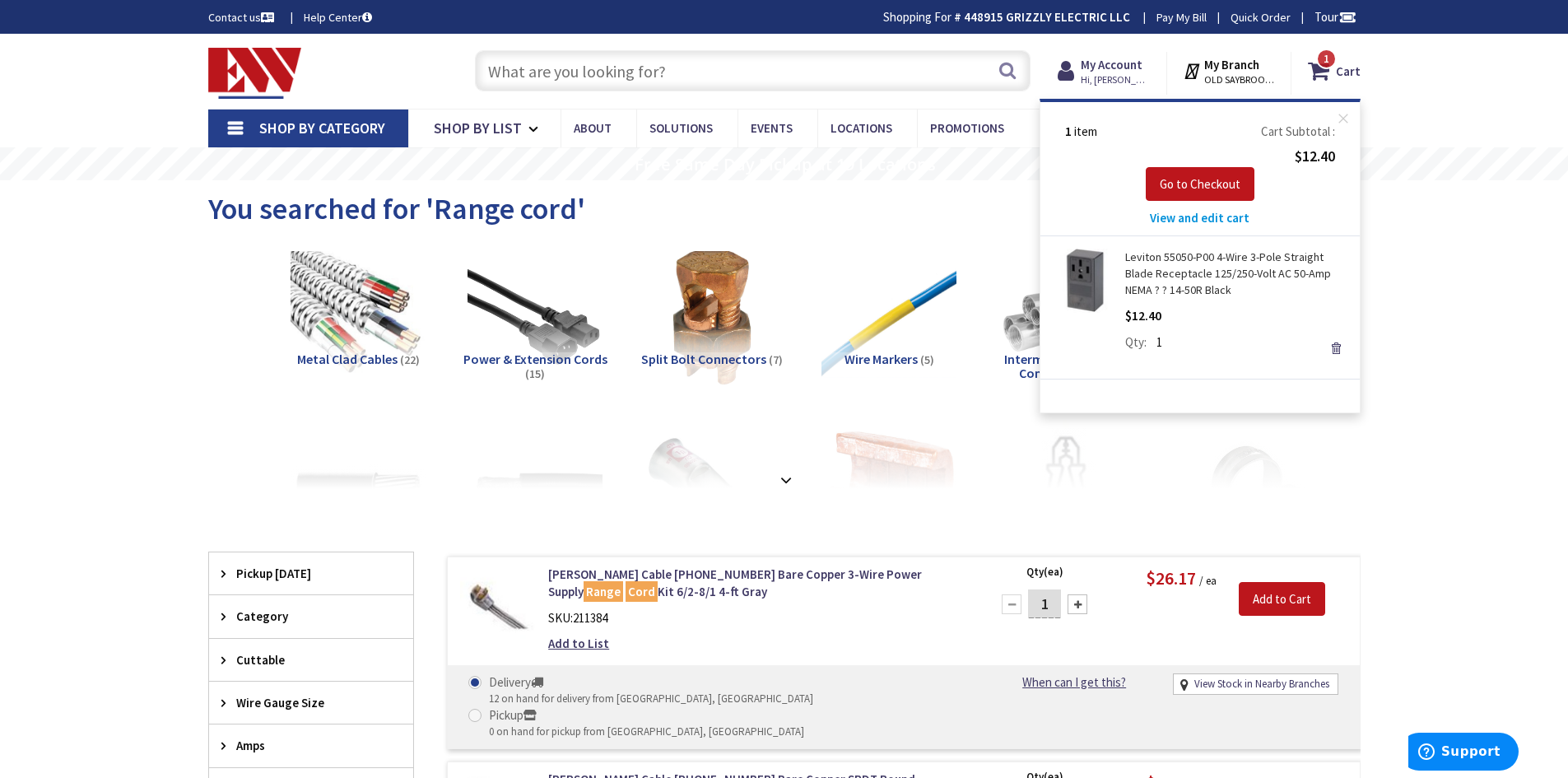
click at [232, 133] on link "Shop By Category" at bounding box center [308, 127] width 200 height 38
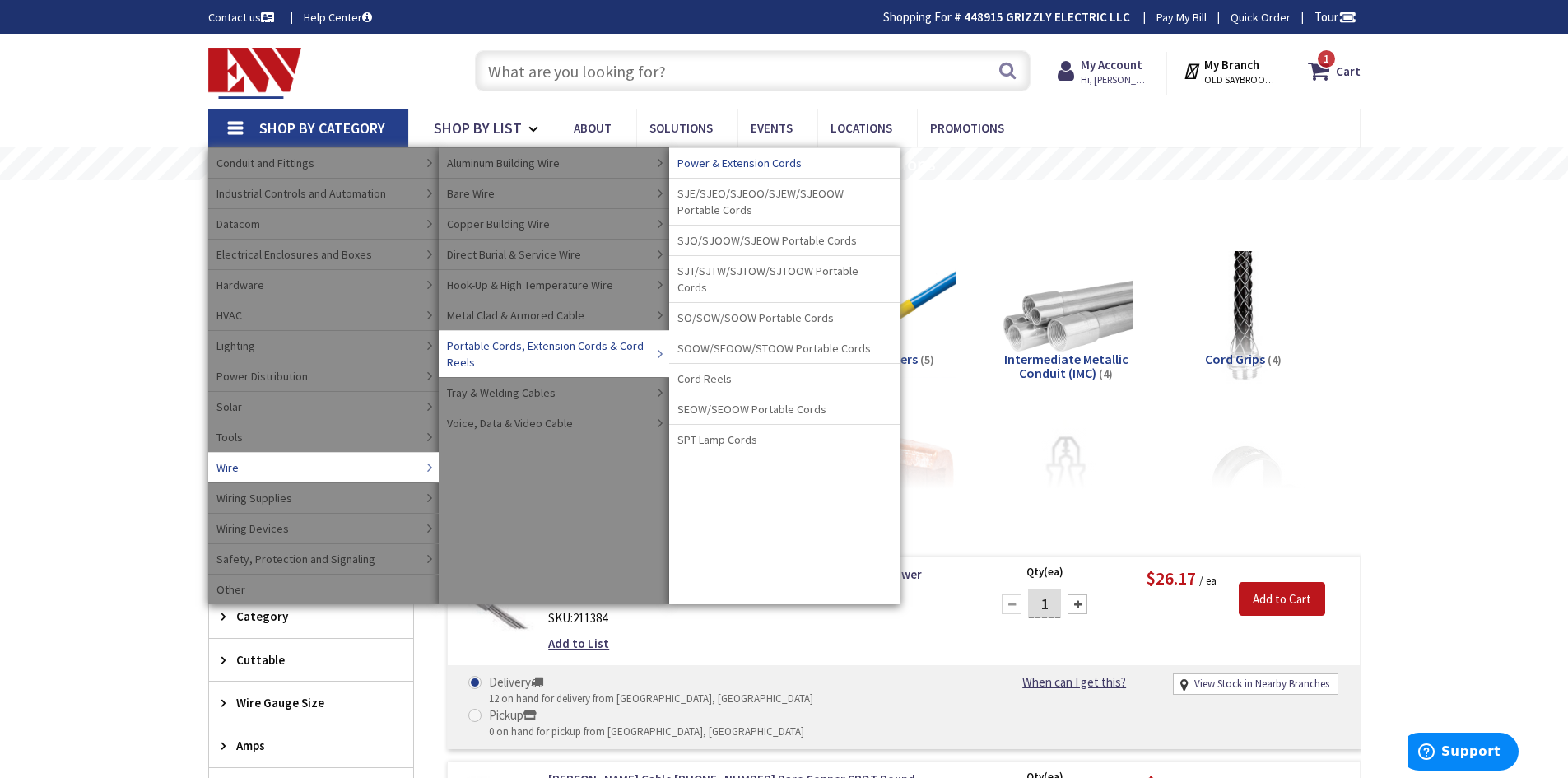
click at [756, 167] on span "Power & Extension Cords" at bounding box center [739, 162] width 124 height 17
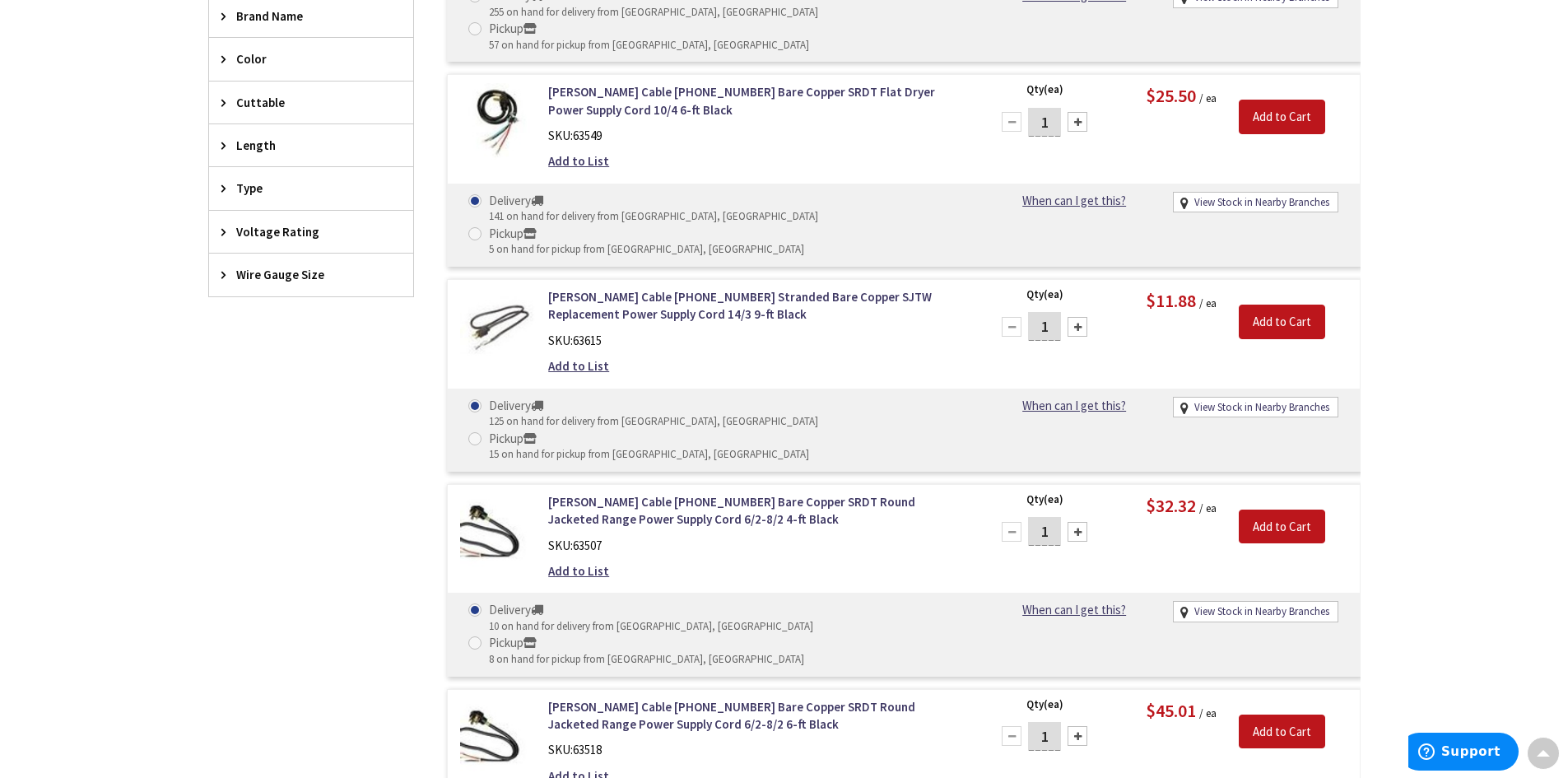
scroll to position [705, 0]
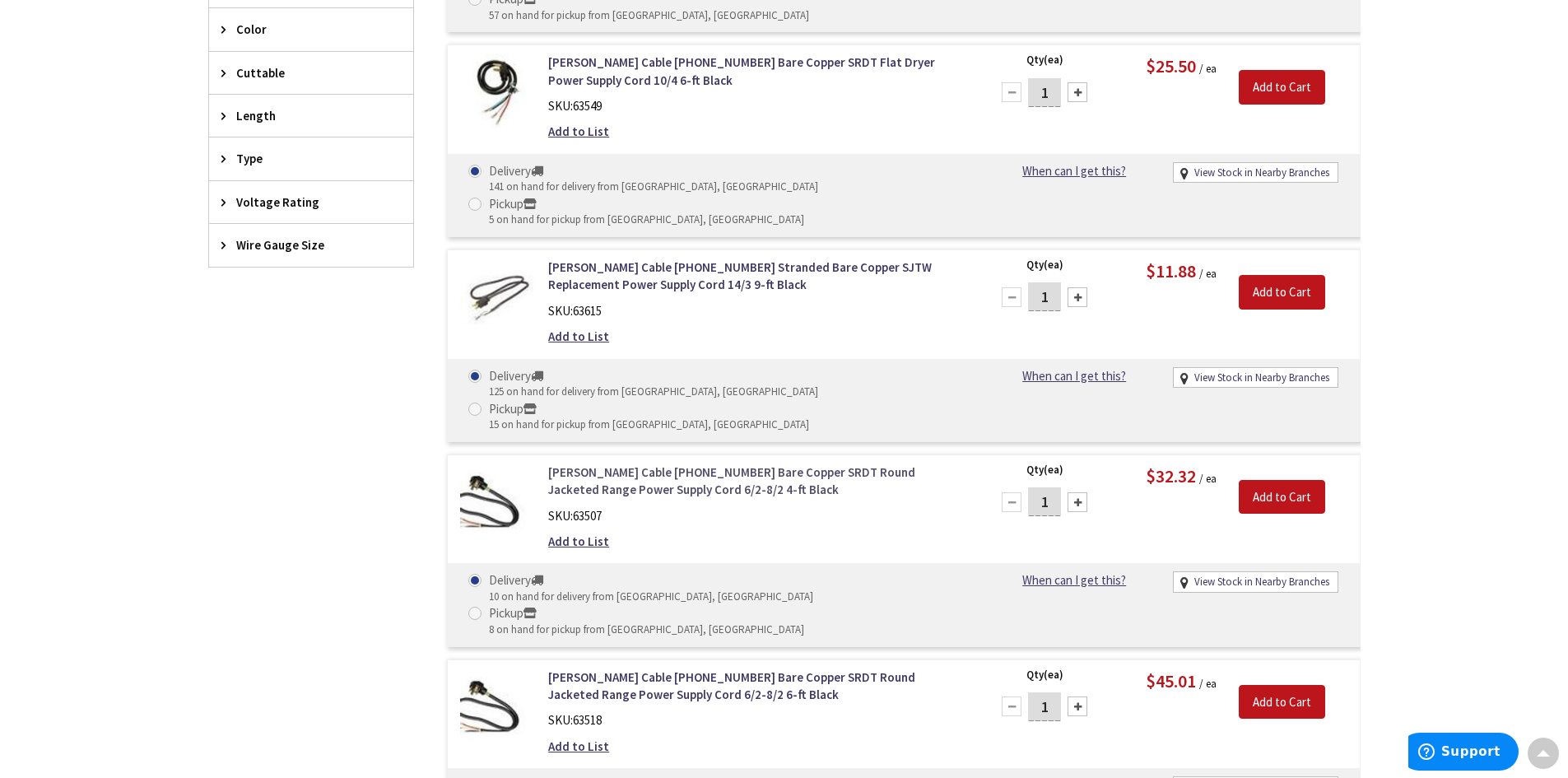
click at [648, 463] on link "[PERSON_NAME] Cable [PHONE_NUMBER] Bare Copper SRDT Round Jacketed Range Power …" at bounding box center [757, 481] width 419 height 36
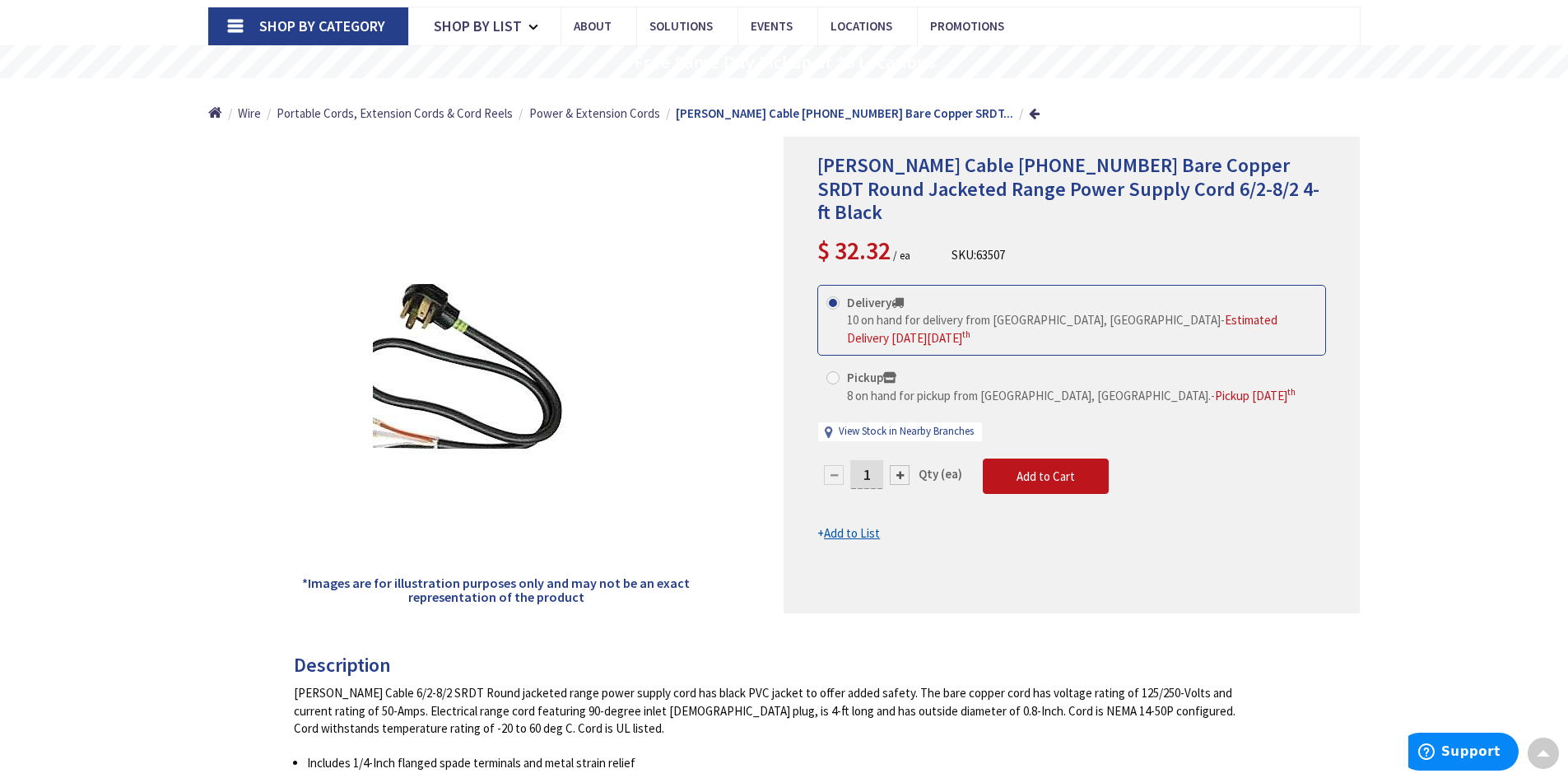
scroll to position [82, 0]
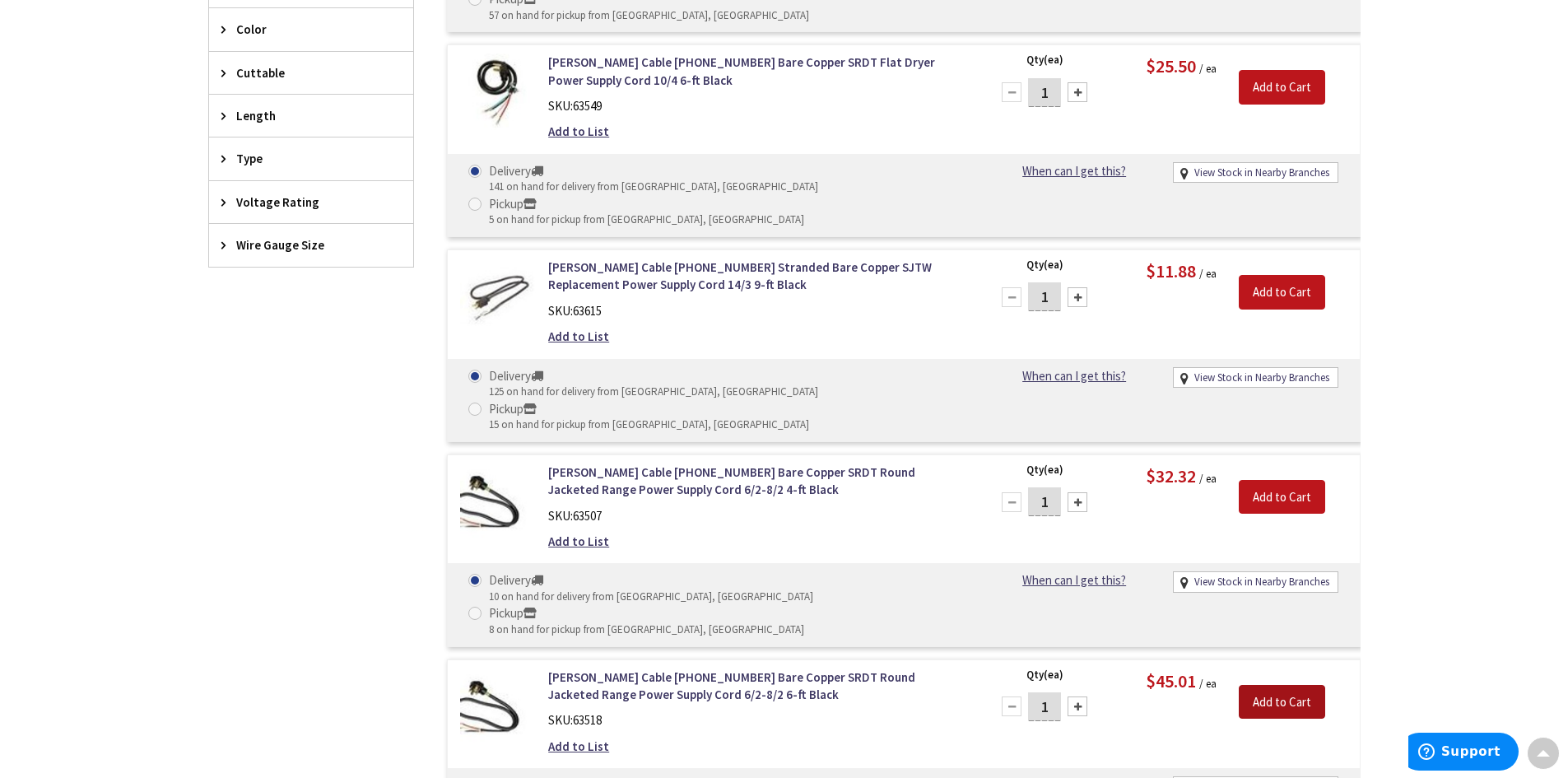
click at [1293, 685] on input "Add to Cart" at bounding box center [1282, 702] width 86 height 35
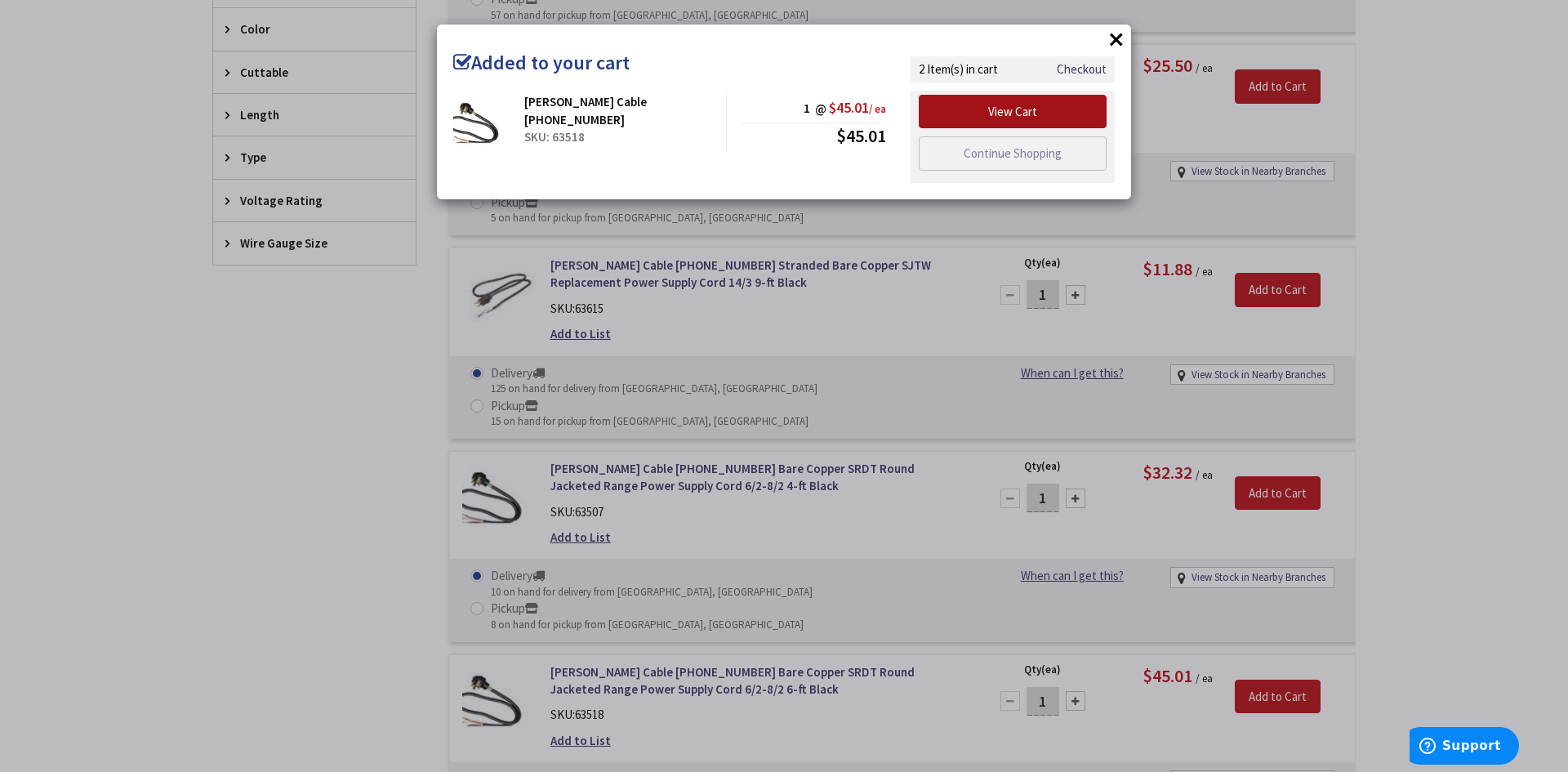
click at [990, 110] on link "View Cart" at bounding box center [1012, 112] width 188 height 35
